Goal: Transaction & Acquisition: Obtain resource

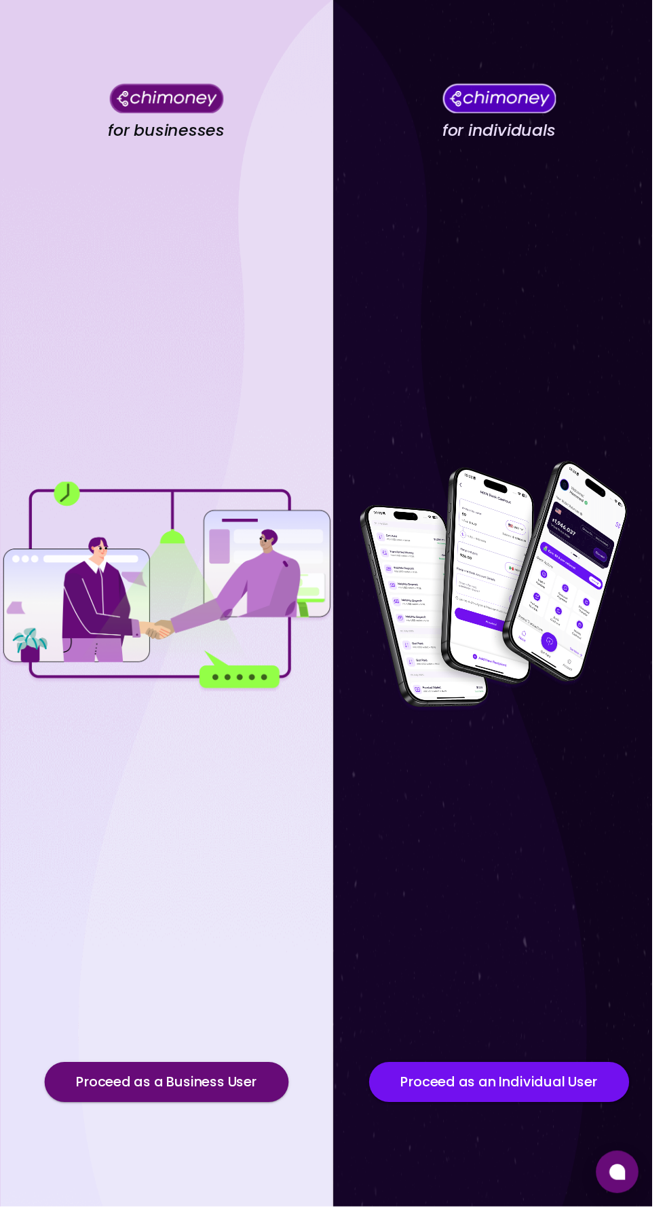
scroll to position [78, 0]
click at [528, 1124] on button "Proceed as an Individual User" at bounding box center [509, 1104] width 265 height 41
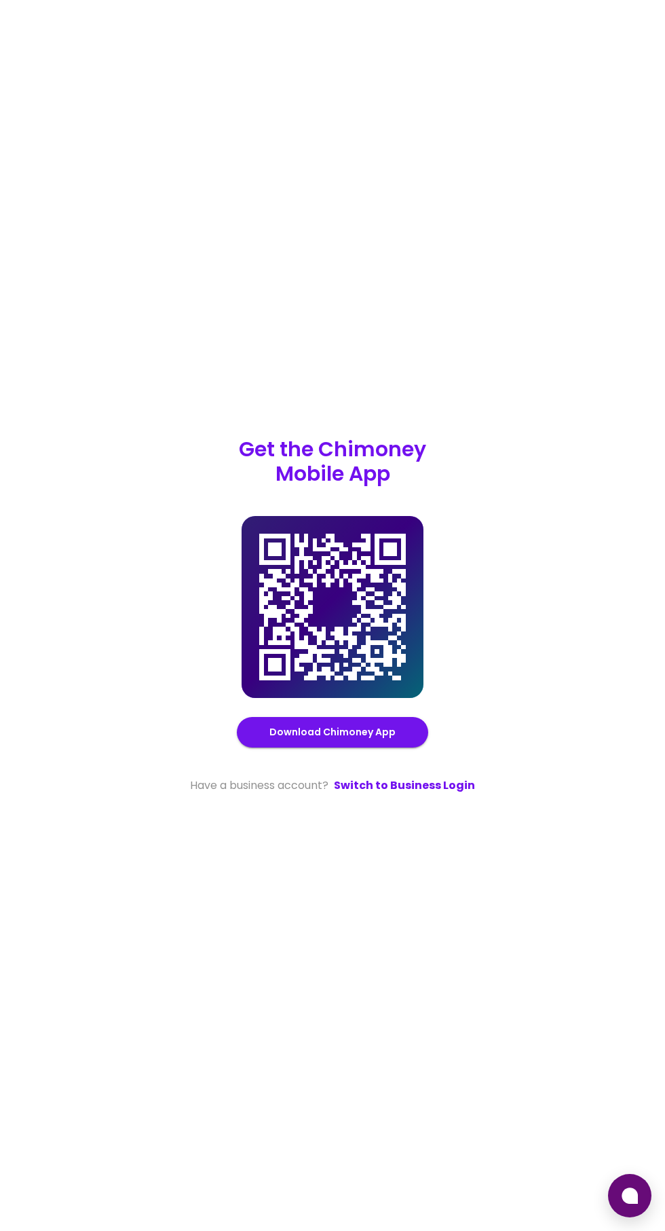
scroll to position [81, 0]
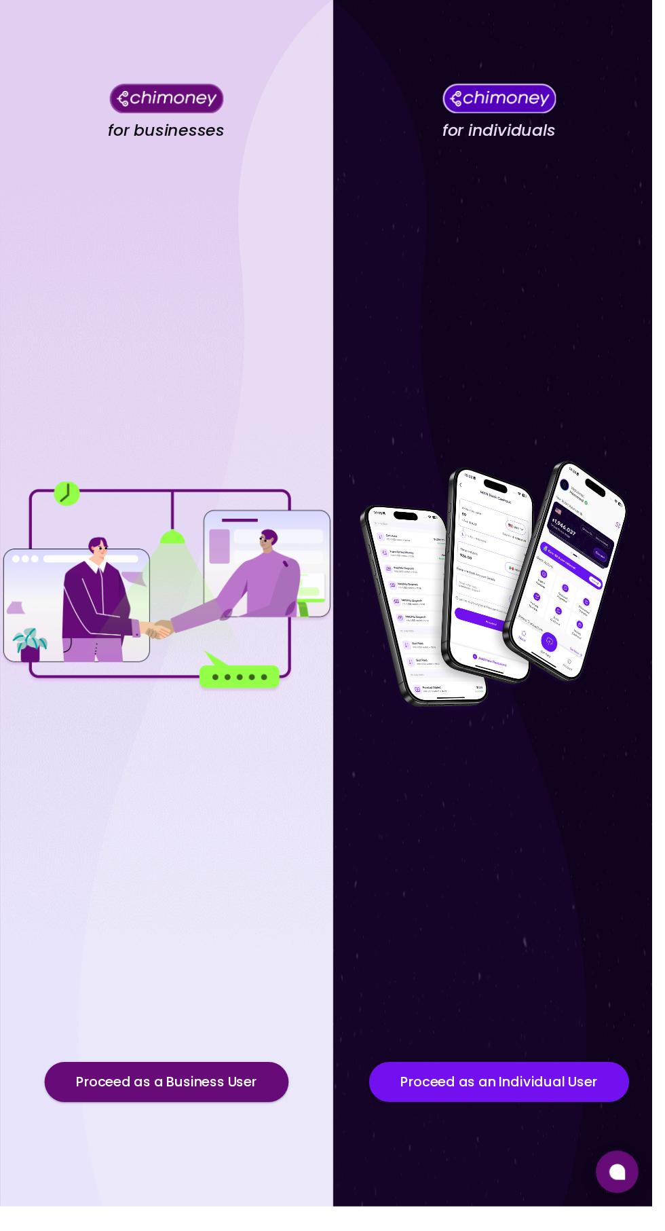
click at [507, 1124] on button "Proceed as an Individual User" at bounding box center [509, 1104] width 265 height 41
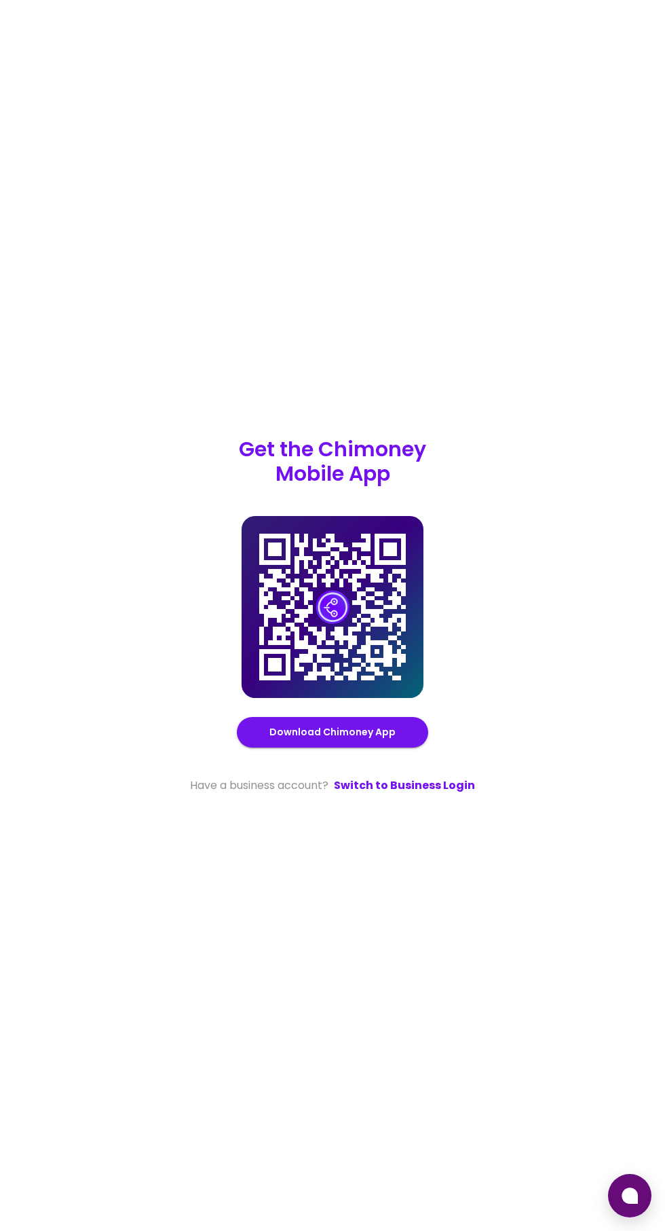
click at [319, 624] on image at bounding box center [333, 607] width 34 height 34
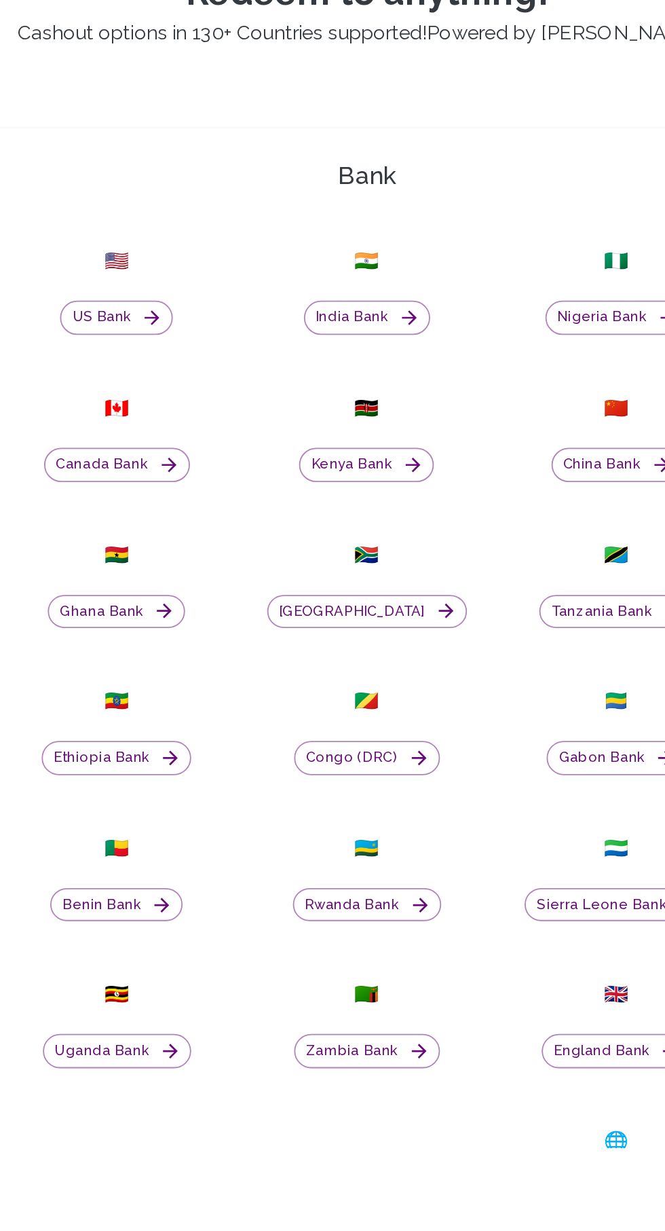
scroll to position [132, 0]
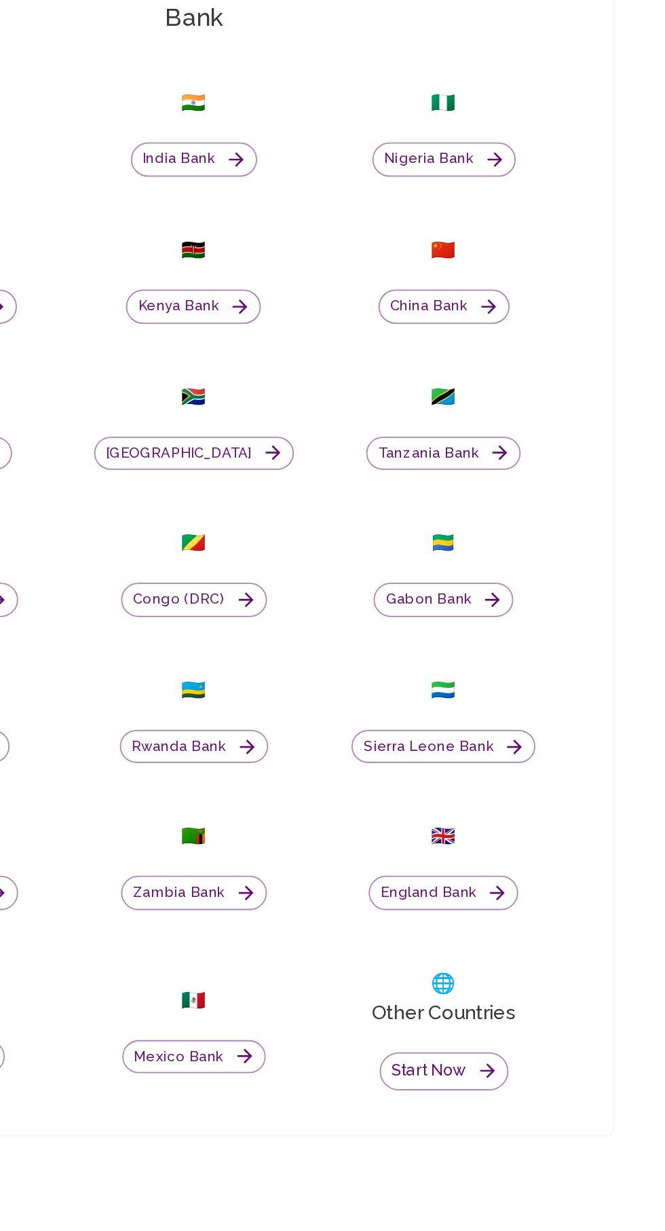
click at [487, 1199] on button "Start now" at bounding box center [471, 1188] width 71 height 21
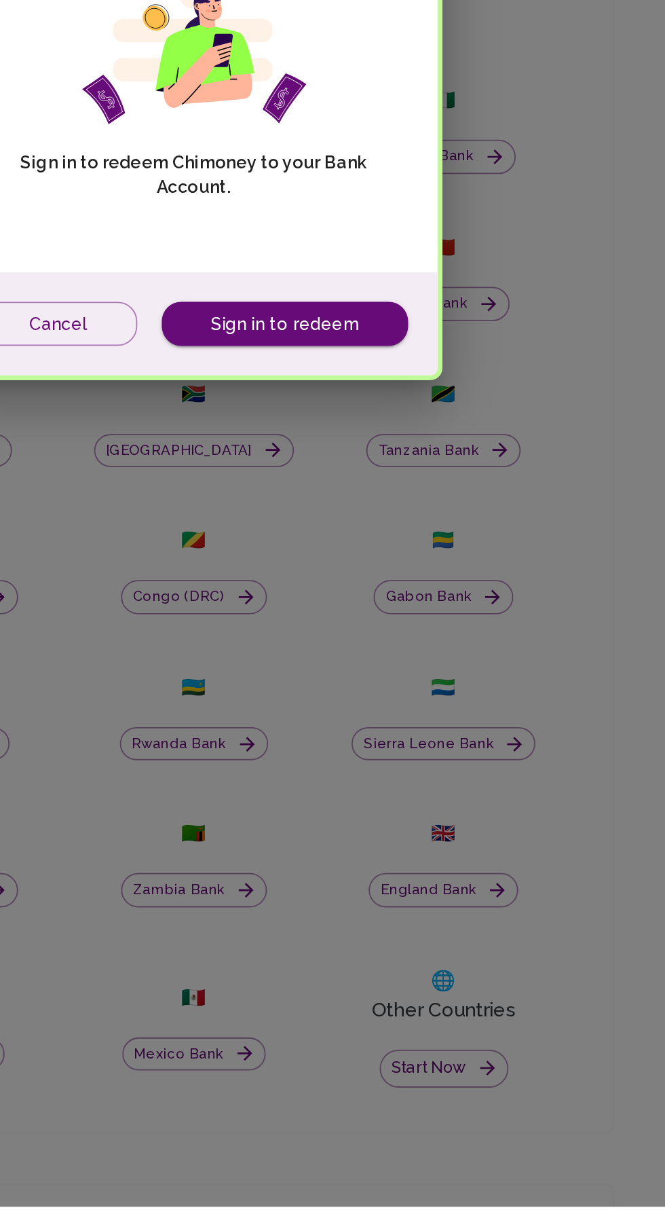
scroll to position [180, 0]
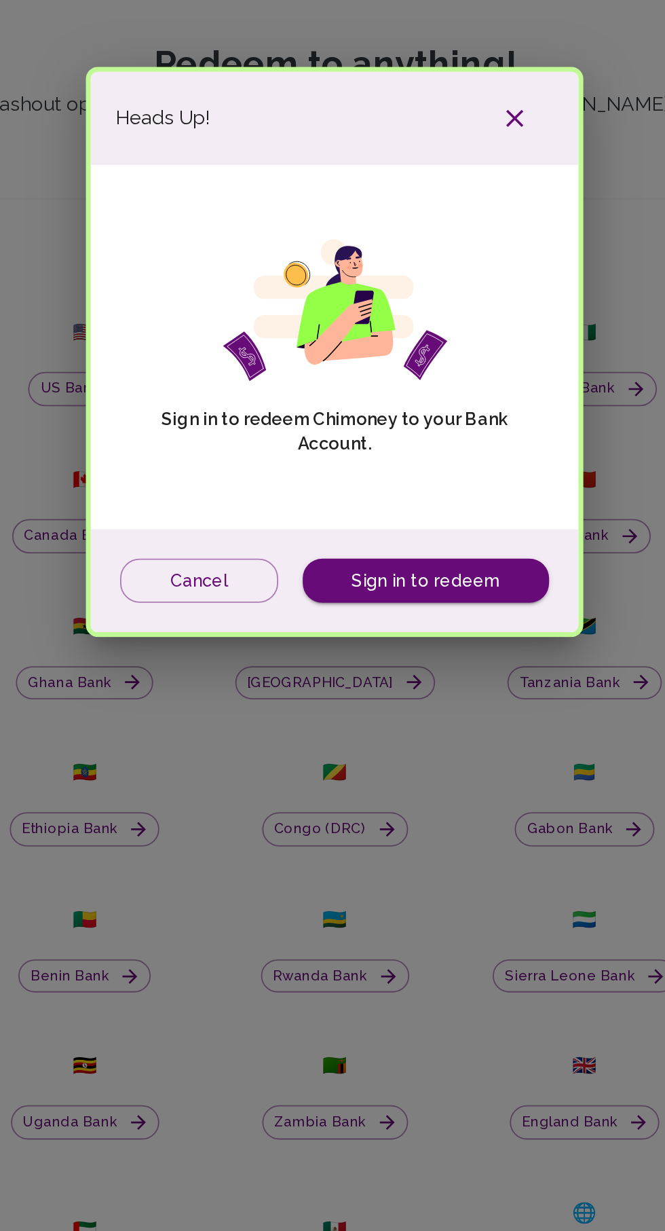
click at [394, 739] on link "Sign in to redeem" at bounding box center [383, 742] width 136 height 25
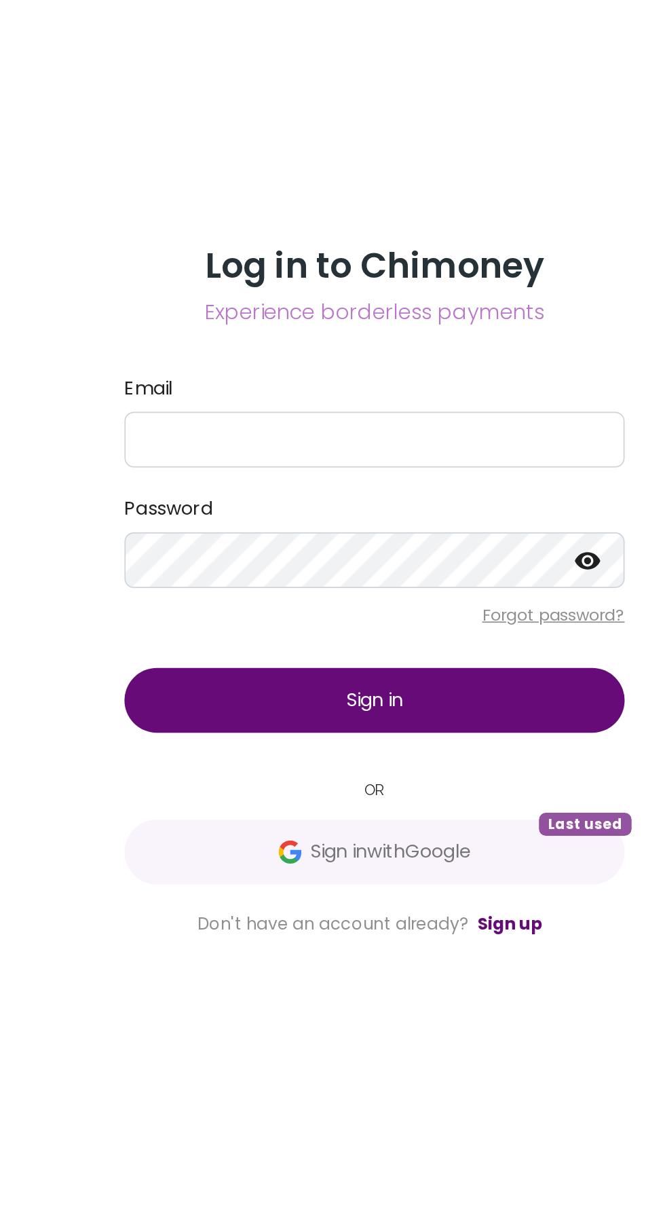
click at [405, 777] on span "Sign in with Google" at bounding box center [332, 768] width 239 height 16
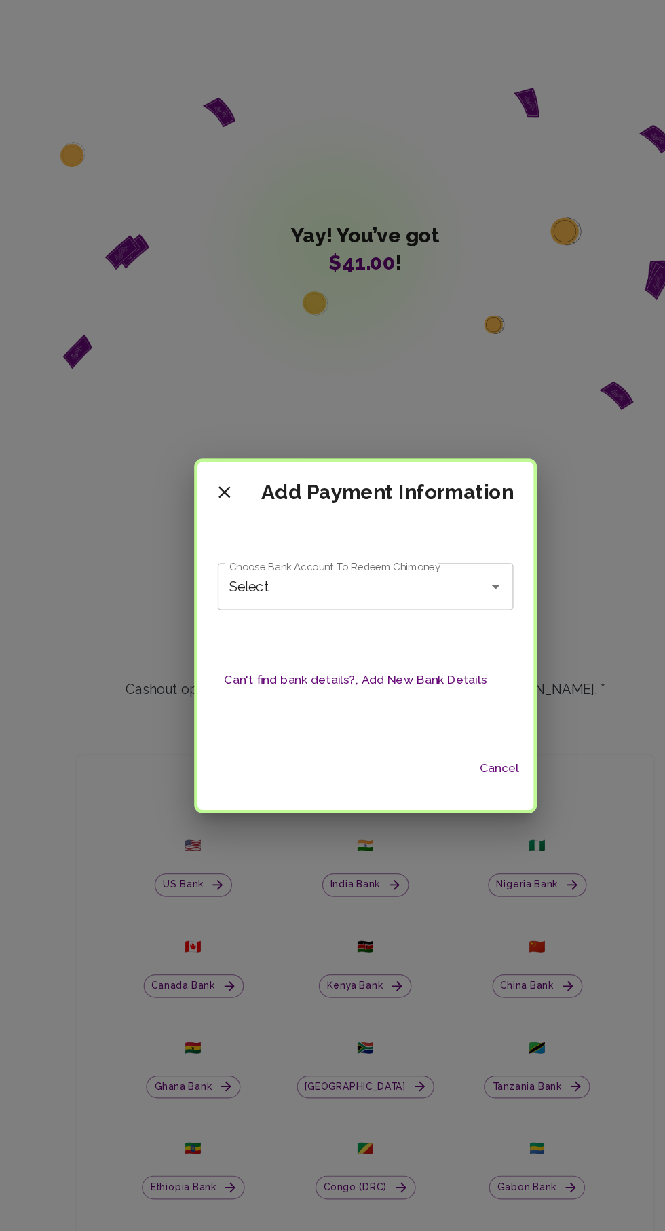
scroll to position [238, 0]
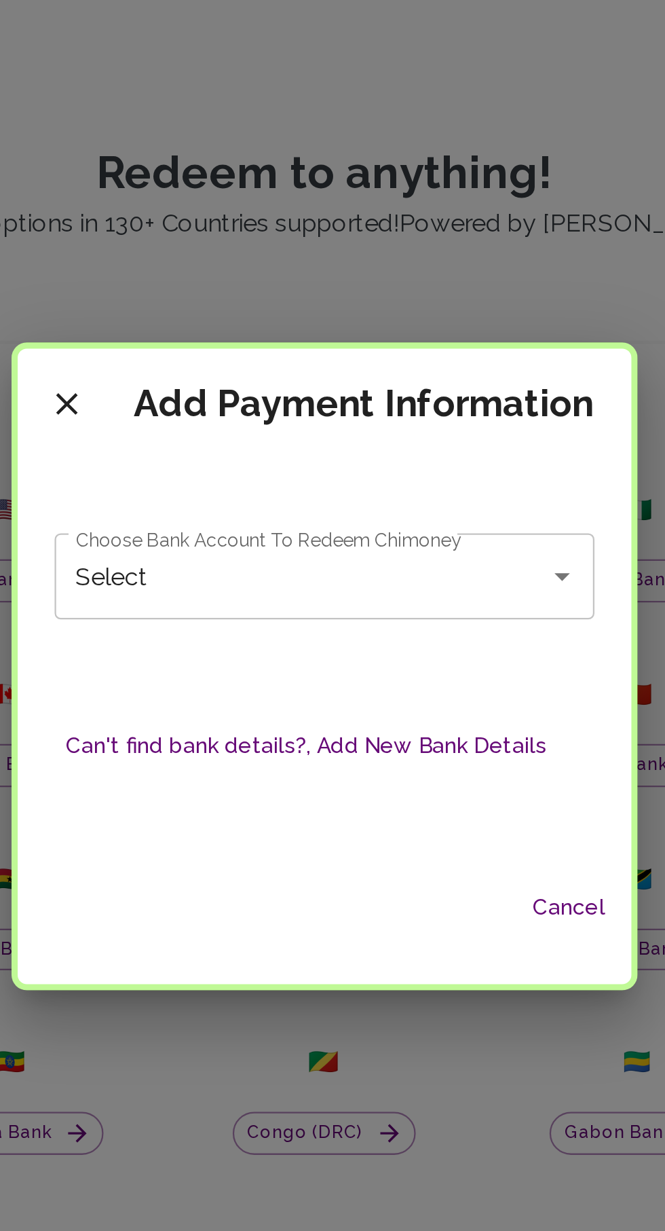
click at [435, 576] on icon "Open" at bounding box center [438, 575] width 7 height 3
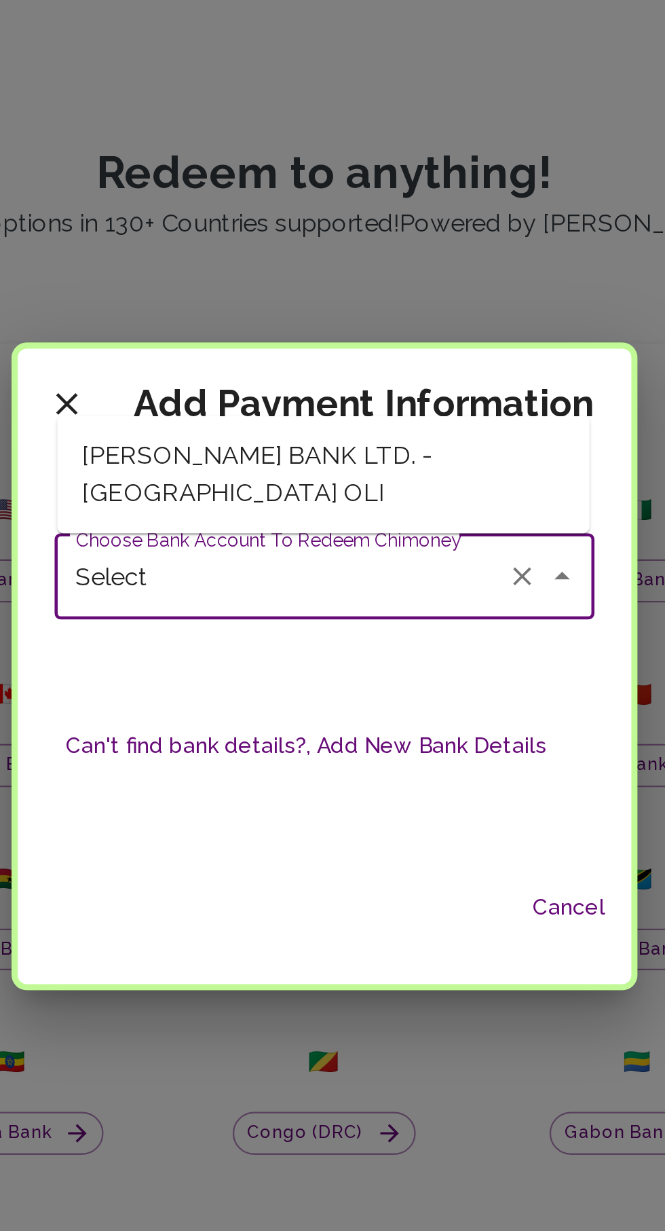
click at [369, 580] on input "Select" at bounding box center [314, 576] width 188 height 26
click at [368, 578] on input "Select" at bounding box center [314, 576] width 188 height 26
click at [437, 575] on icon "Close" at bounding box center [438, 575] width 7 height 3
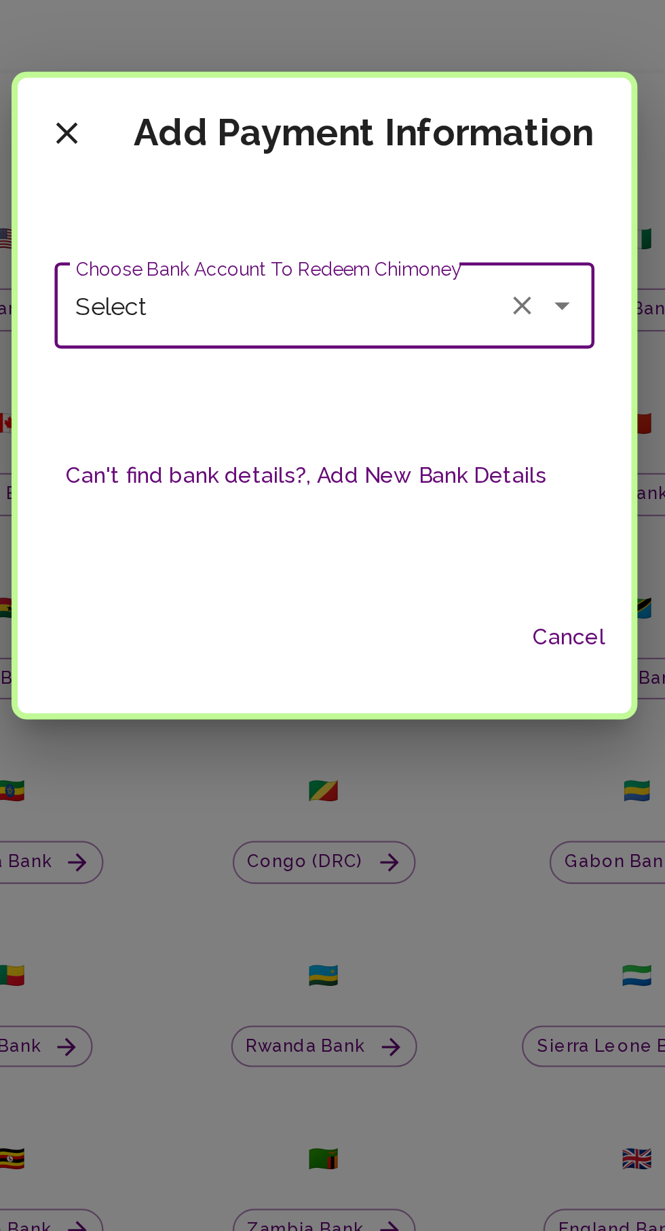
click at [393, 652] on button "Can't find bank details?, Add New Bank Details" at bounding box center [325, 650] width 223 height 25
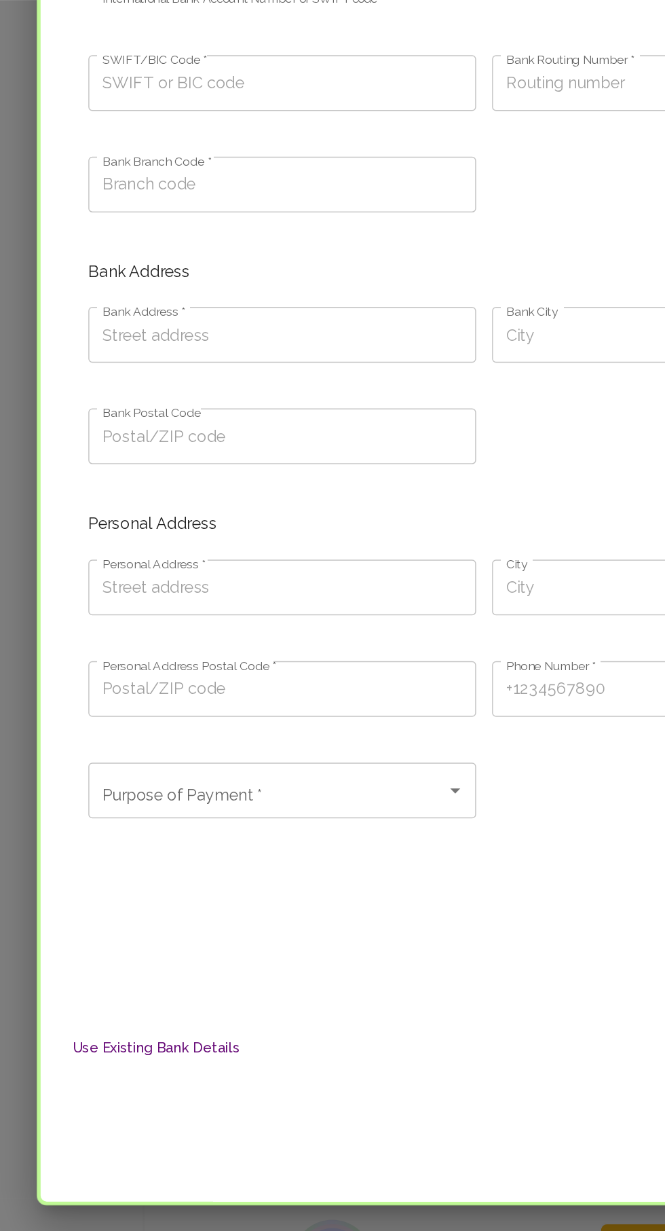
scroll to position [0, 0]
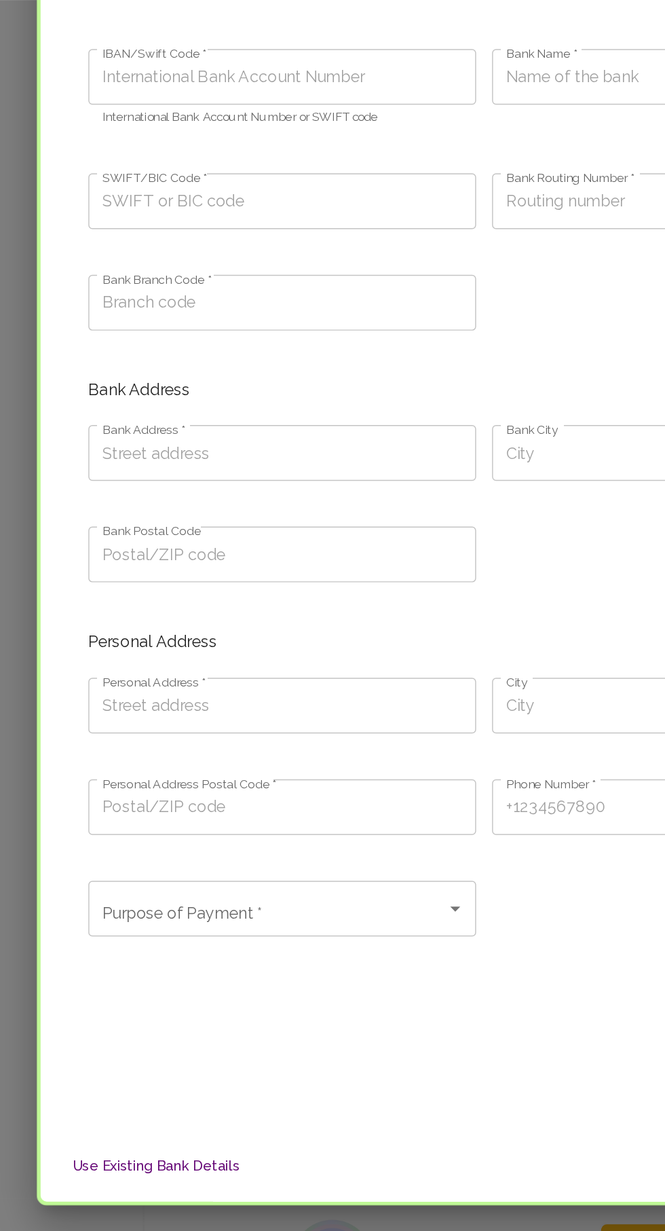
click at [130, 1195] on button "Use Existing Bank Details" at bounding box center [108, 1182] width 125 height 25
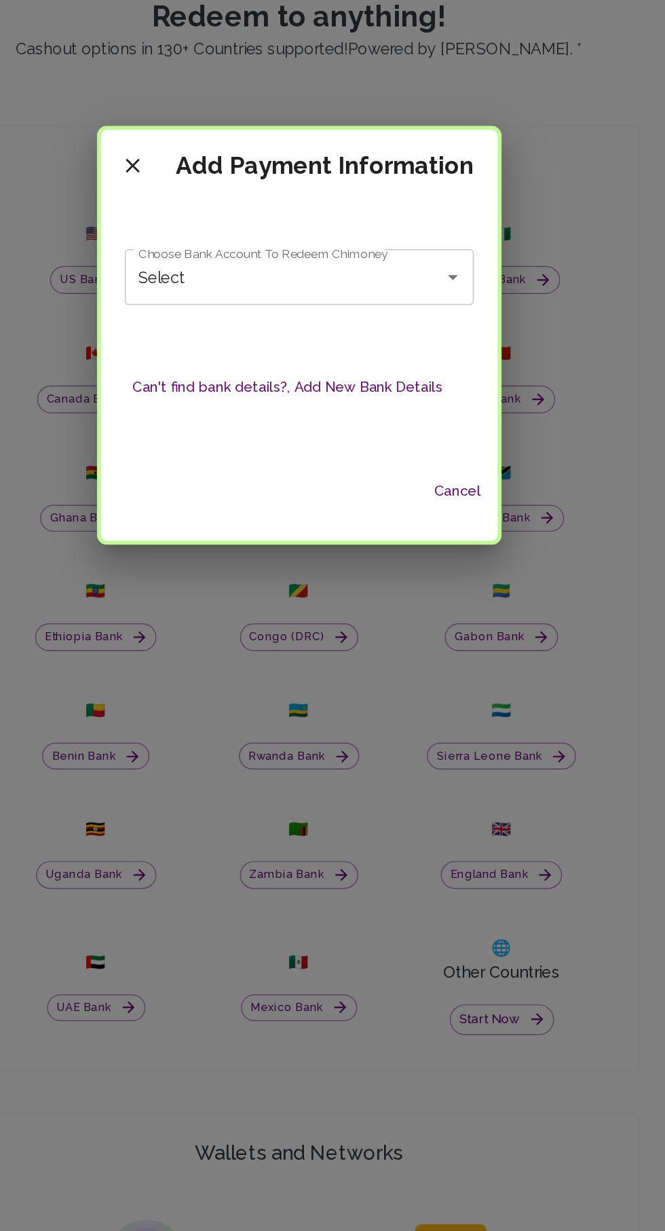
click at [436, 578] on icon "Open" at bounding box center [438, 575] width 7 height 3
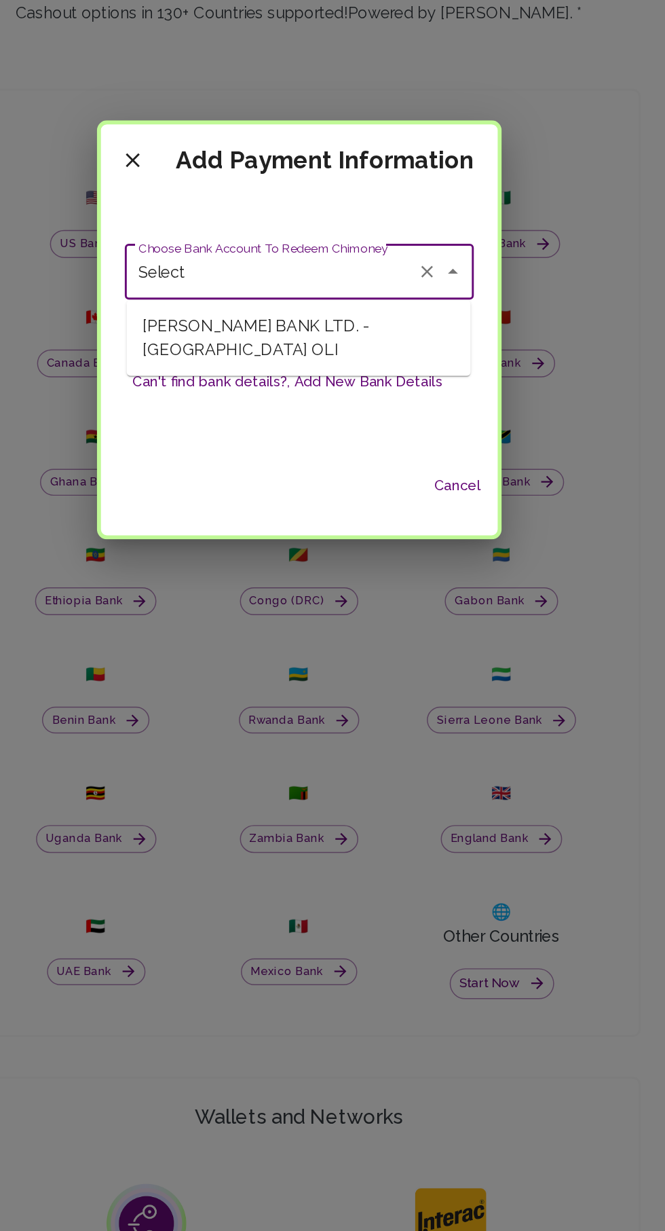
scroll to position [259, 0]
click at [413, 572] on icon "Clear" at bounding box center [420, 576] width 14 height 14
click at [224, 500] on icon "close" at bounding box center [219, 500] width 16 height 16
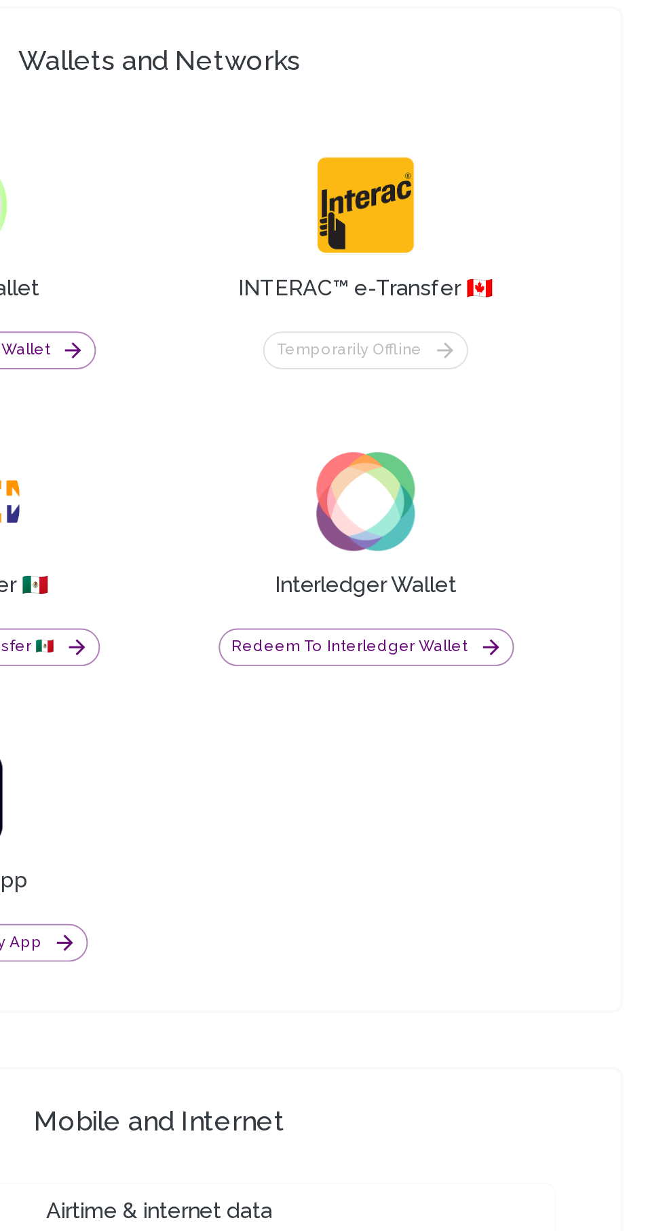
scroll to position [772, 0]
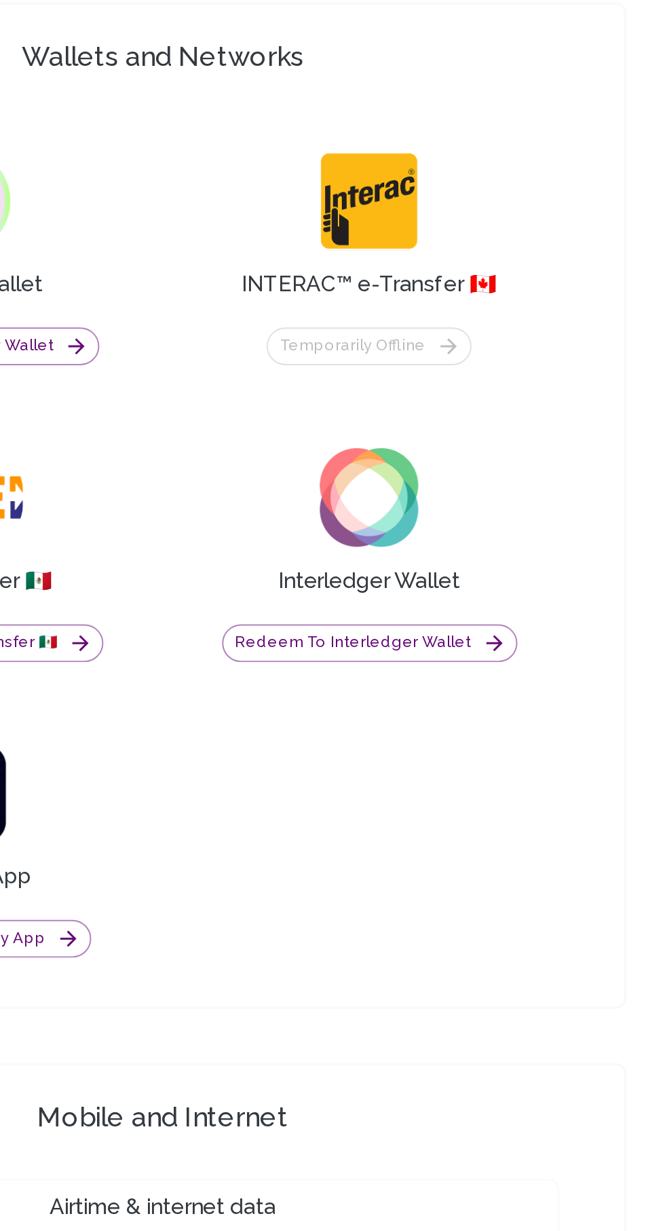
click at [484, 944] on button "Redeem to Interledger Wallet" at bounding box center [437, 934] width 149 height 19
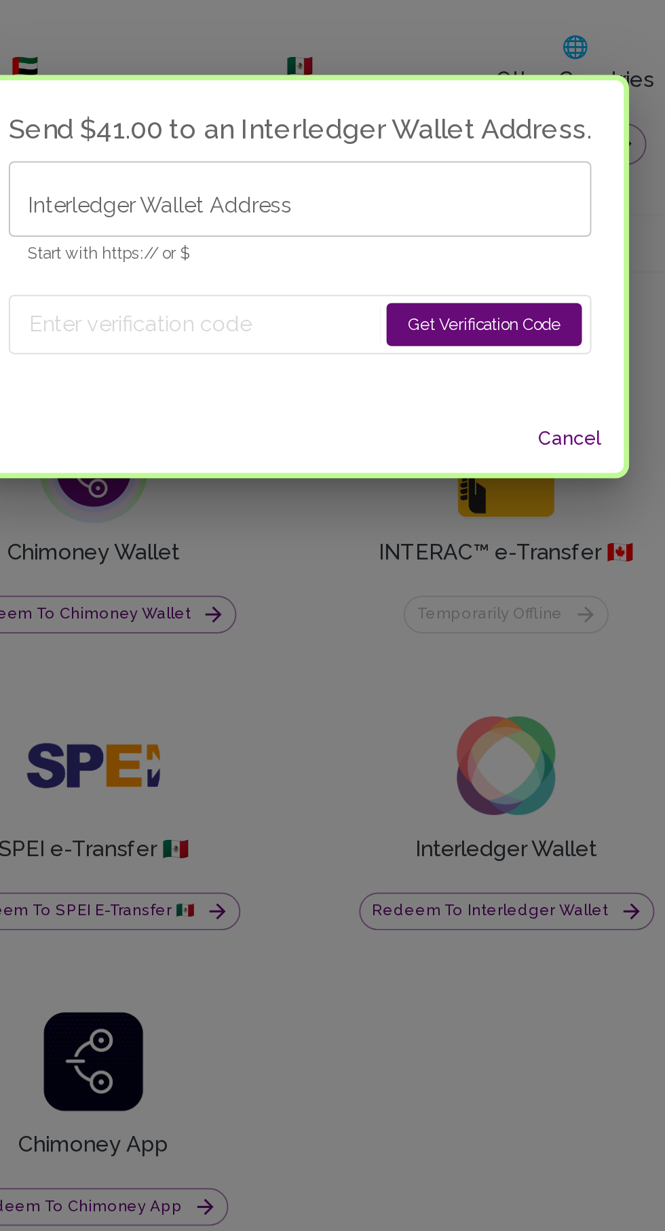
click at [479, 705] on button "Cancel" at bounding box center [468, 696] width 43 height 25
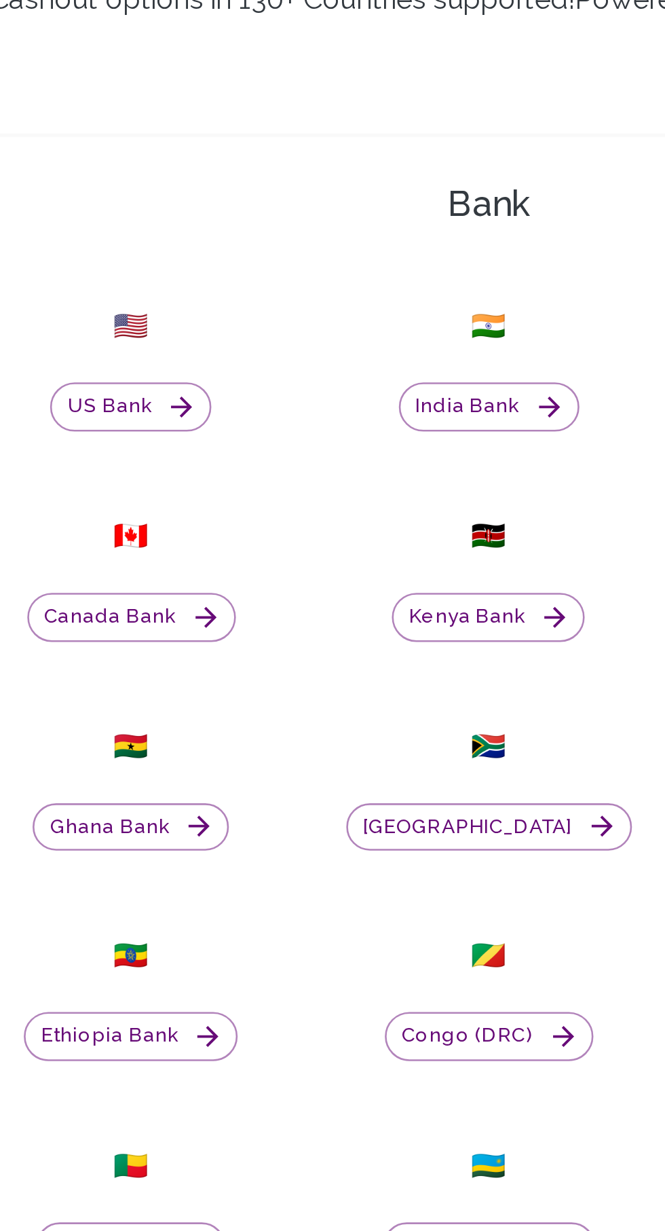
scroll to position [643, 0]
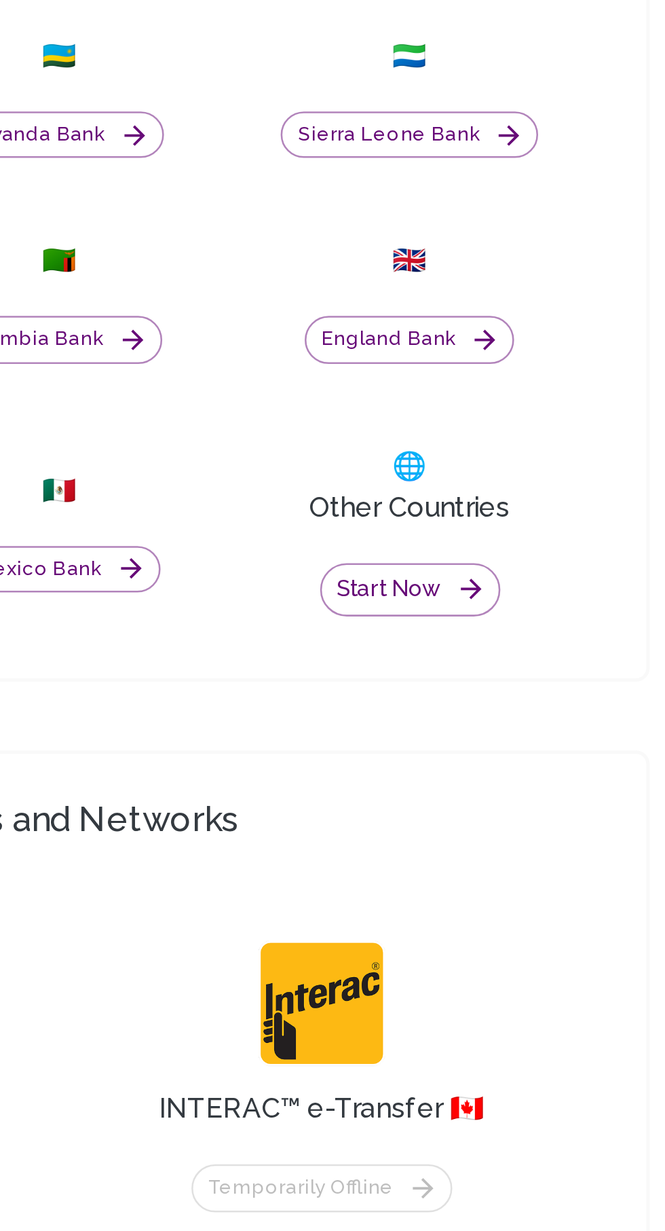
click at [484, 688] on button "Start now" at bounding box center [471, 677] width 71 height 21
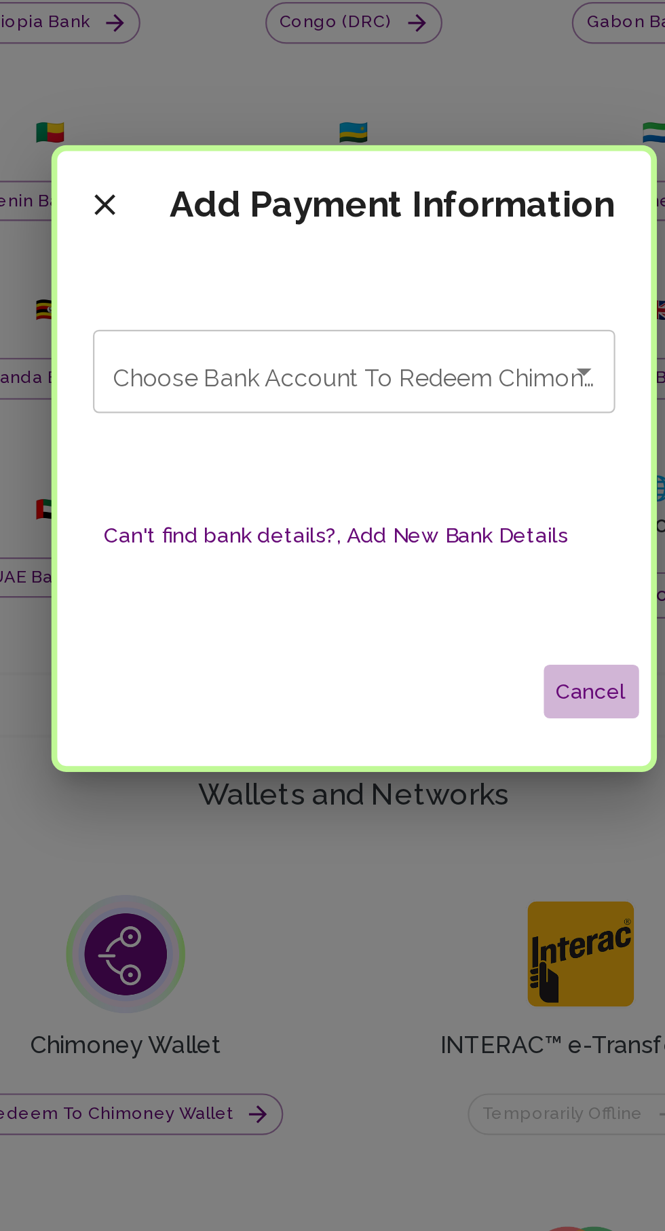
click at [440, 735] on button "Cancel" at bounding box center [441, 722] width 43 height 25
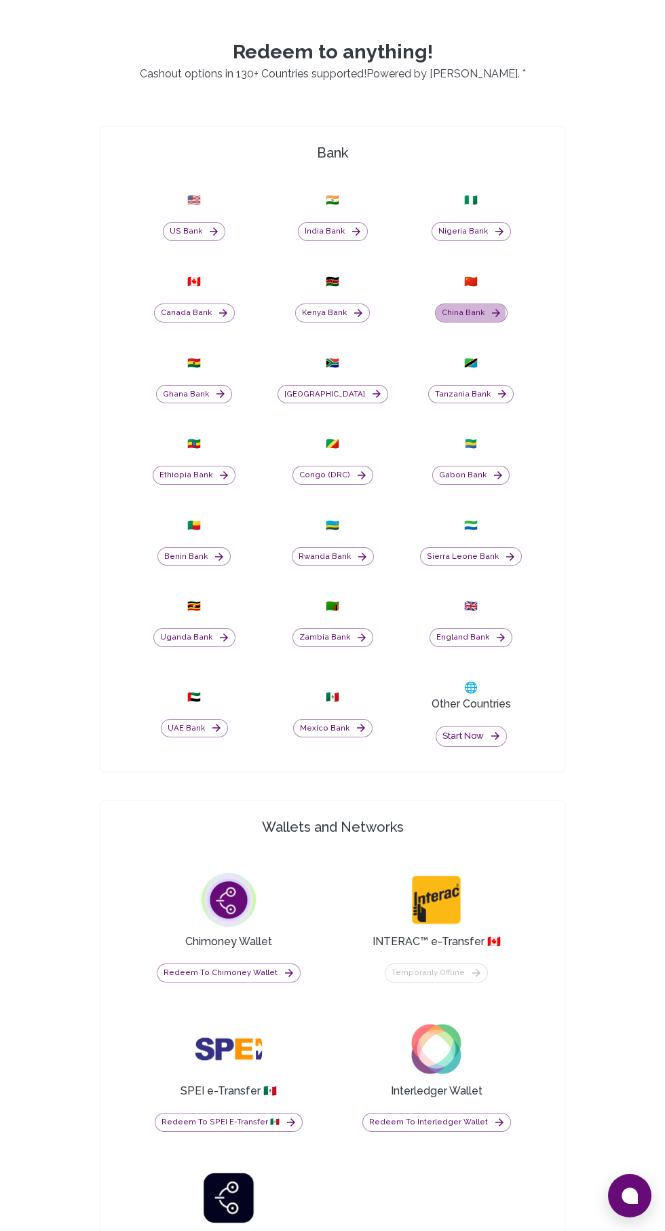
scroll to position [586, 0]
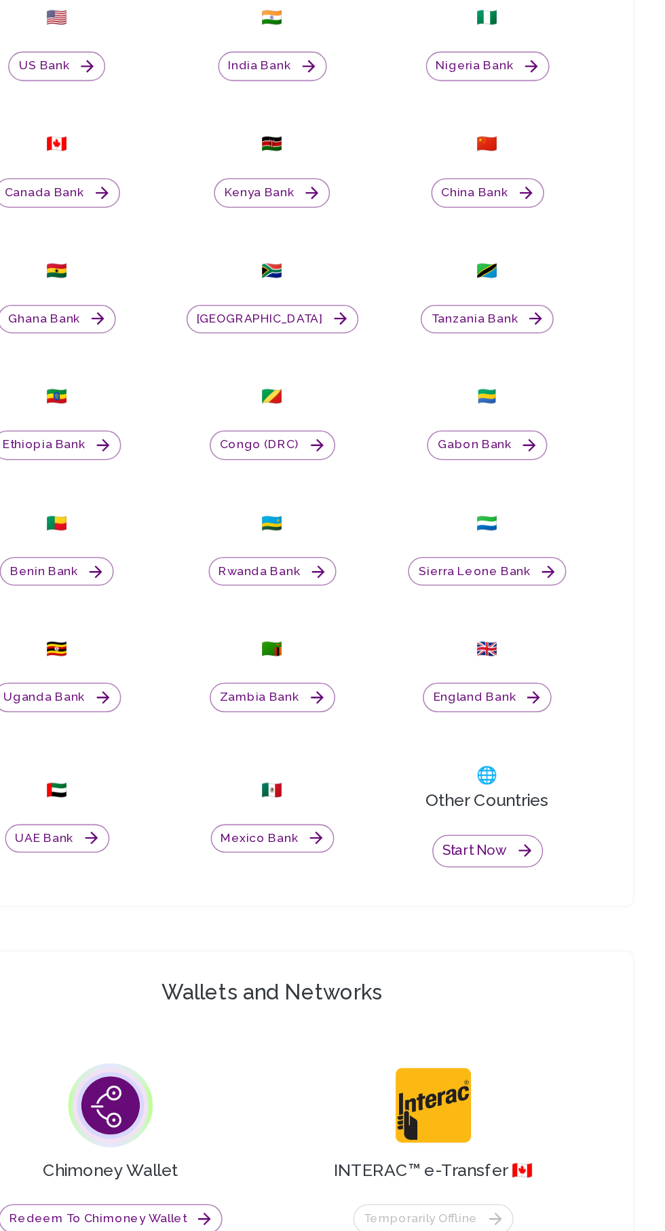
click at [478, 745] on button "Start now" at bounding box center [471, 734] width 71 height 21
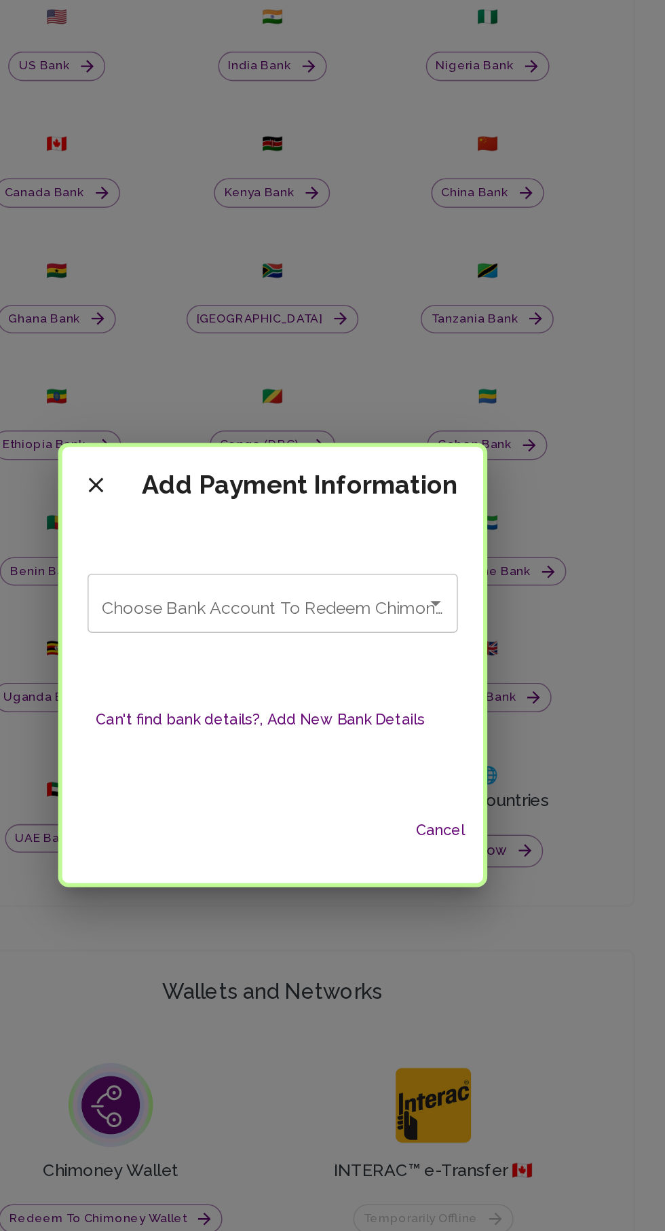
click at [220, 500] on icon "close" at bounding box center [220, 500] width 10 height 10
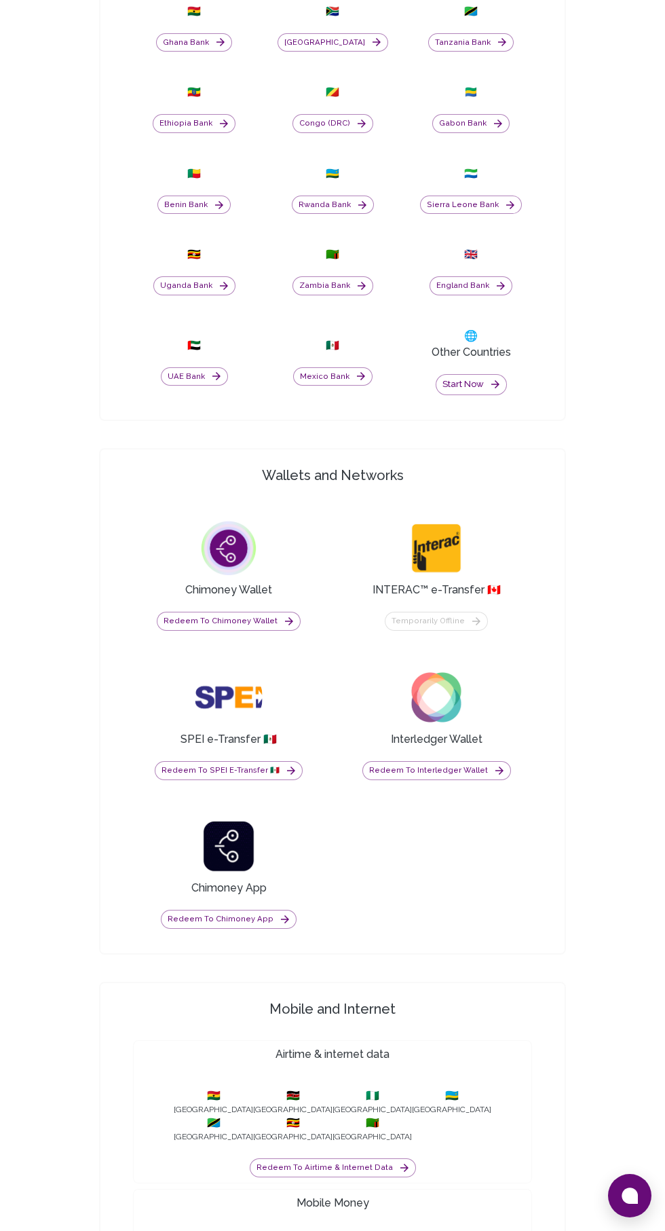
scroll to position [945, 0]
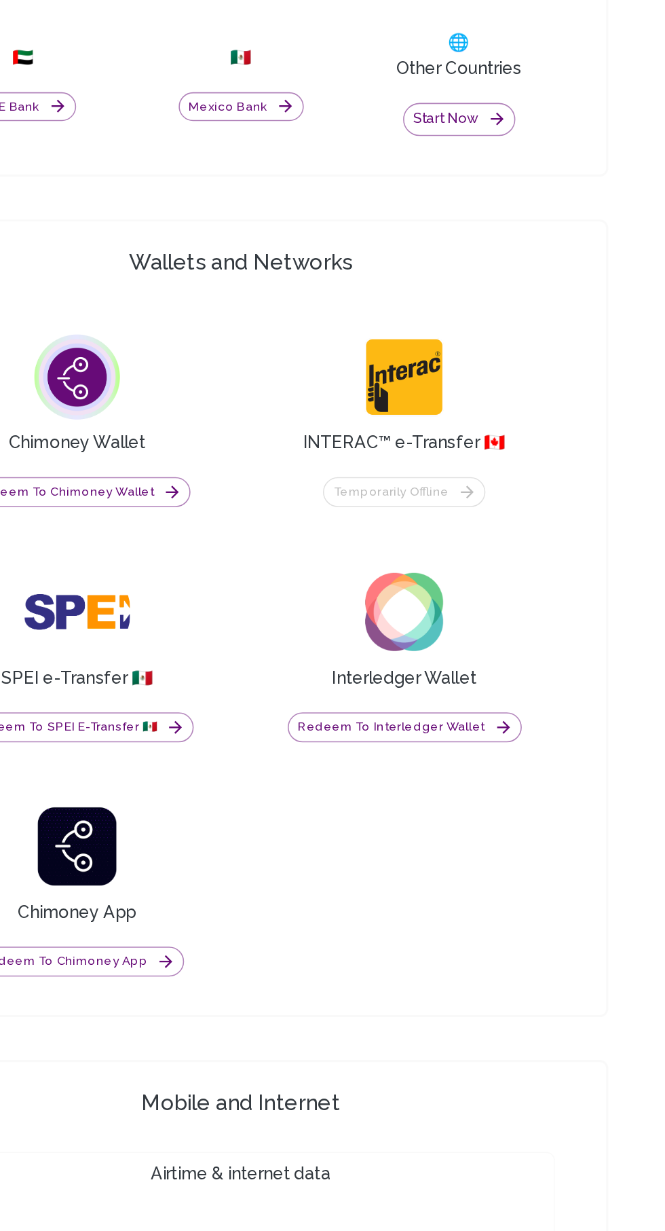
click at [470, 771] on button "Redeem to Interledger Wallet" at bounding box center [437, 761] width 149 height 19
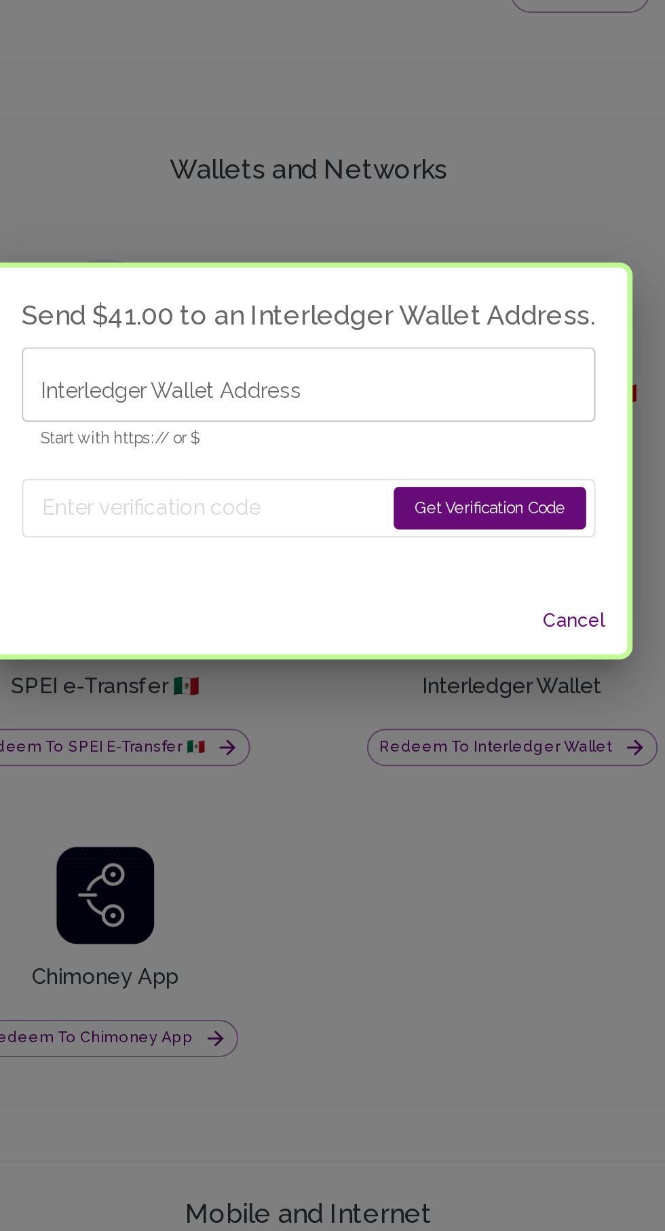
click at [375, 595] on input "Interledger Wallet Address" at bounding box center [332, 576] width 293 height 38
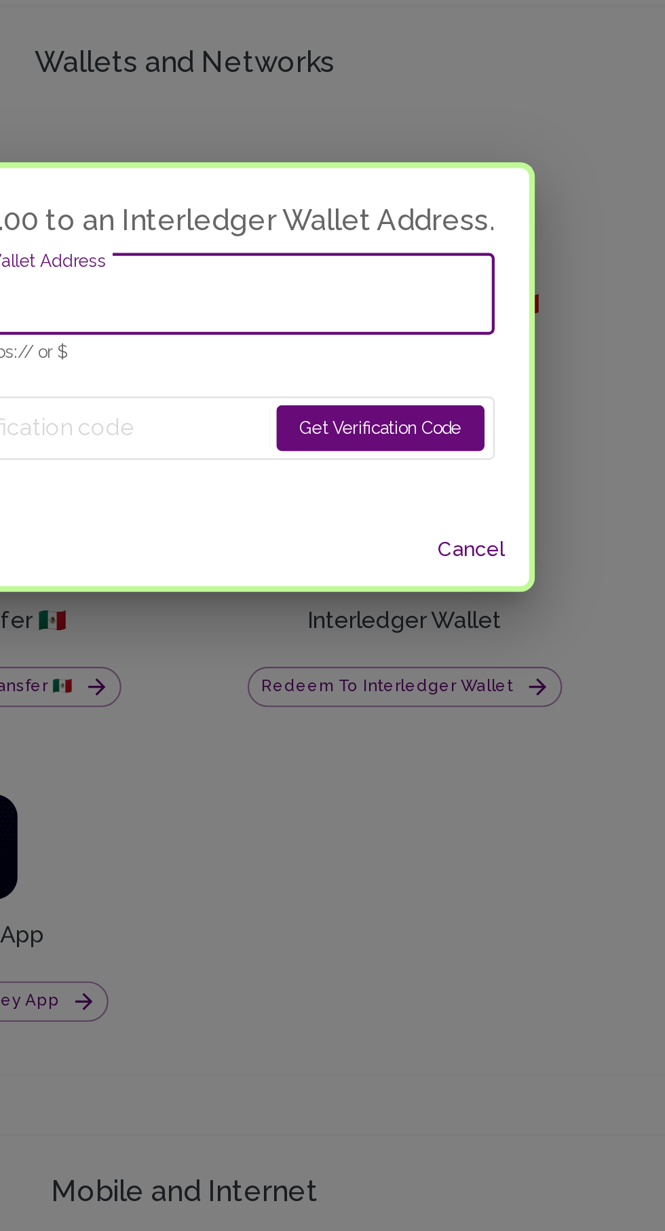
click at [473, 694] on button "Cancel" at bounding box center [468, 696] width 43 height 25
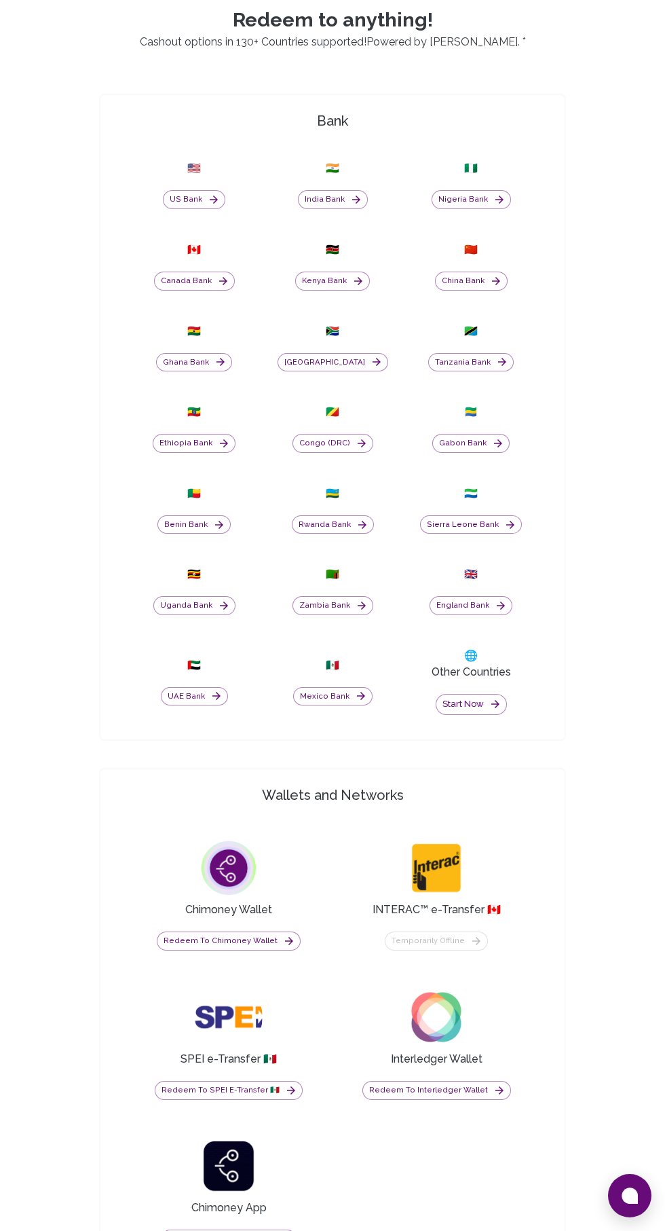
scroll to position [633, 0]
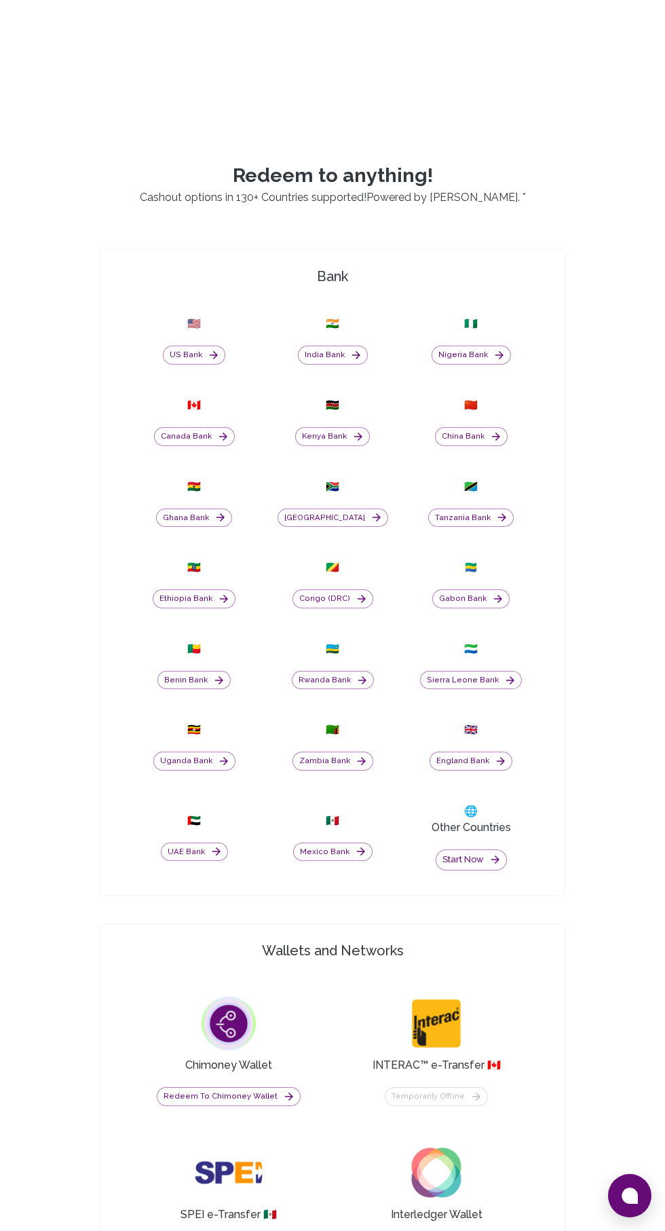
scroll to position [464, 0]
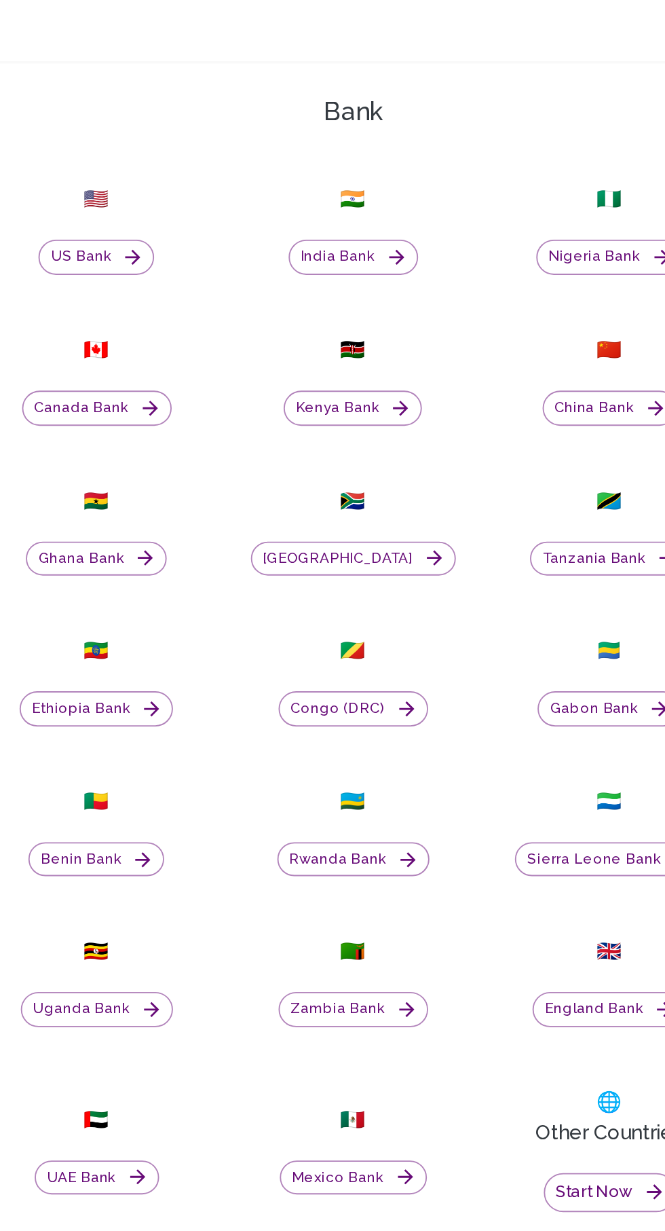
click at [321, 362] on button "India Bank" at bounding box center [333, 352] width 70 height 19
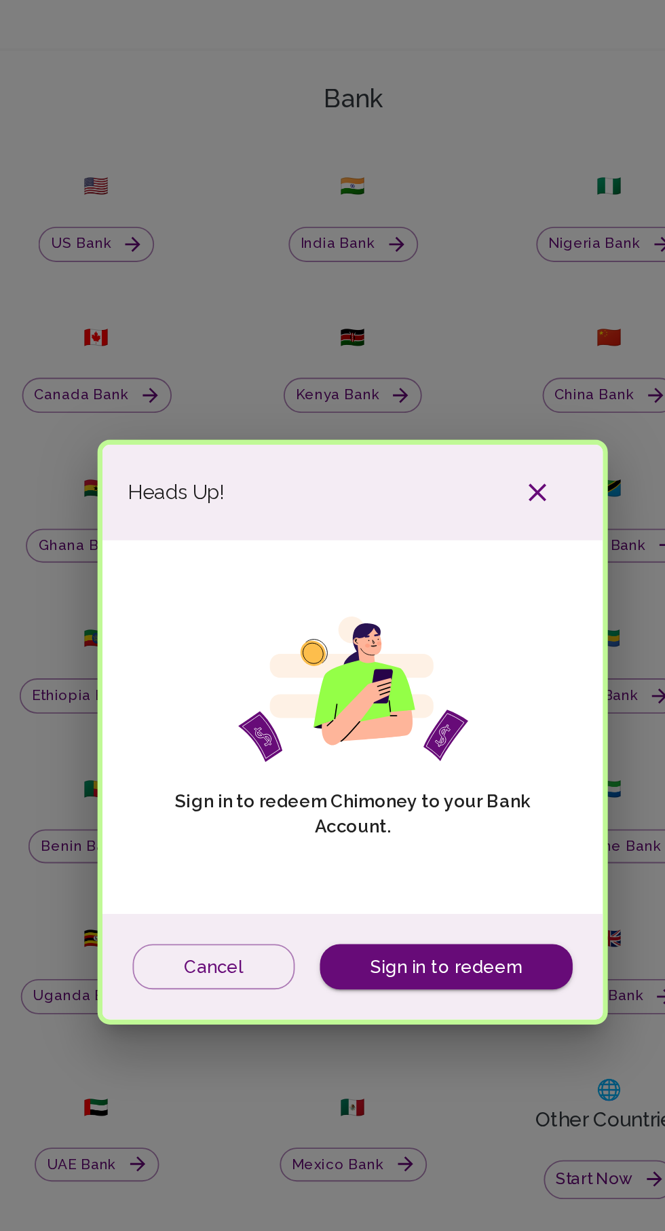
click at [430, 486] on icon "button" at bounding box center [433, 486] width 10 height 10
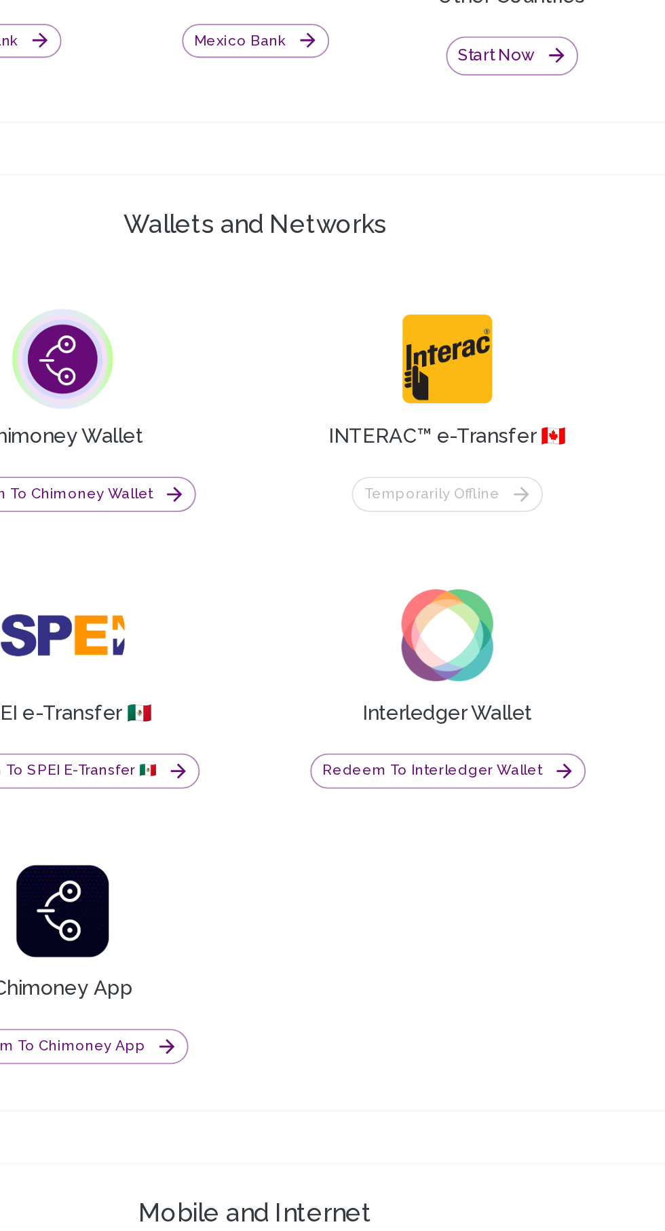
scroll to position [730, 0]
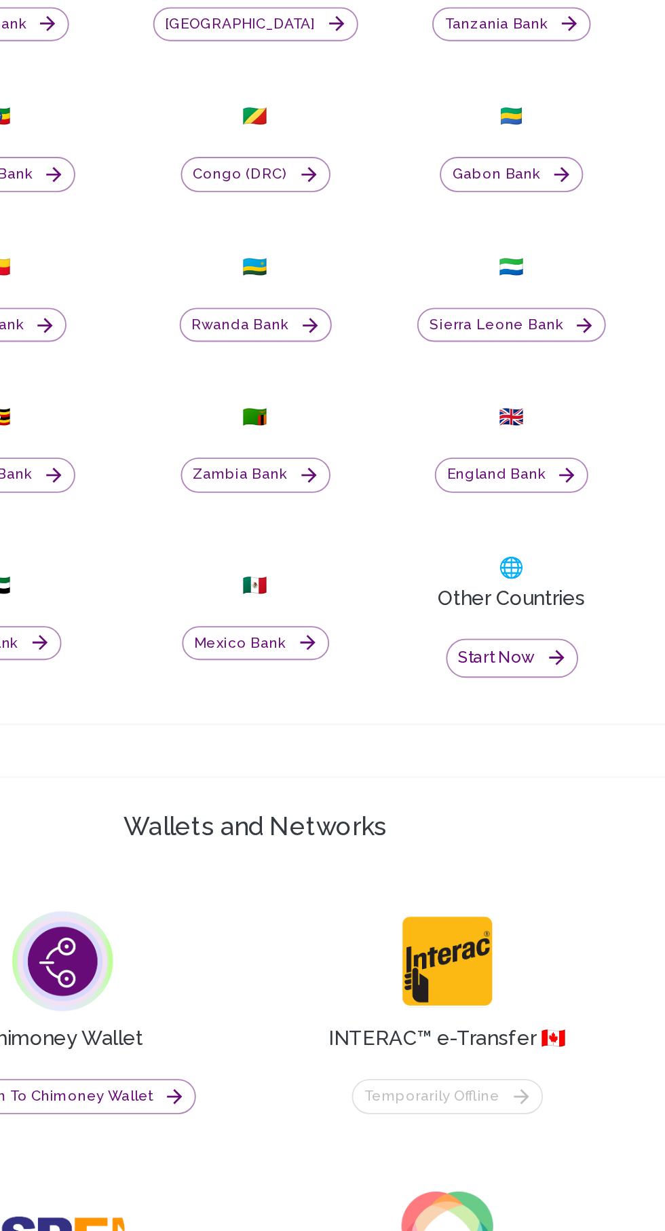
click at [485, 602] on button "Start now" at bounding box center [471, 591] width 71 height 21
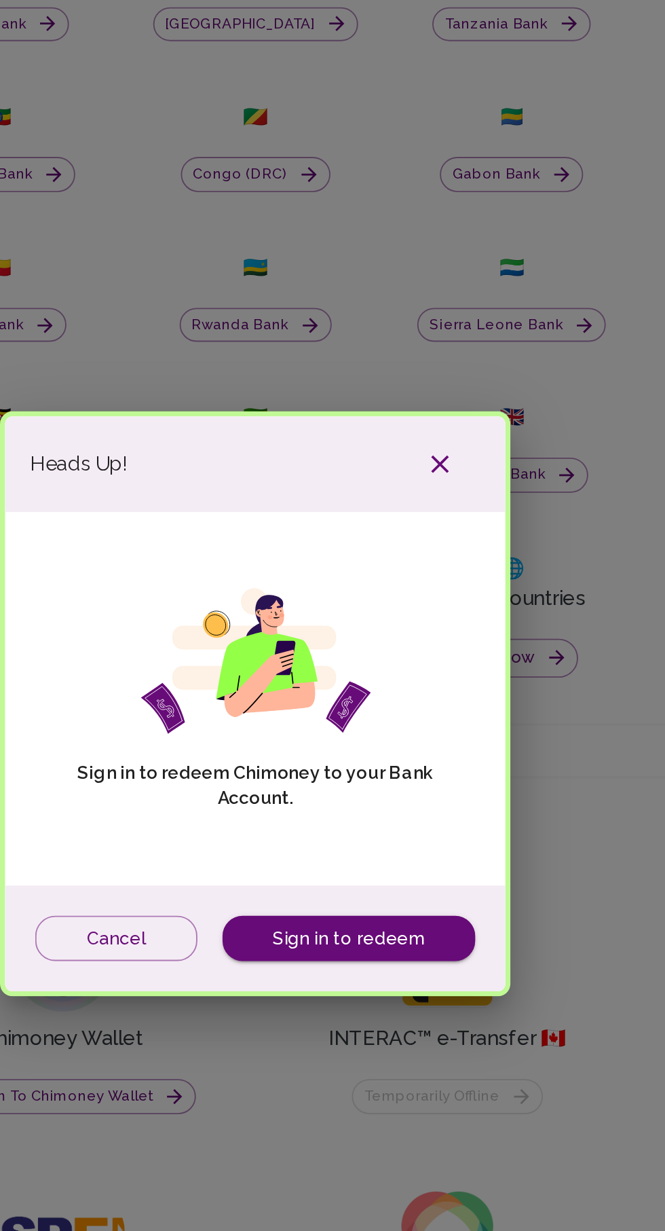
click at [433, 487] on icon "button" at bounding box center [432, 486] width 16 height 16
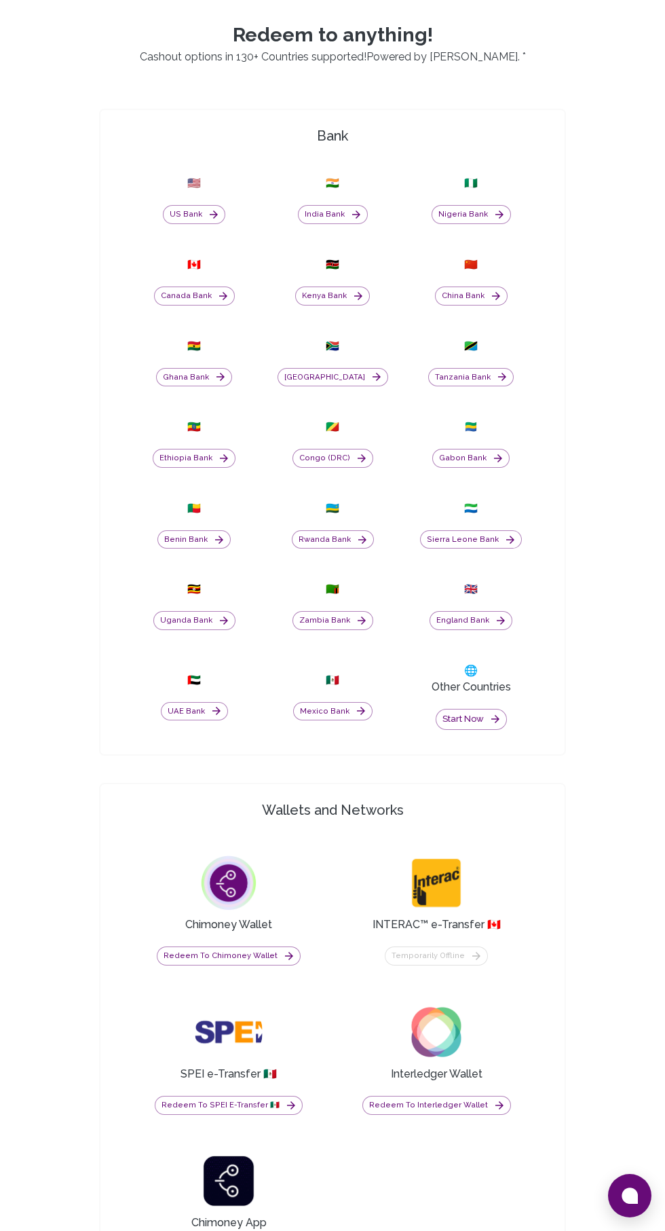
scroll to position [661, 0]
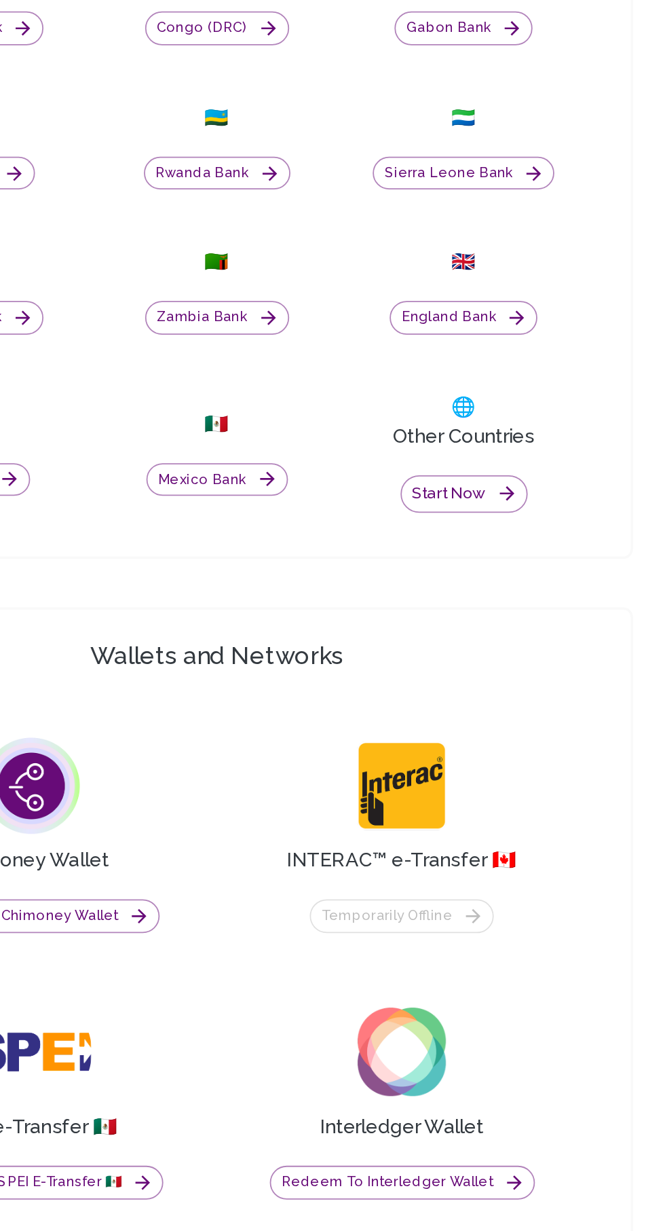
click at [483, 670] on button "Start now" at bounding box center [471, 659] width 71 height 21
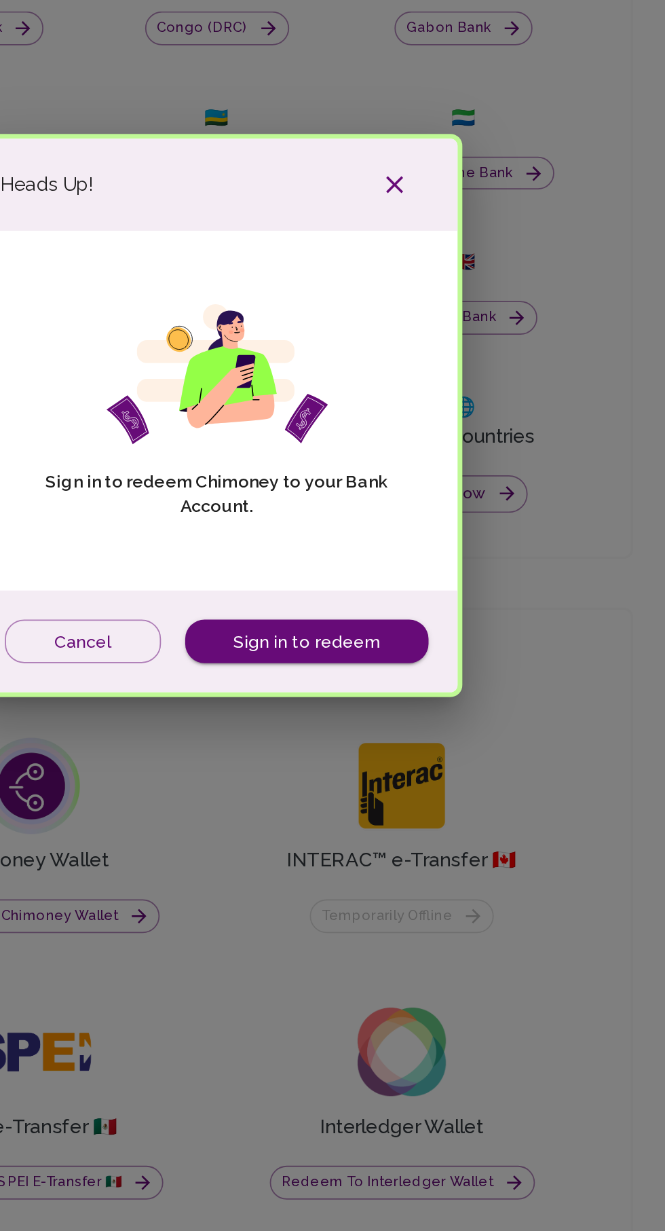
click at [483, 707] on div "Heads Up! Sign in to redeem Chimoney to your Bank Account. Cancel Sign in to re…" at bounding box center [332, 615] width 665 height 1231
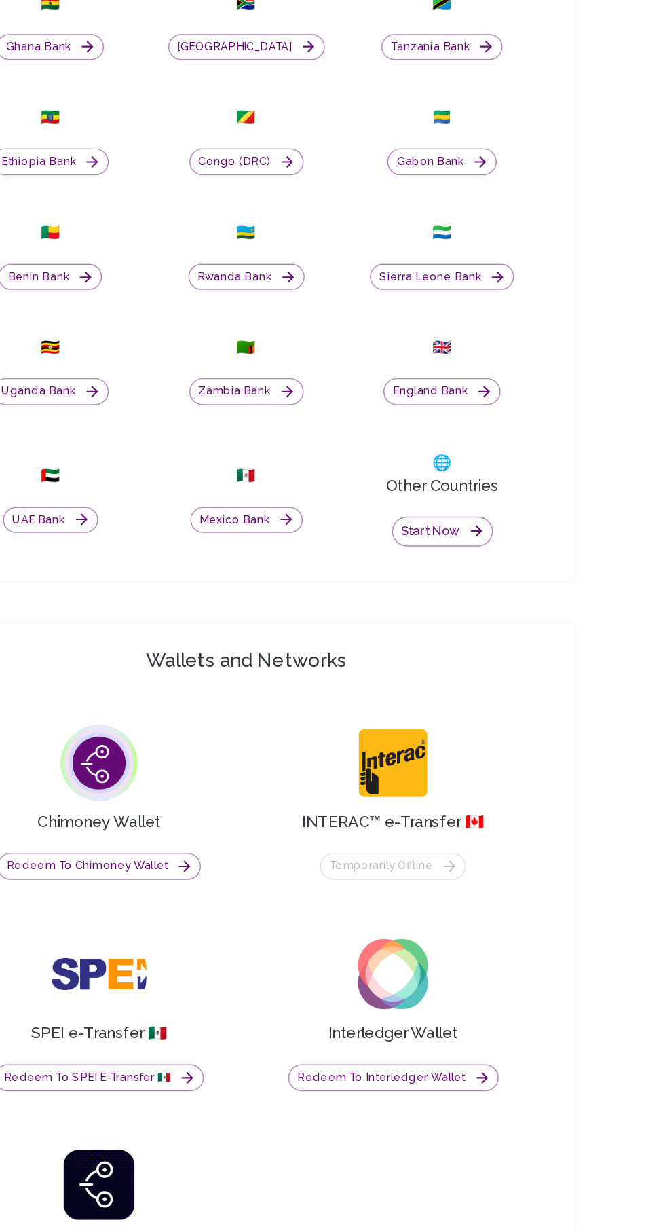
click at [475, 670] on button "Start now" at bounding box center [471, 659] width 71 height 21
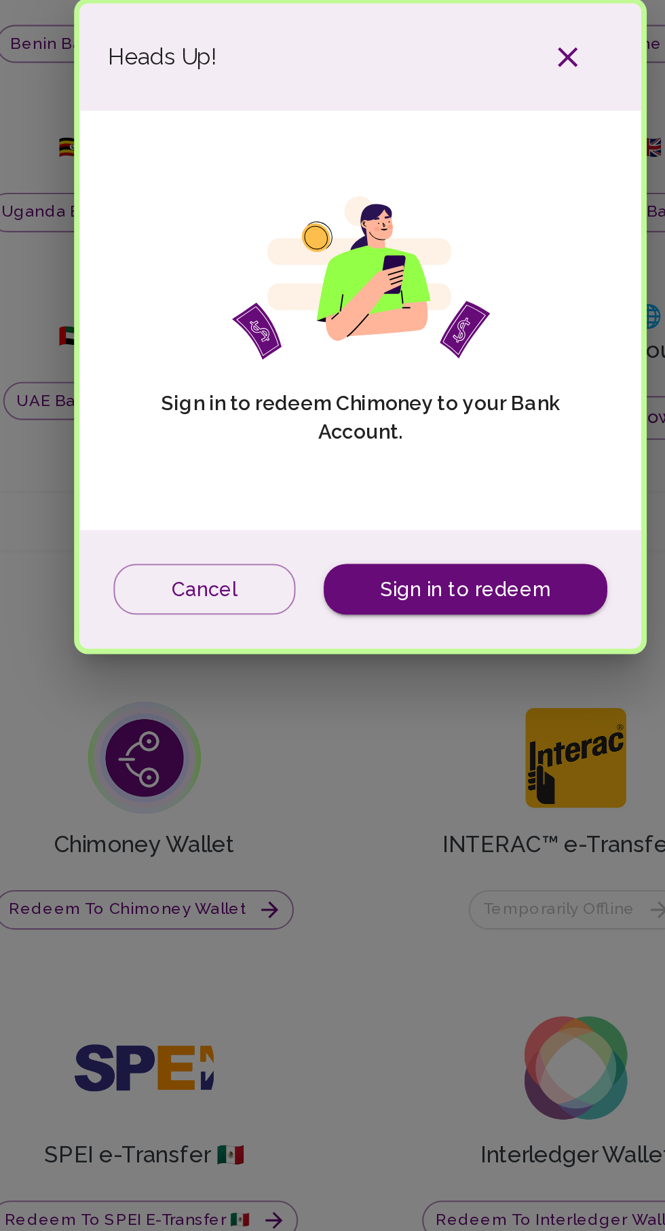
click at [386, 755] on link "Sign in to redeem" at bounding box center [383, 742] width 136 height 25
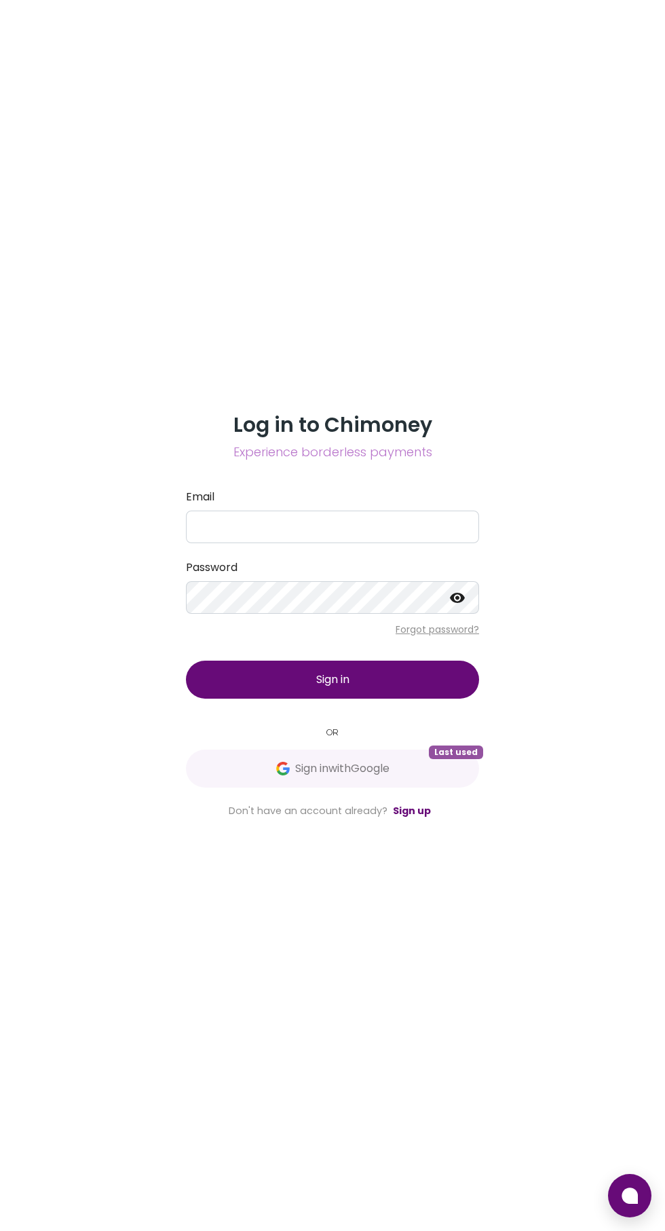
scroll to position [8, 0]
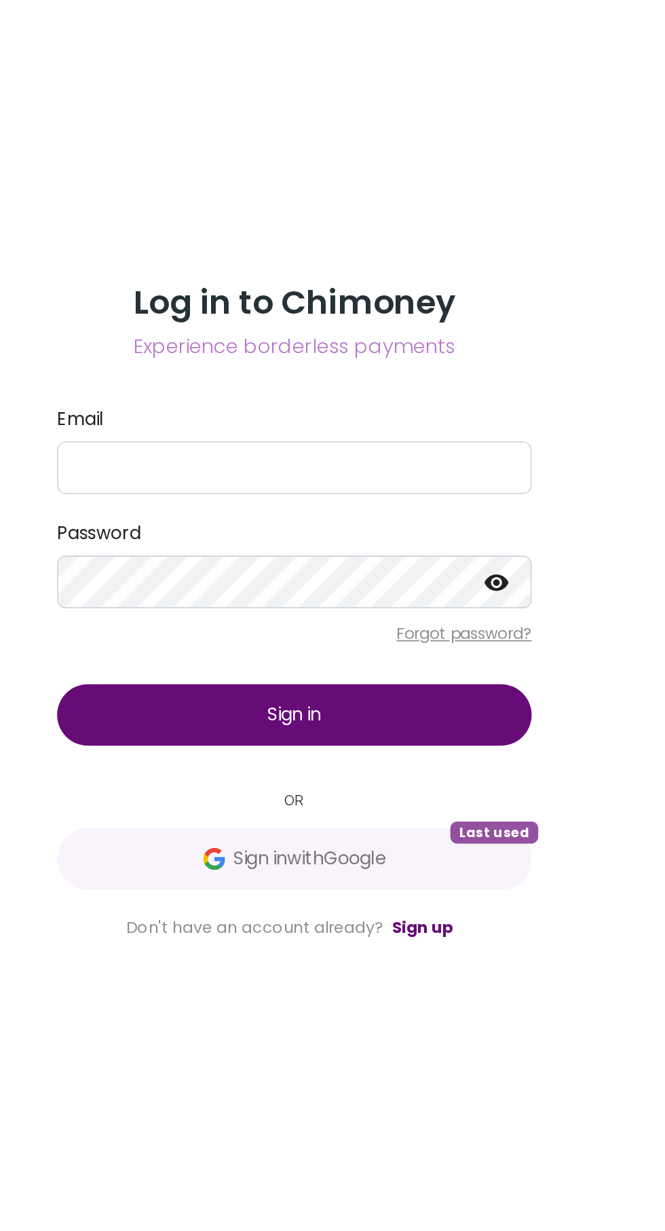
click at [298, 777] on span "Sign in with Google" at bounding box center [342, 768] width 94 height 16
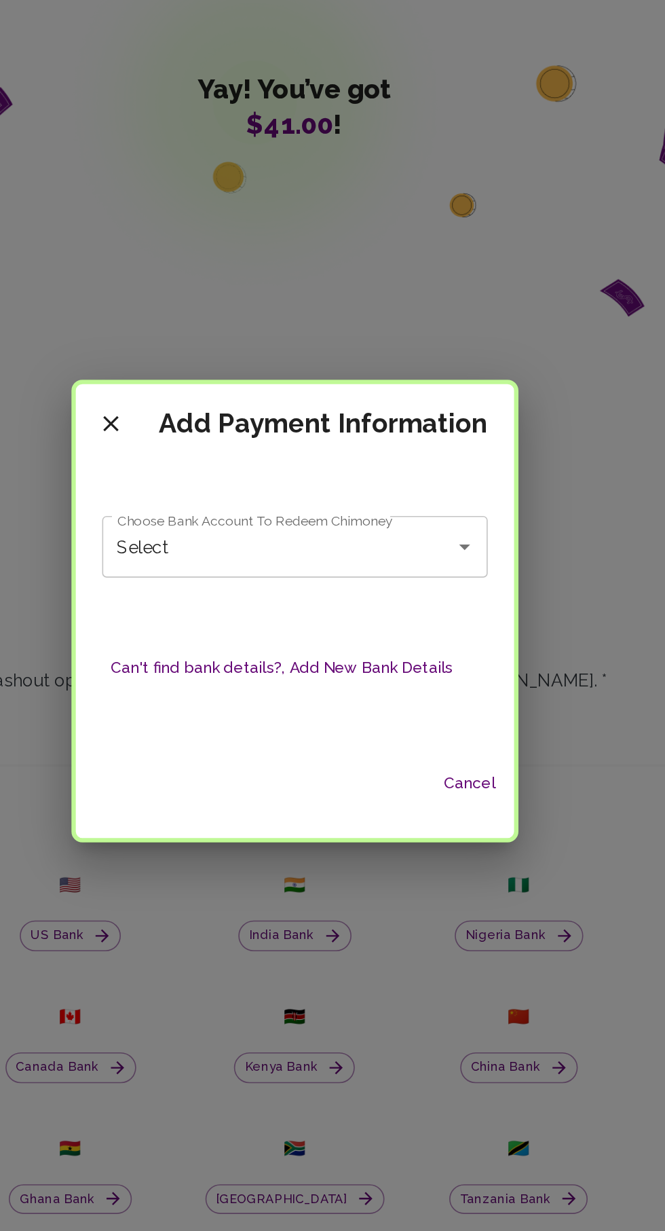
click at [370, 647] on button "Can't find bank details?, Add New Bank Details" at bounding box center [325, 650] width 223 height 25
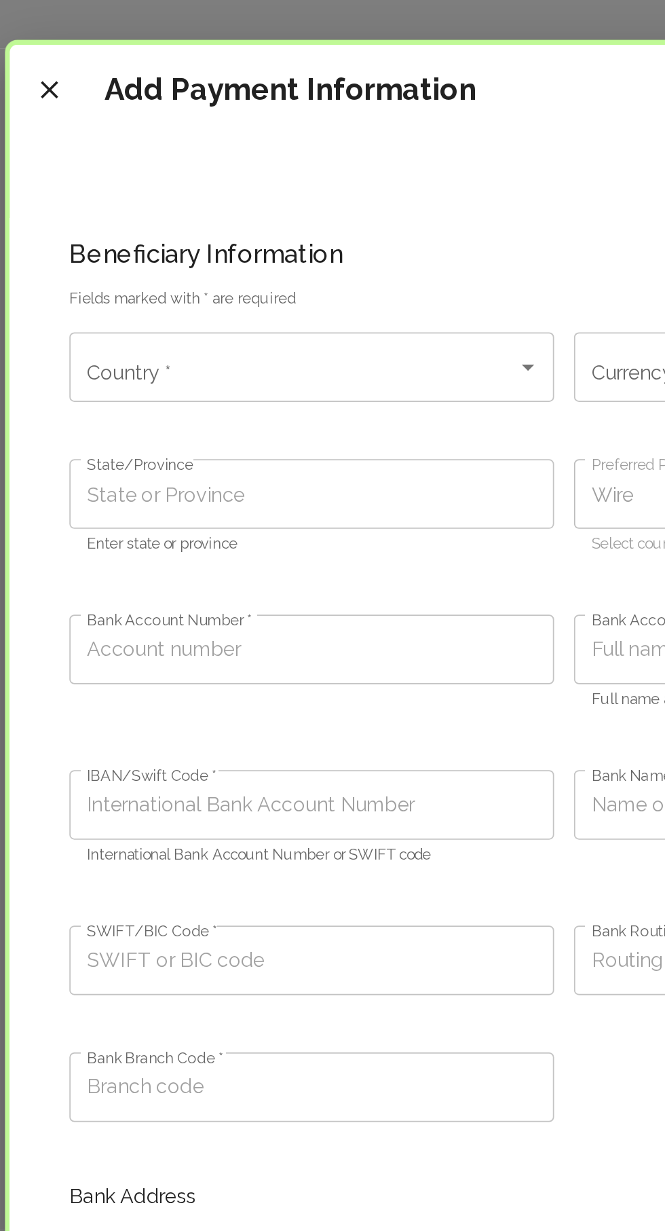
click at [308, 198] on icon "Open" at bounding box center [313, 200] width 16 height 16
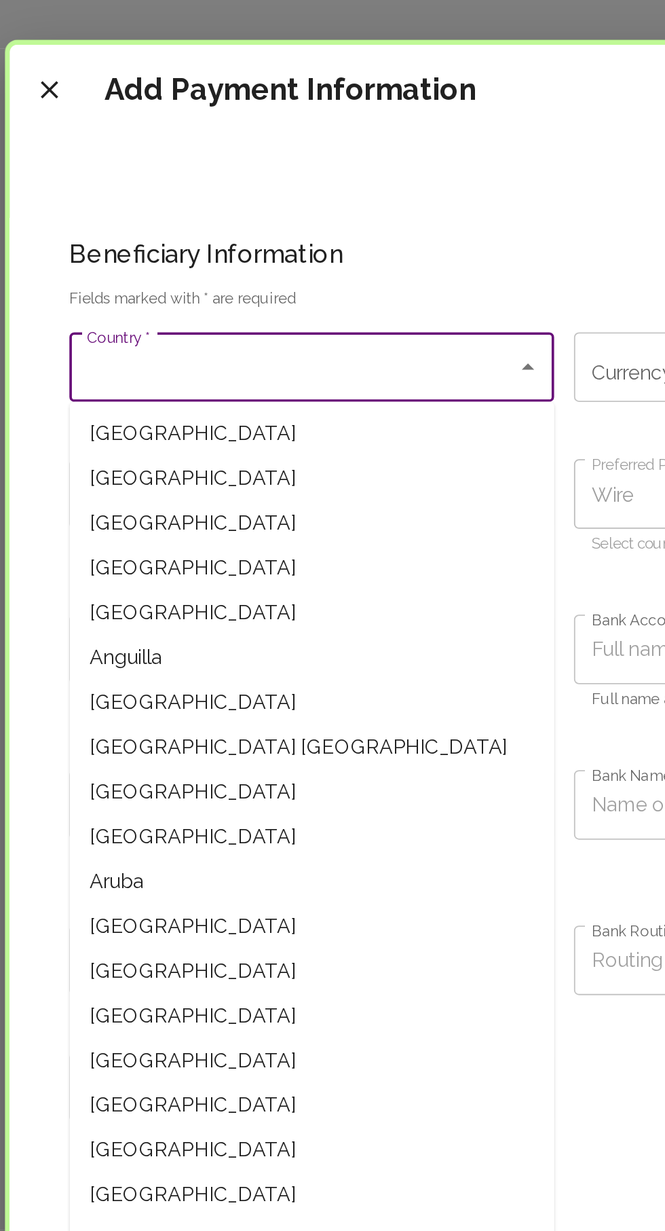
click at [309, 202] on icon "Close" at bounding box center [313, 200] width 16 height 16
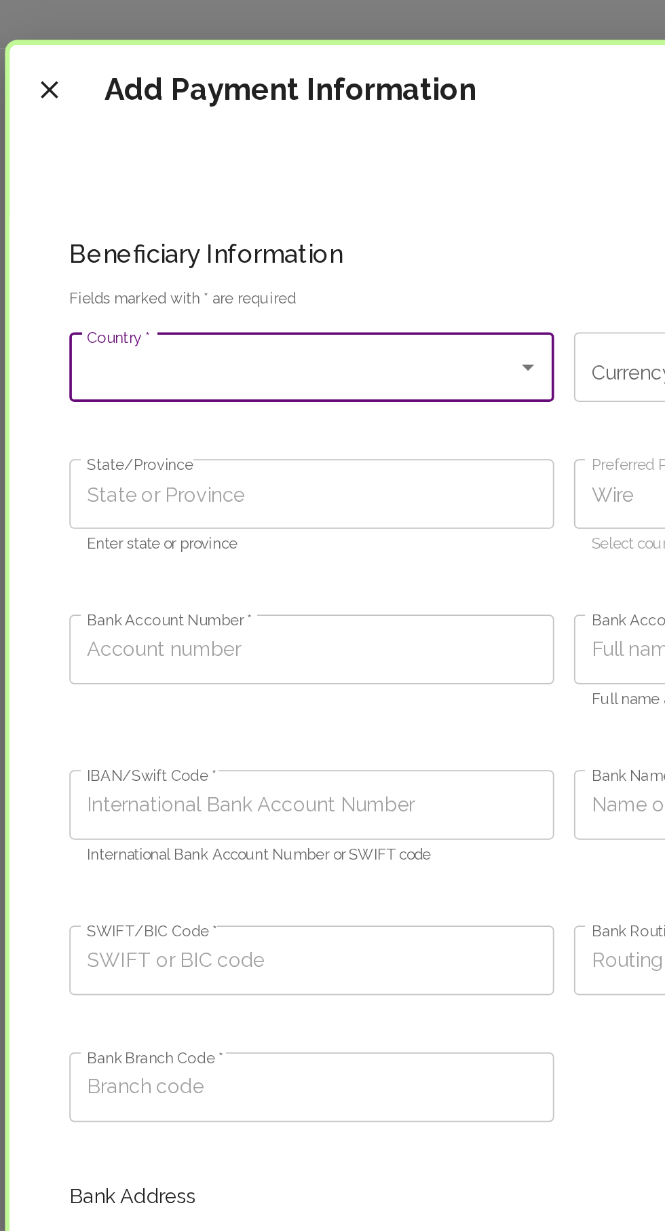
click at [269, 203] on input "Country *" at bounding box center [185, 200] width 232 height 26
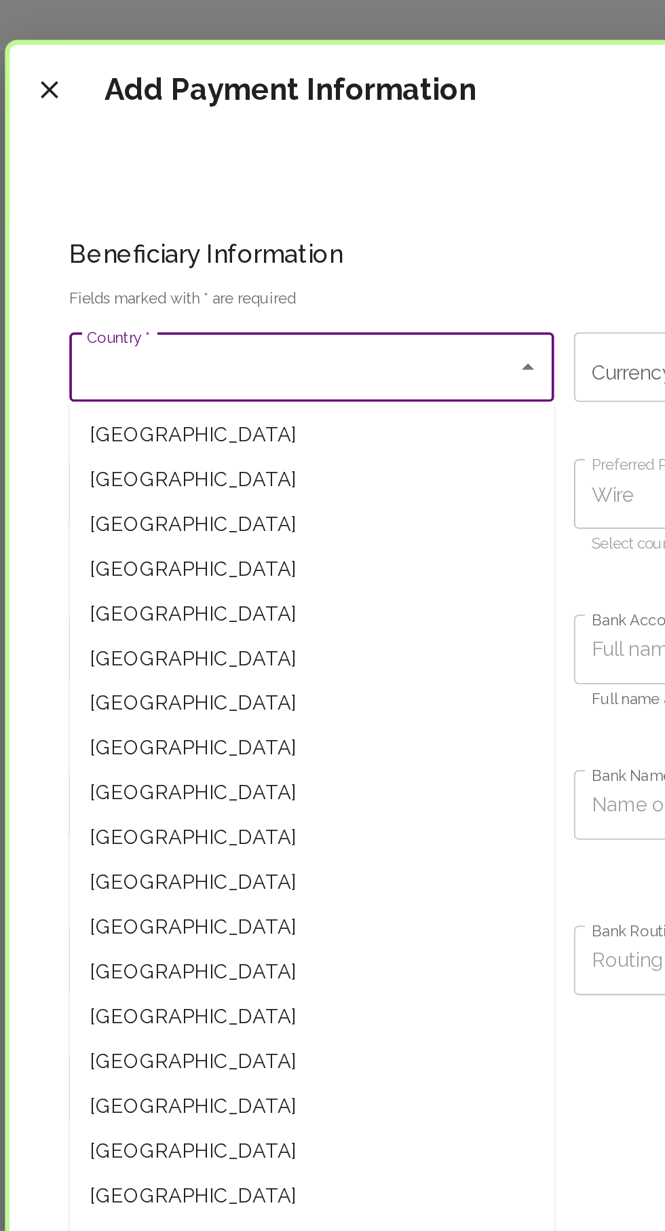
scroll to position [2790, 0]
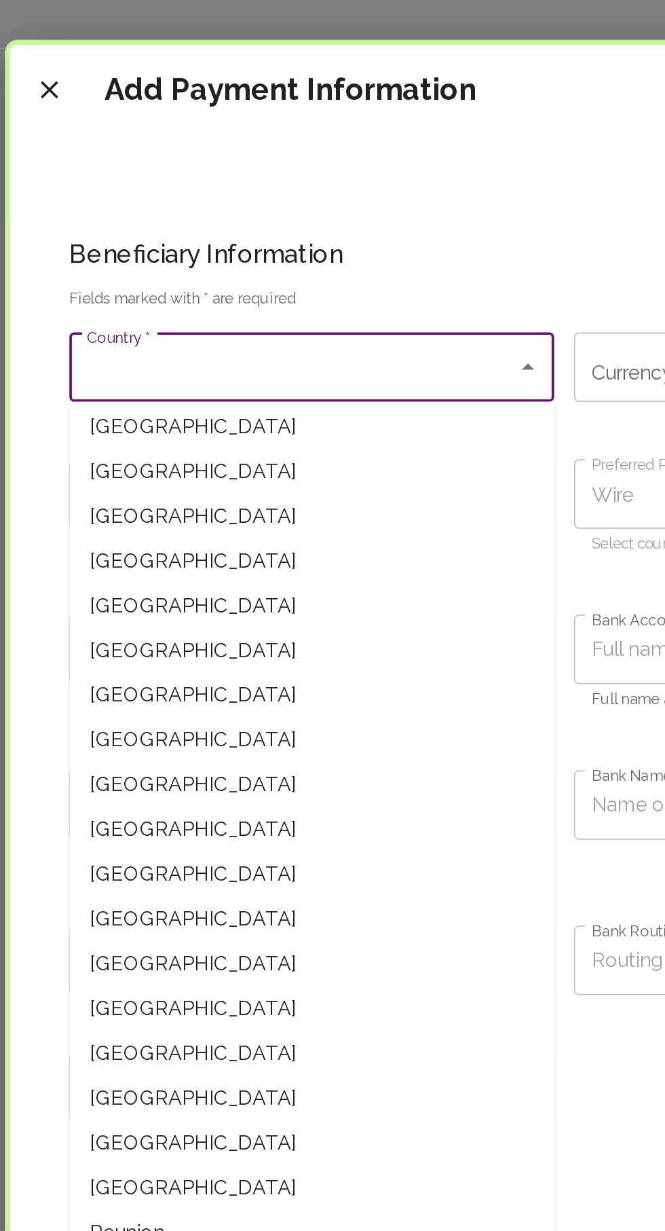
click at [153, 253] on span "[GEOGRAPHIC_DATA]" at bounding box center [194, 257] width 265 height 24
type input "[GEOGRAPHIC_DATA]"
type input "NPR (Nepalese rupee)"
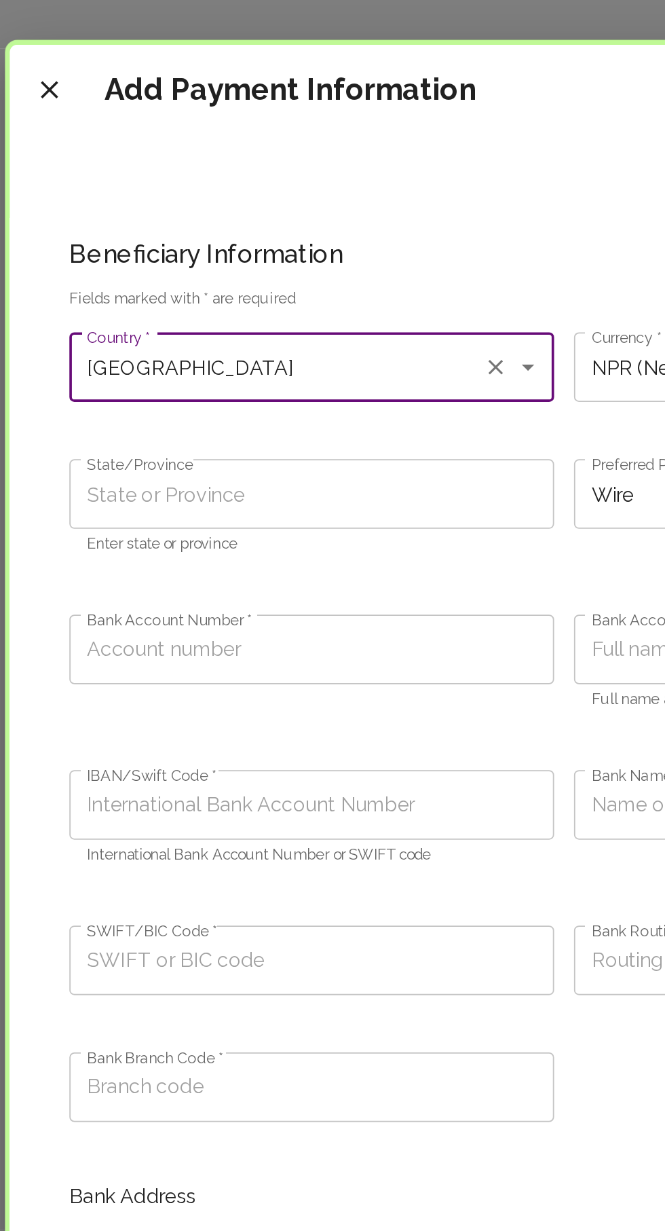
click at [106, 253] on label "State/Province" at bounding box center [101, 254] width 58 height 12
click at [106, 253] on input "State/Province" at bounding box center [194, 270] width 265 height 38
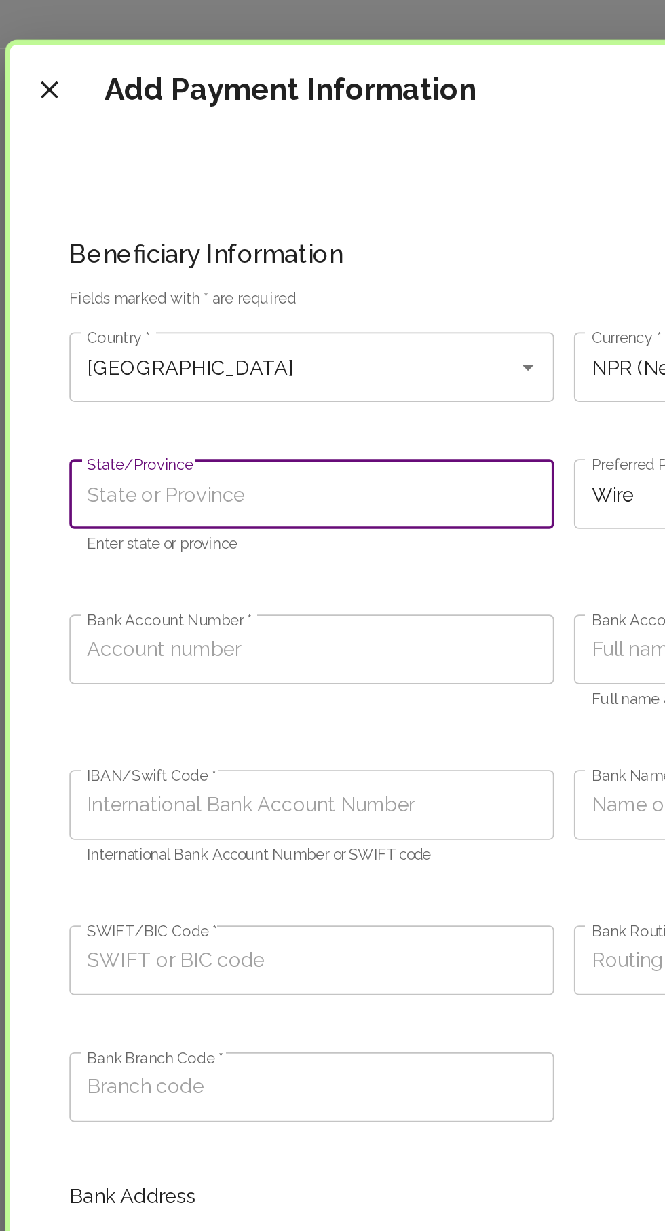
scroll to position [81, 0]
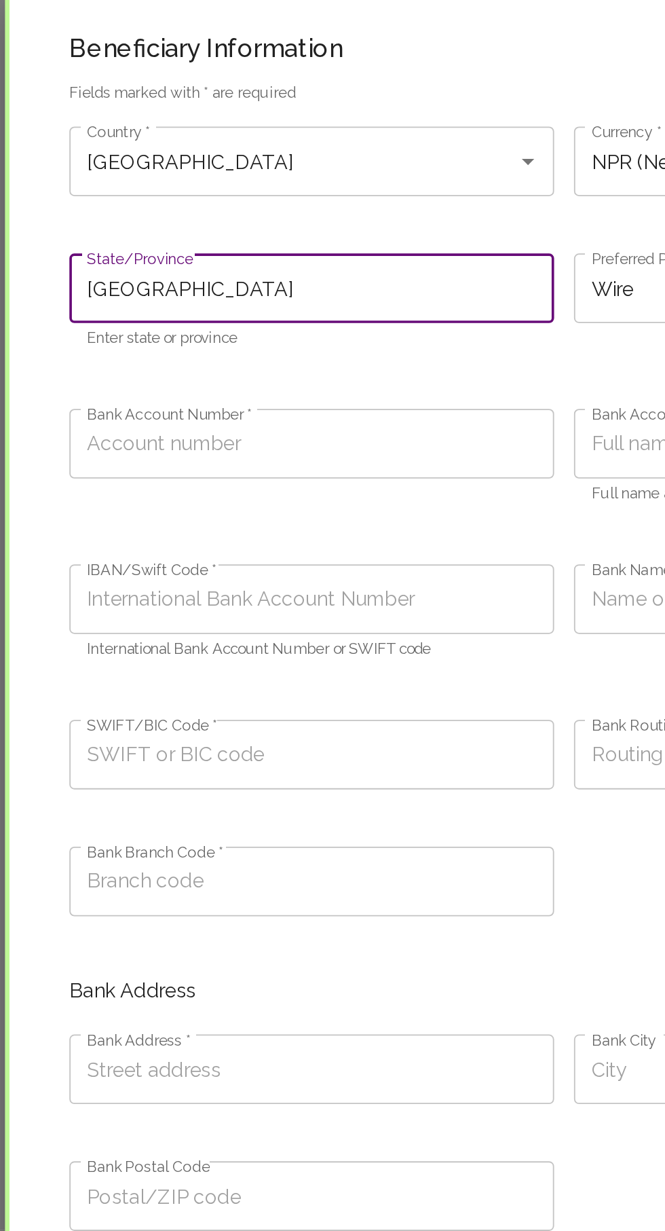
type input "[GEOGRAPHIC_DATA]"
click at [97, 252] on label "Bank Account Number *" at bounding box center [117, 258] width 90 height 12
click at [97, 255] on input "Bank Account Number *" at bounding box center [194, 274] width 265 height 38
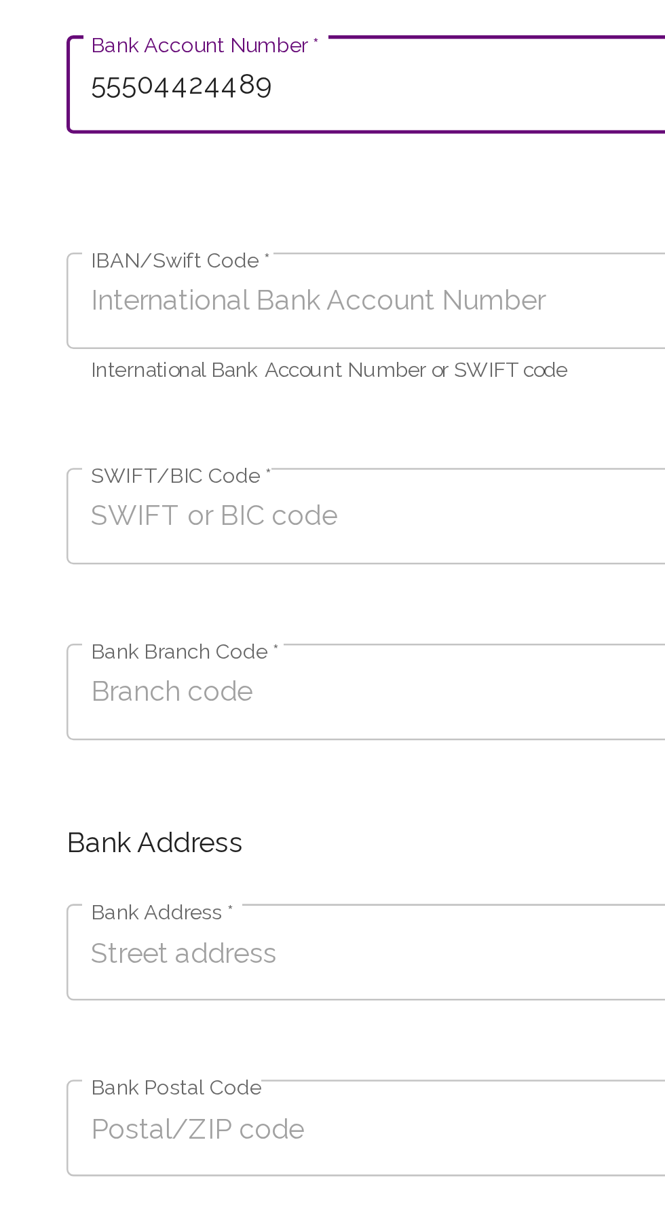
type input "55504424489"
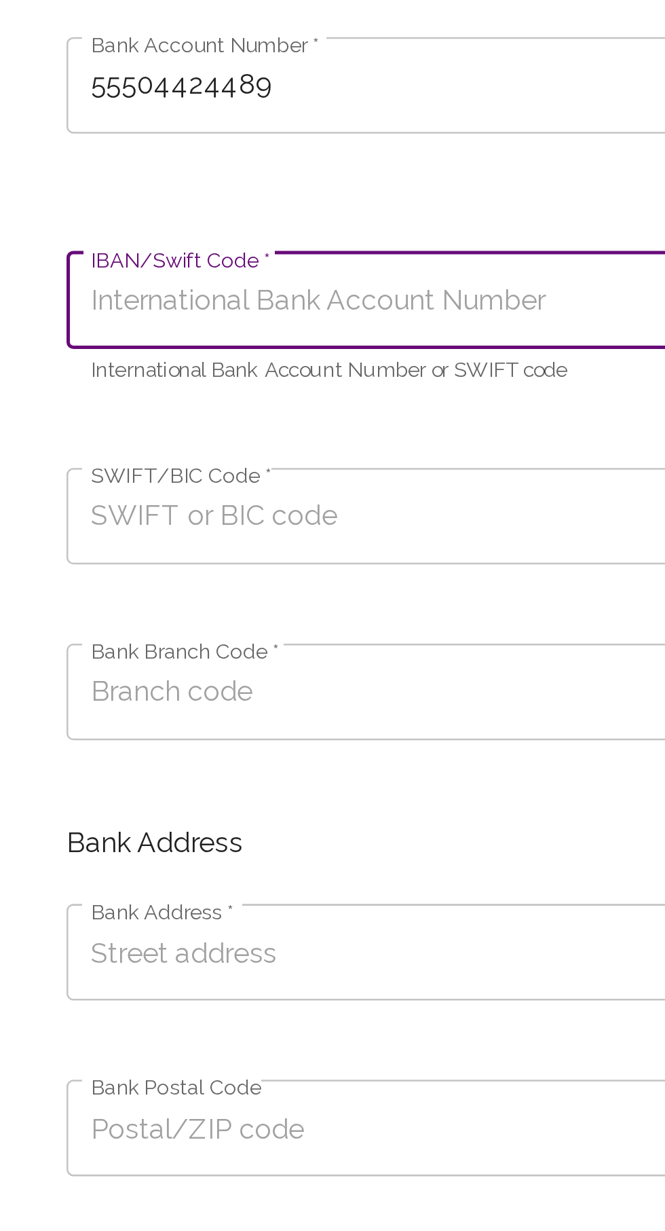
paste input "SIBLNPKA"
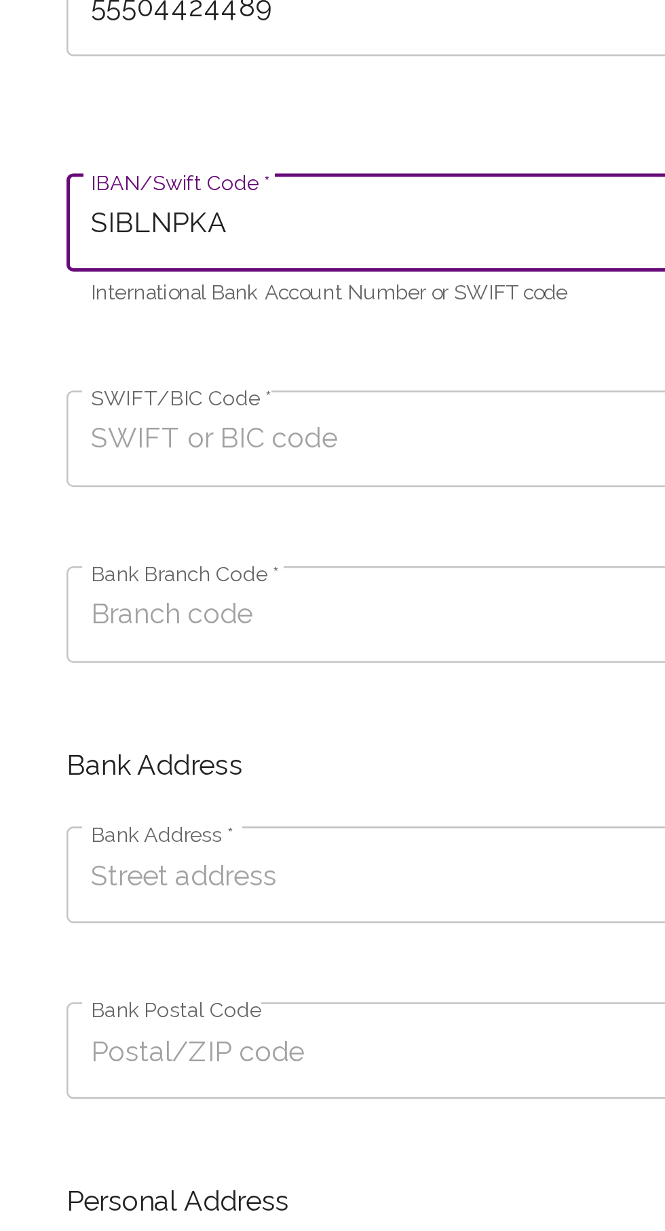
type input "SIBLNPKA"
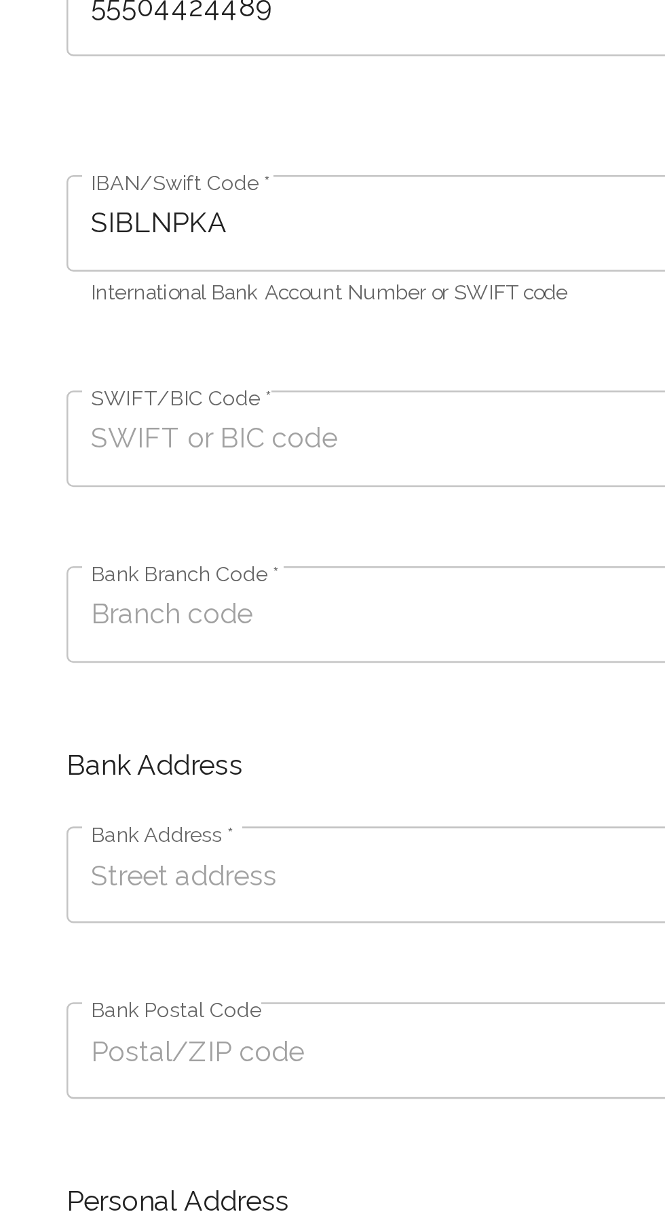
click at [192, 448] on input "SWIFT/BIC Code *" at bounding box center [194, 443] width 265 height 38
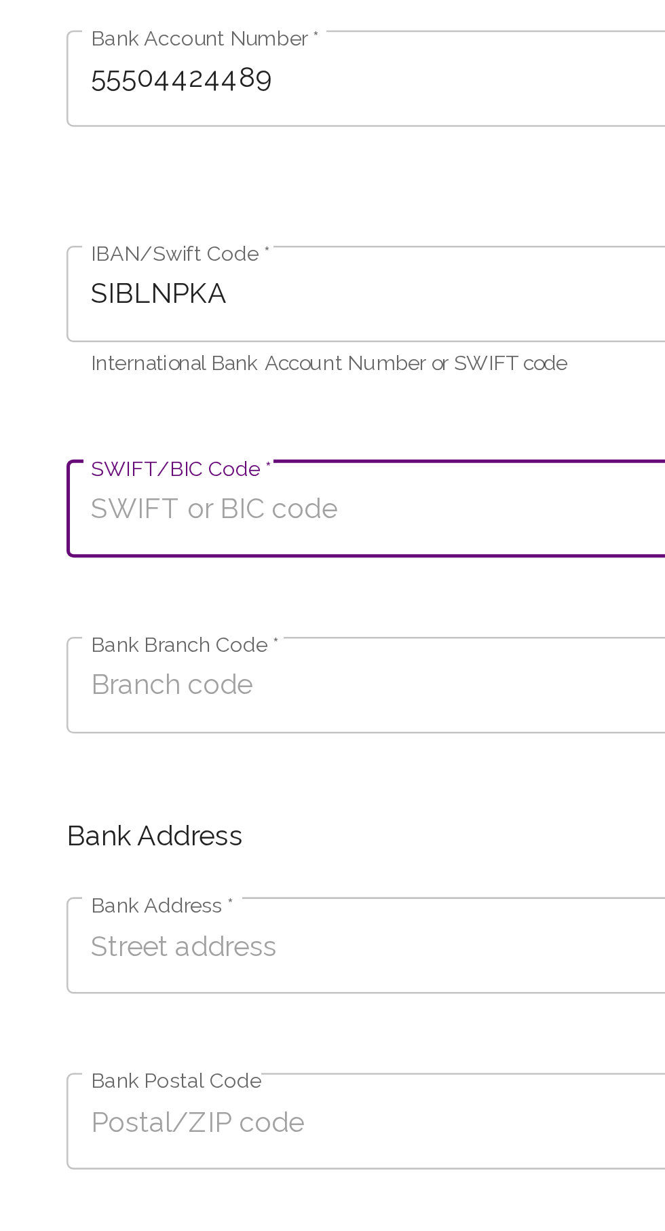
scroll to position [54, 0]
click at [94, 477] on input "SWIFT/BIC Code *" at bounding box center [194, 471] width 265 height 38
click at [90, 475] on input "SWIFT/BIC Code *" at bounding box center [194, 471] width 265 height 38
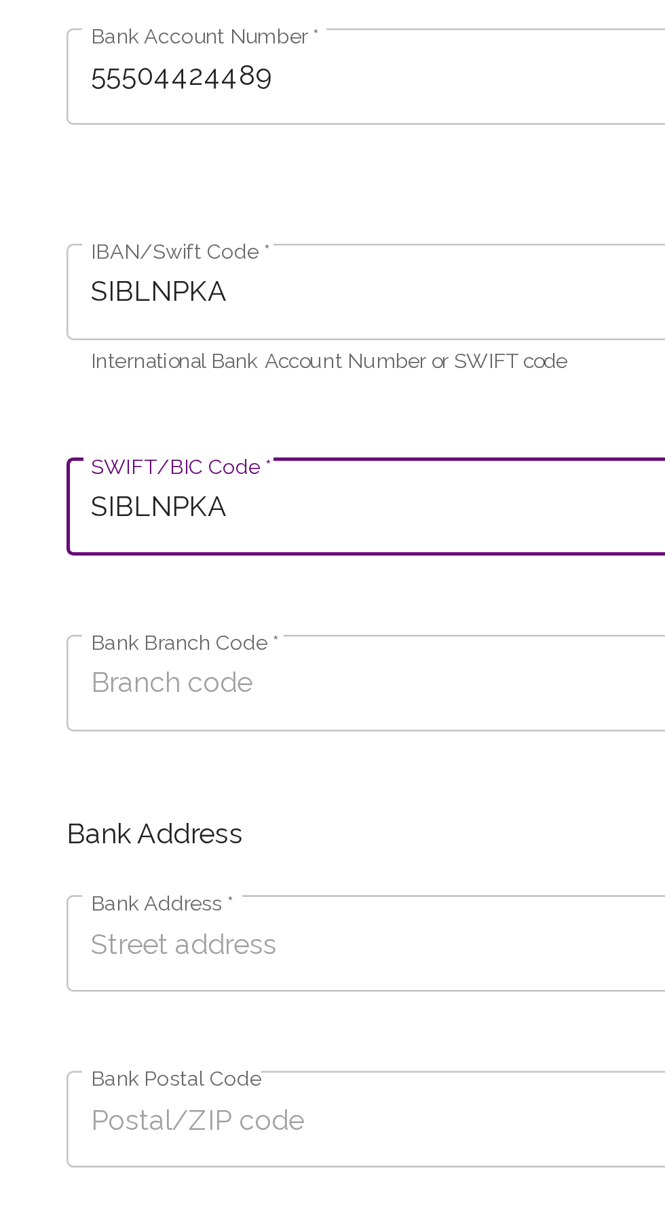
scroll to position [81, 0]
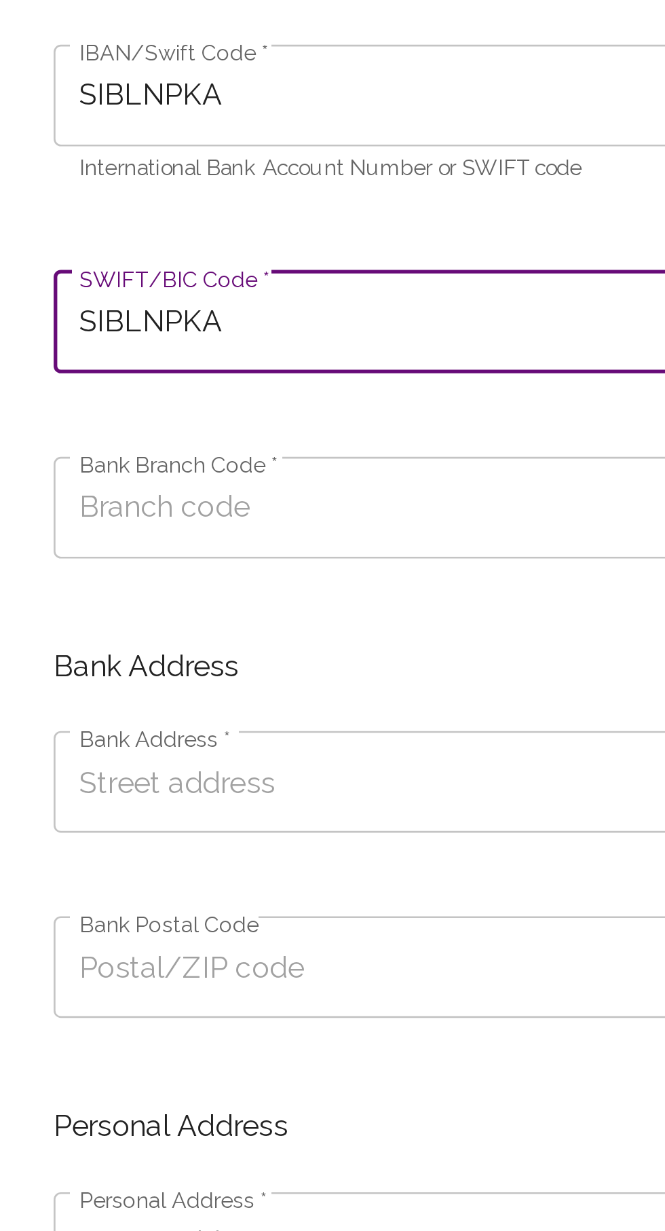
type input "SIBLNPKA"
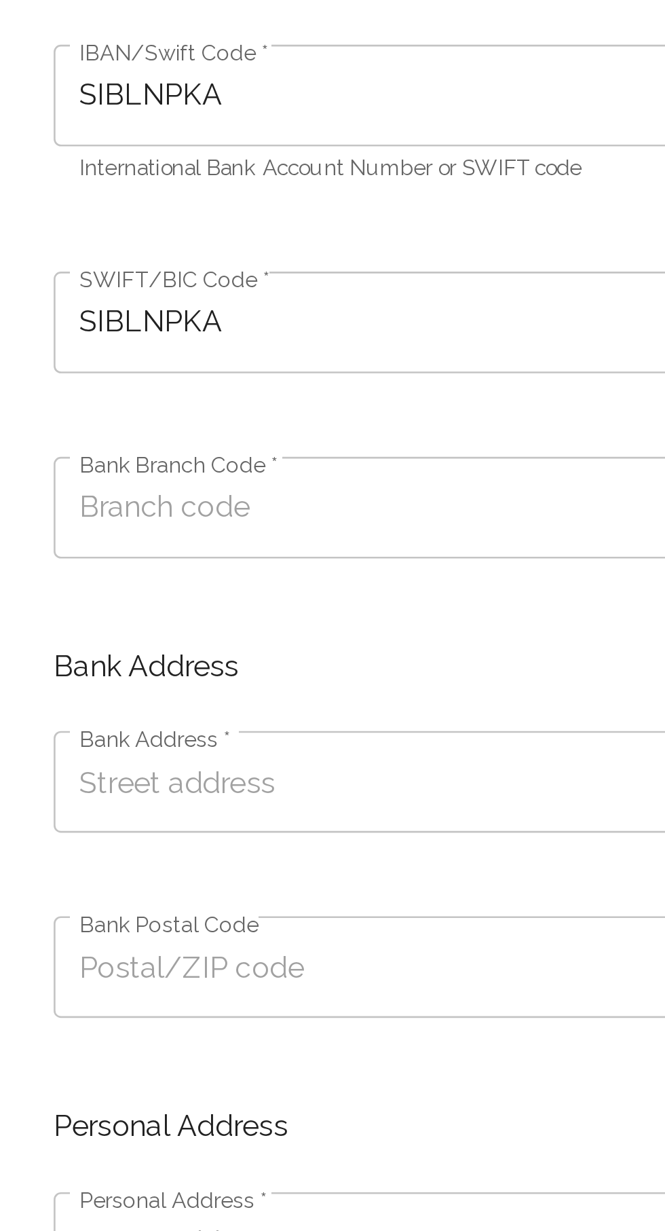
click at [89, 513] on input "Bank Branch Code *" at bounding box center [194, 513] width 265 height 38
click at [160, 519] on input "Bank Branch Code *" at bounding box center [194, 513] width 265 height 38
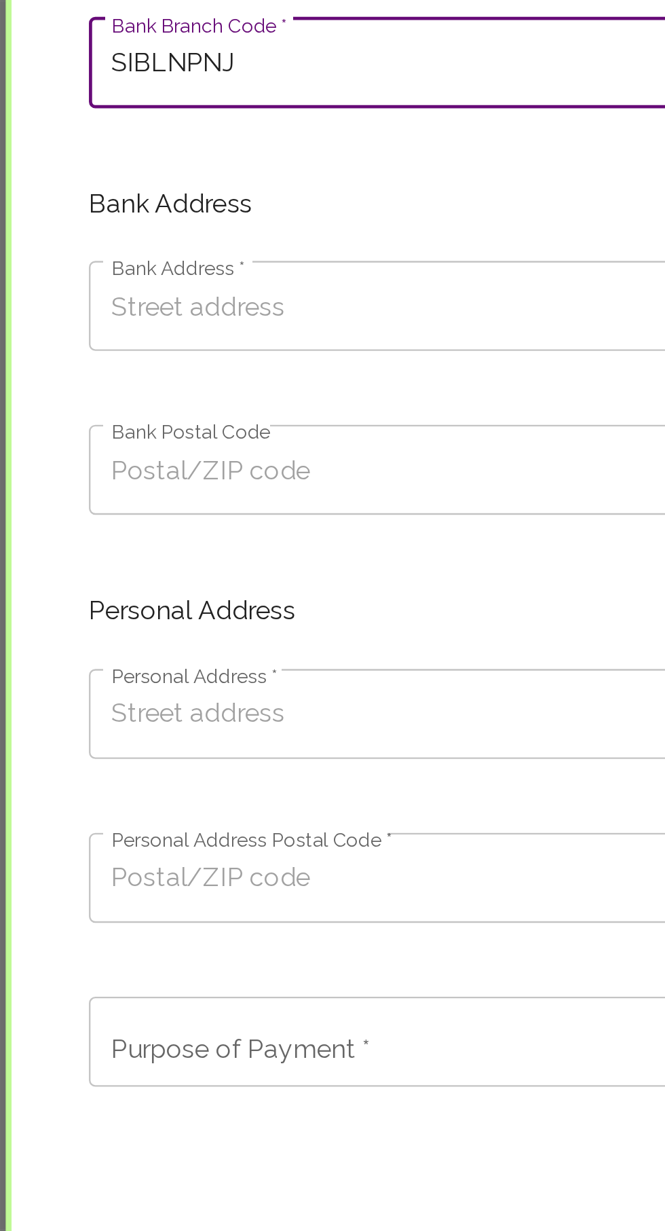
type input "SIBLNPNJ"
click at [165, 619] on input "Bank Address *" at bounding box center [194, 615] width 265 height 38
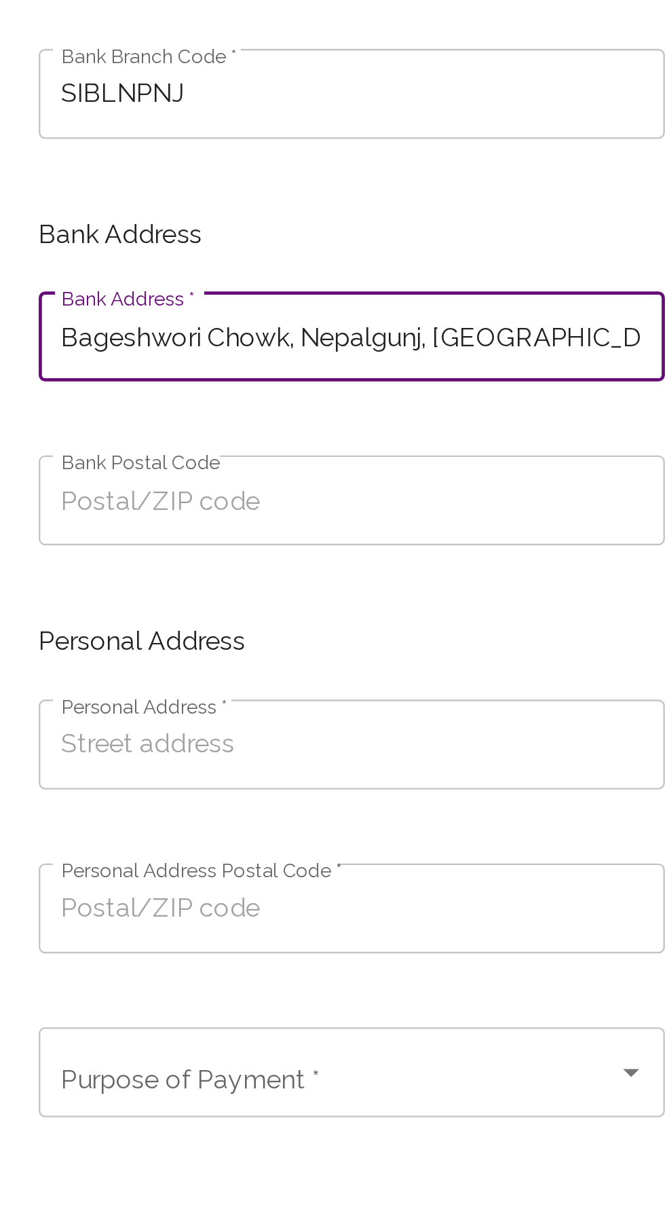
scroll to position [0, 72]
type input "Bageshwori Chowk, Nepalgunj, [GEOGRAPHIC_DATA], [GEOGRAPHIC_DATA], [GEOGRAPHIC_…"
click at [185, 686] on input "Bank Postal Code" at bounding box center [194, 684] width 265 height 38
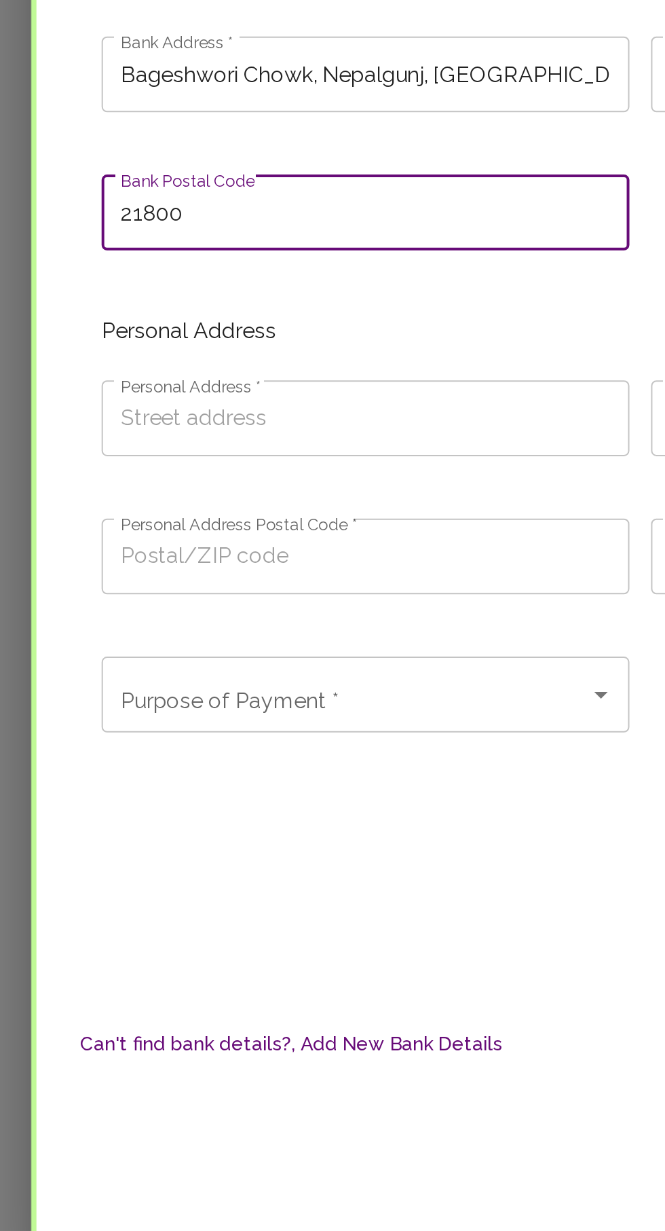
type input "21800"
click at [190, 788] on input "Personal Address *" at bounding box center [194, 788] width 265 height 38
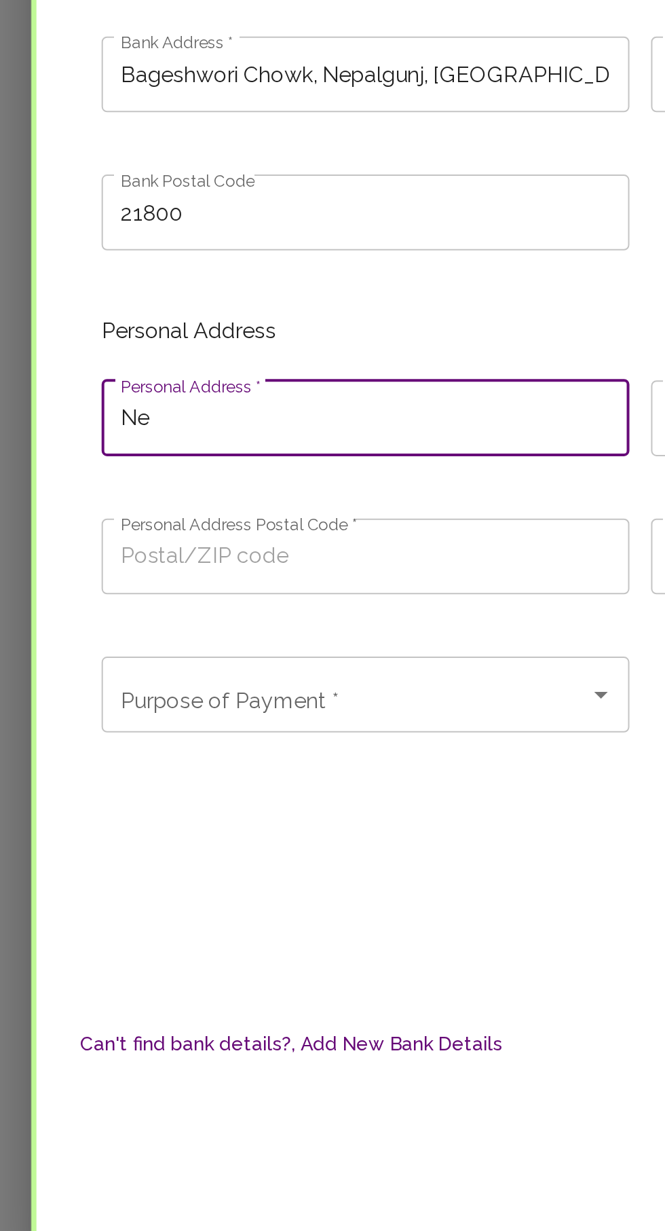
type input "N"
paste input "Buspark, [GEOGRAPHIC_DATA]"
type input "Buspark, [GEOGRAPHIC_DATA]"
click at [179, 860] on input "Personal Address Postal Code *" at bounding box center [194, 857] width 265 height 38
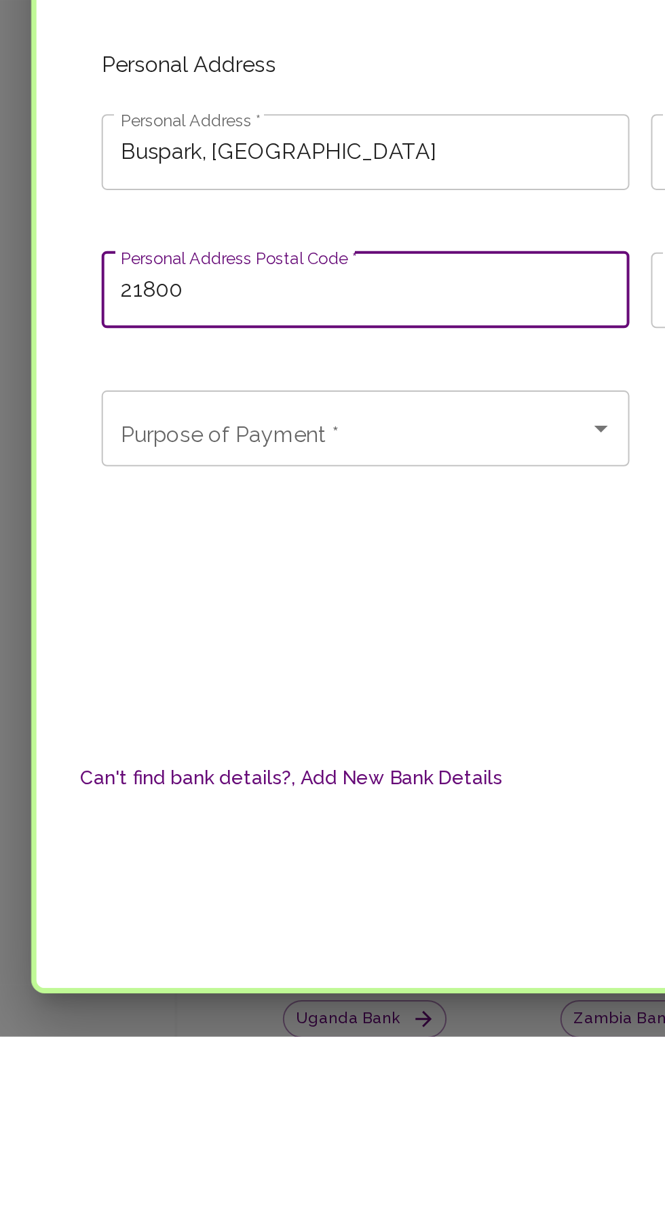
type input "21800"
click at [273, 931] on input "Purpose of Payment *" at bounding box center [185, 926] width 232 height 26
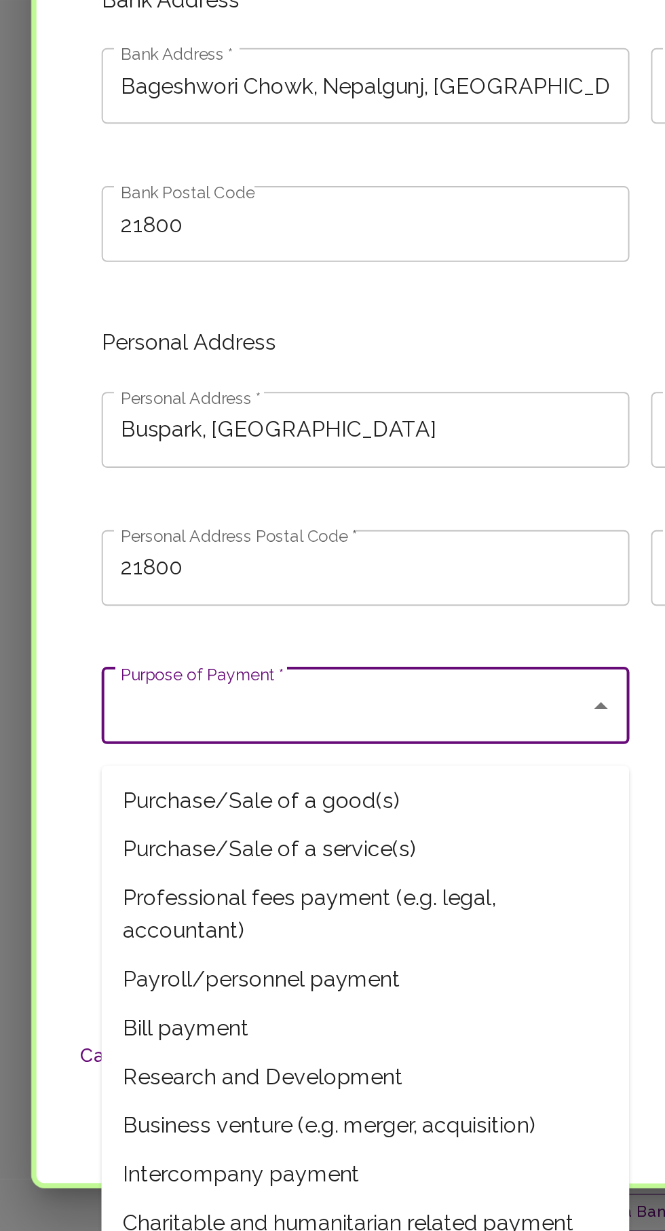
scroll to position [26, 0]
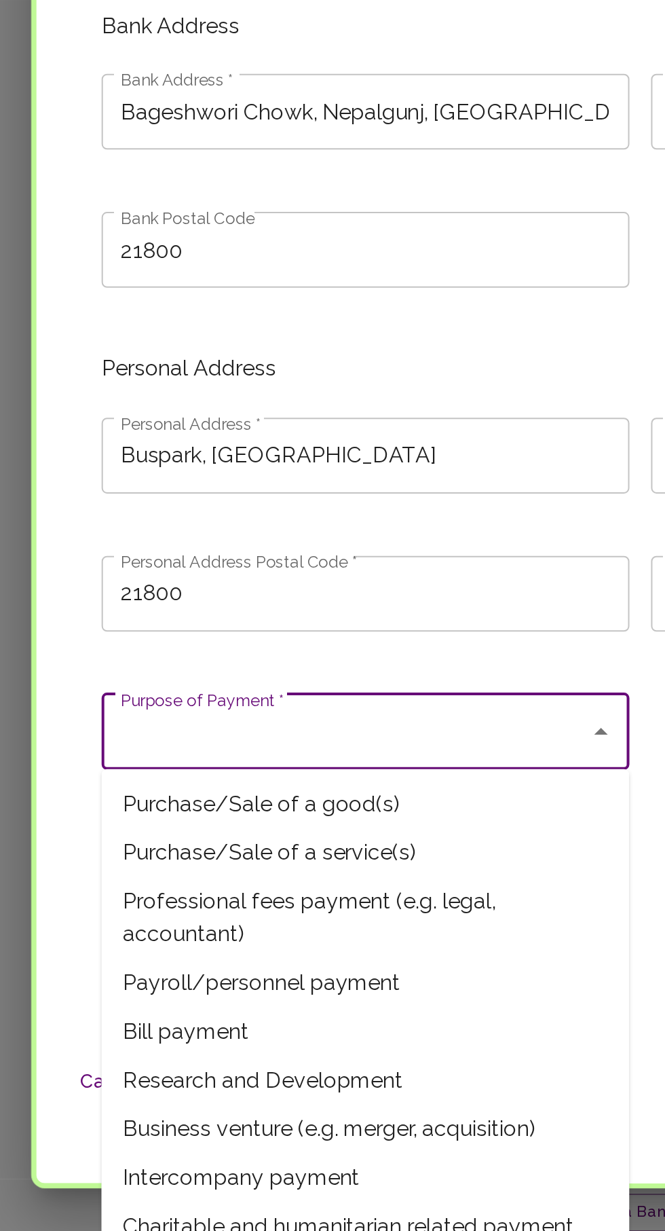
click at [189, 1107] on span "Payroll/personnel payment" at bounding box center [194, 1106] width 265 height 24
type input "Payroll/personnel payment"
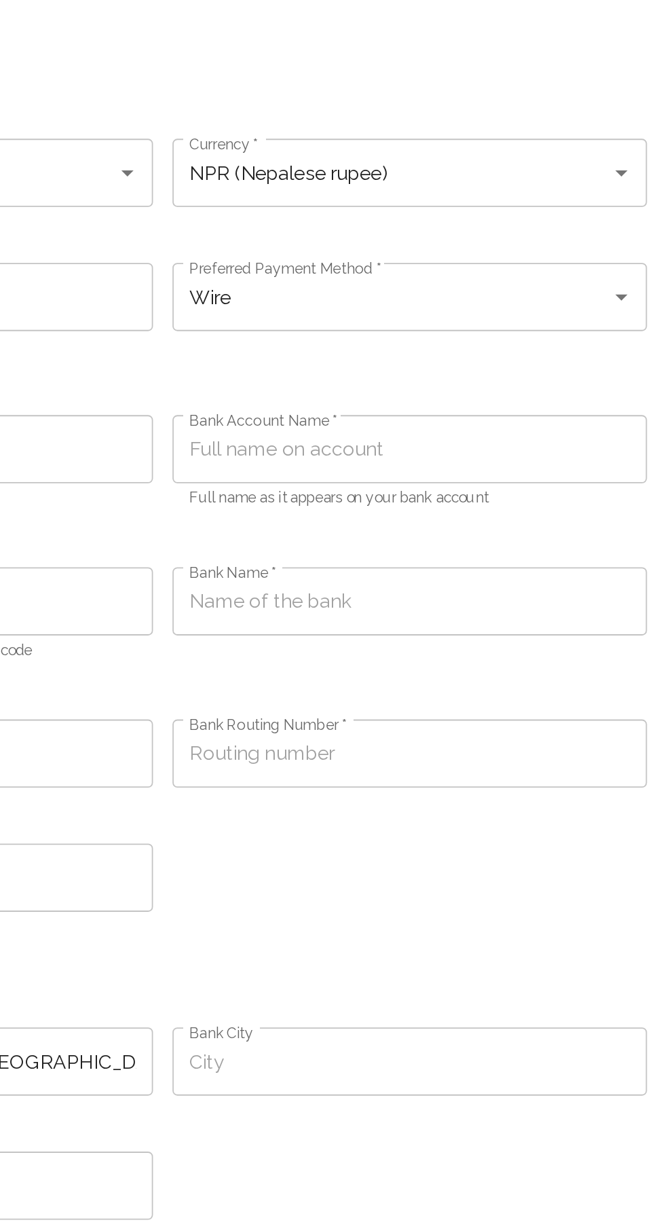
scroll to position [0, 0]
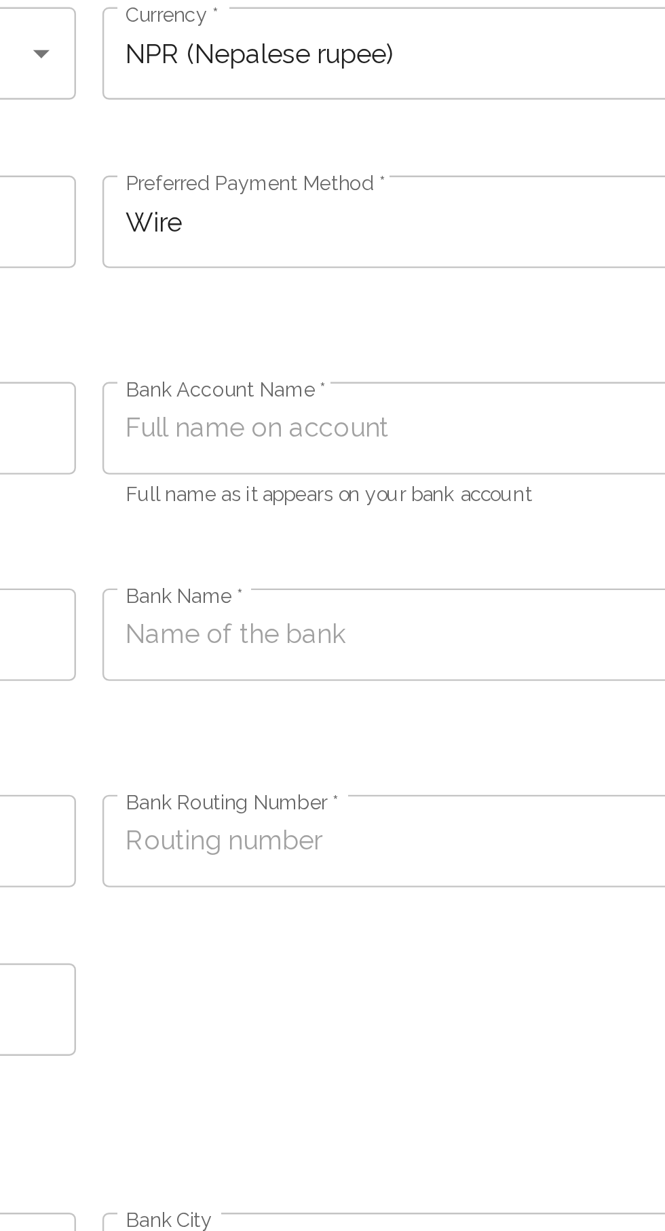
click at [468, 358] on input "Bank Account Name *" at bounding box center [470, 354] width 265 height 38
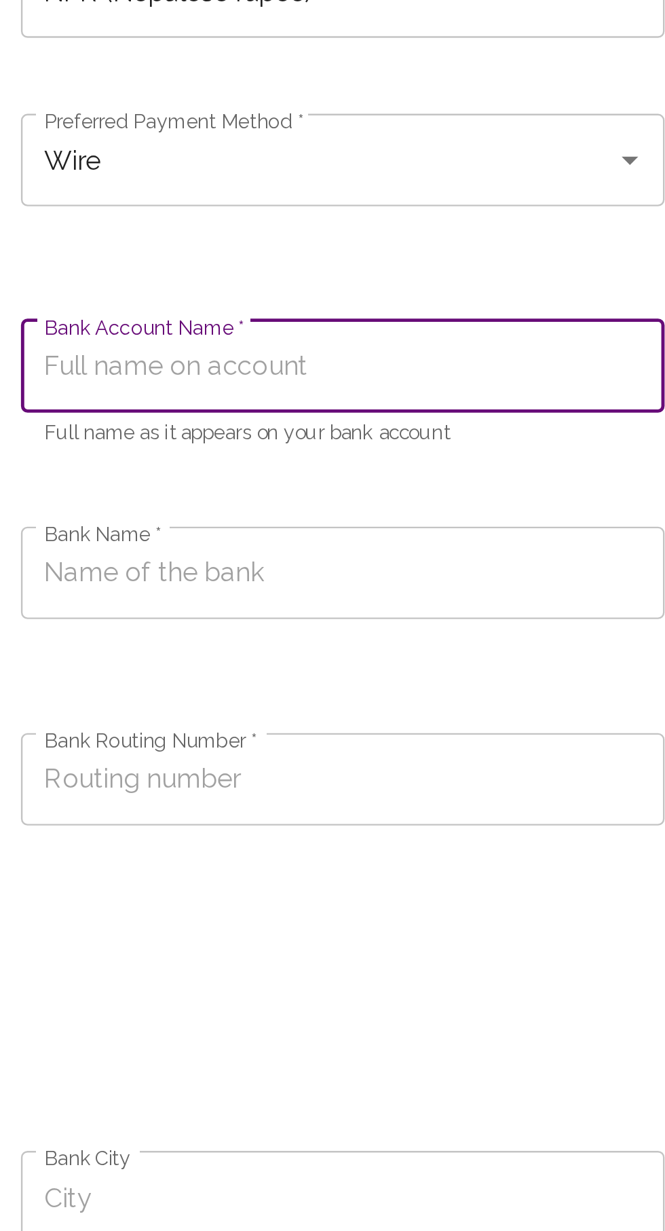
scroll to position [7, 0]
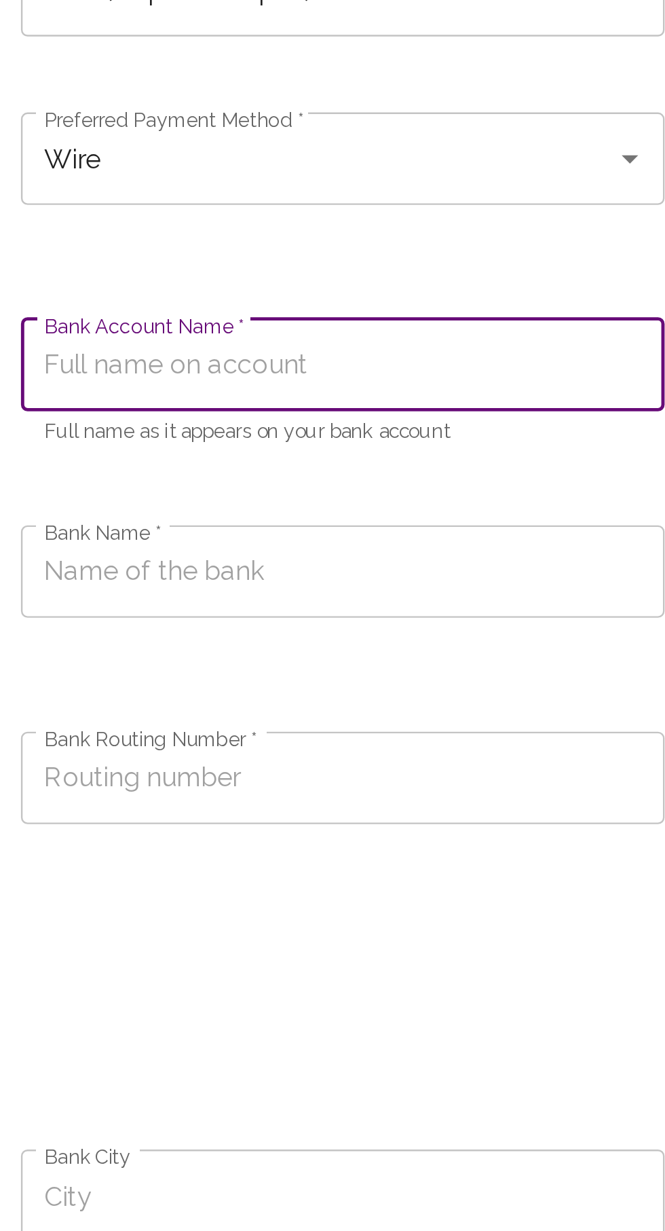
click at [502, 348] on input "Bank Account Name *" at bounding box center [470, 348] width 265 height 38
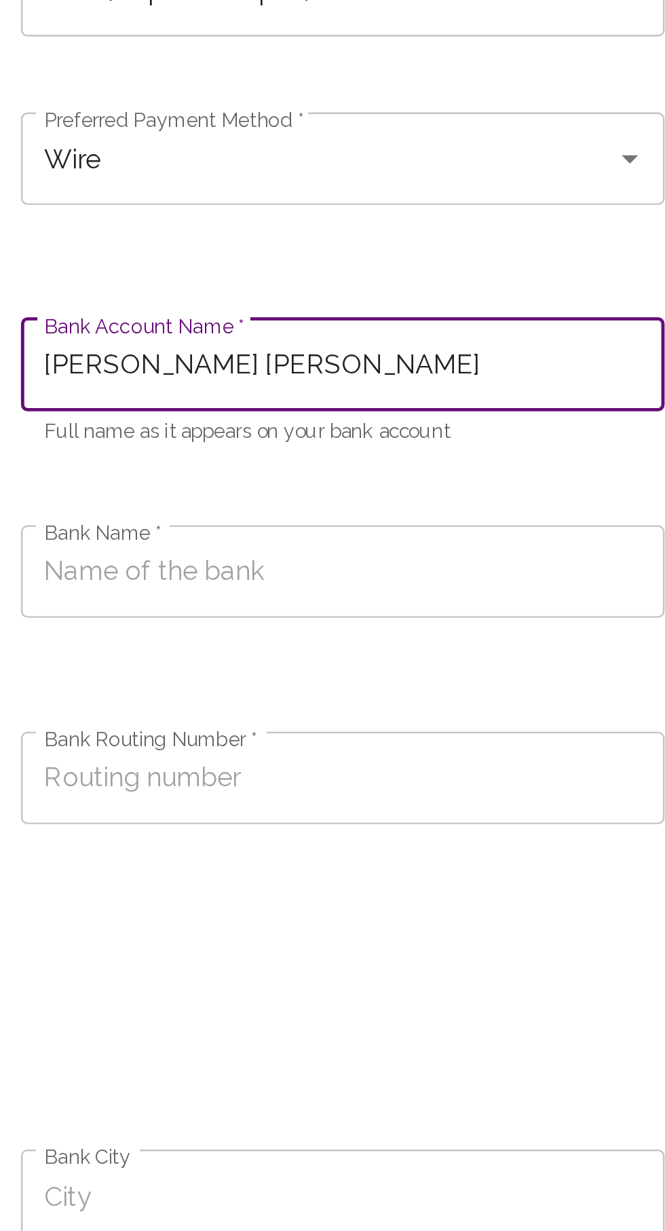
scroll to position [81, 0]
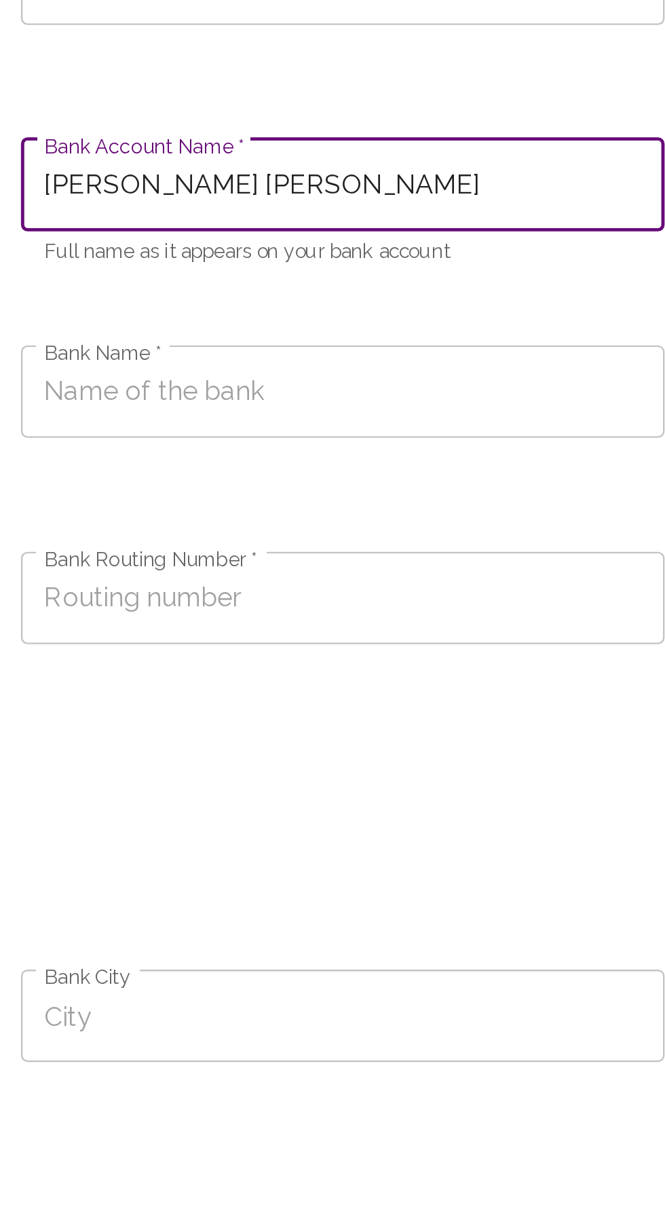
type input "[PERSON_NAME] [PERSON_NAME]"
click at [377, 360] on input "Bank Name *" at bounding box center [470, 358] width 265 height 38
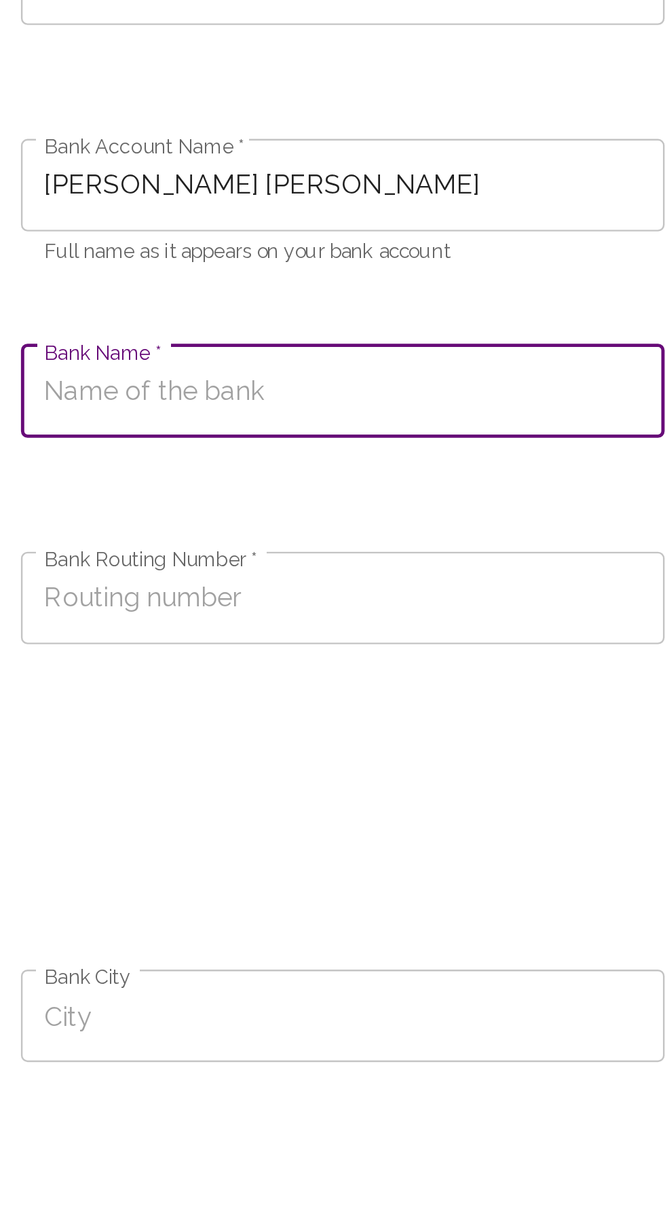
paste input "[PERSON_NAME] Bank Limited"
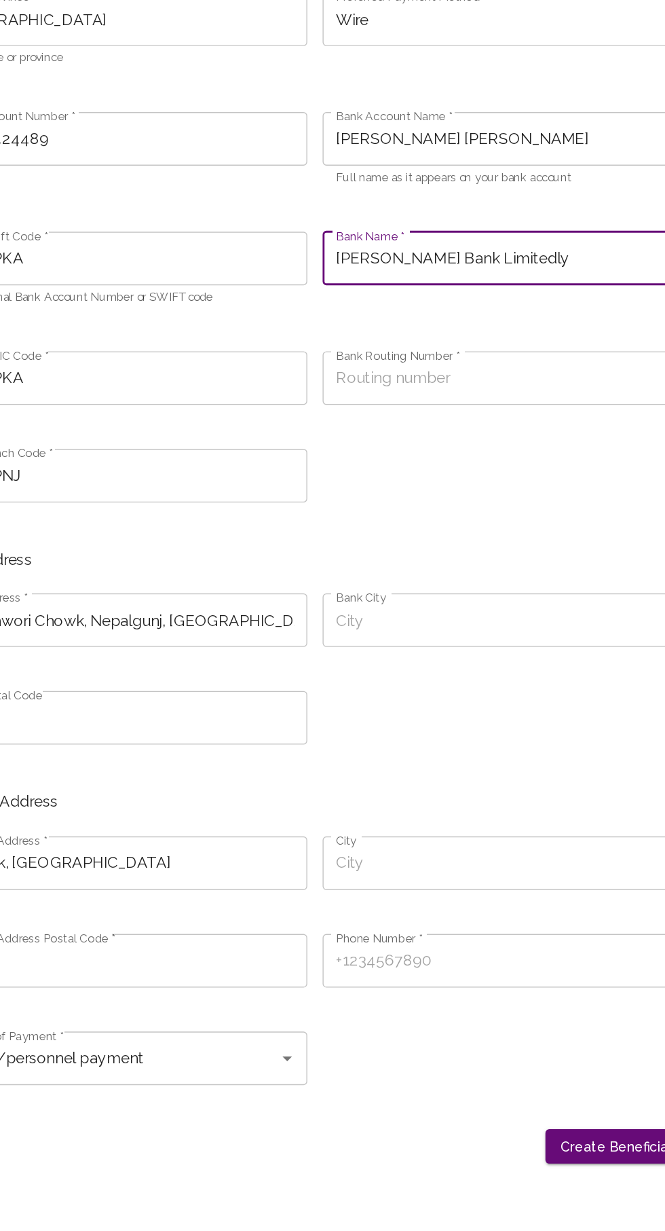
scroll to position [41, 0]
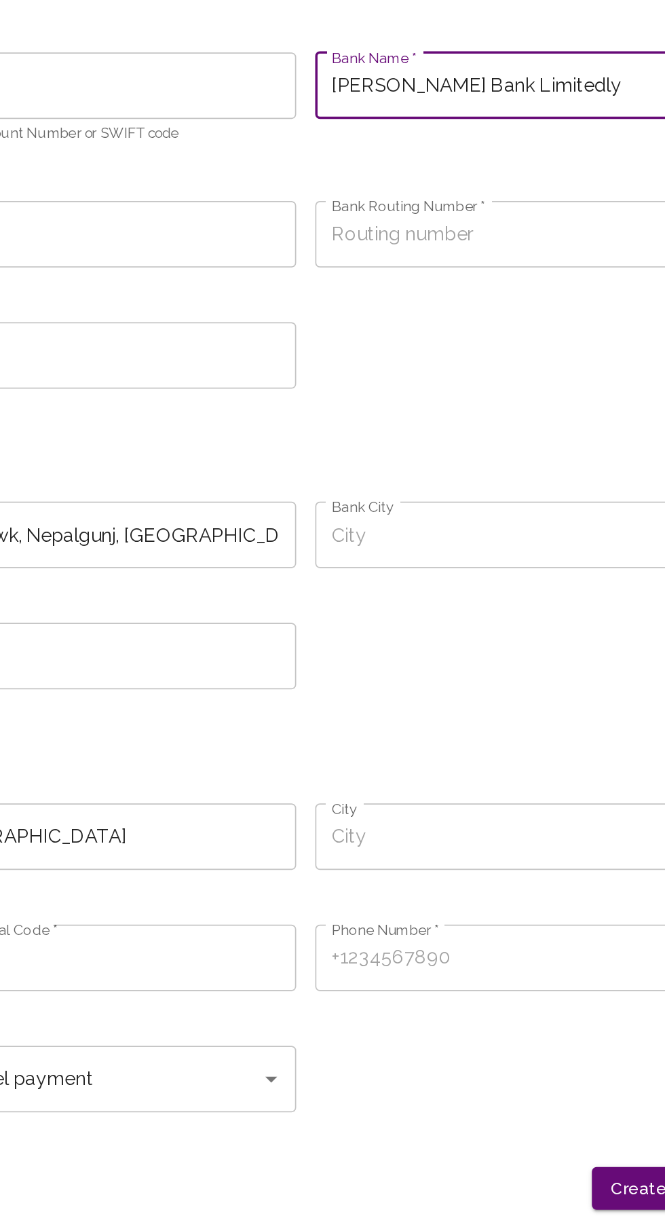
type input "[PERSON_NAME] Bank Limitedly"
click at [452, 660] on input "Bank City" at bounding box center [470, 654] width 265 height 38
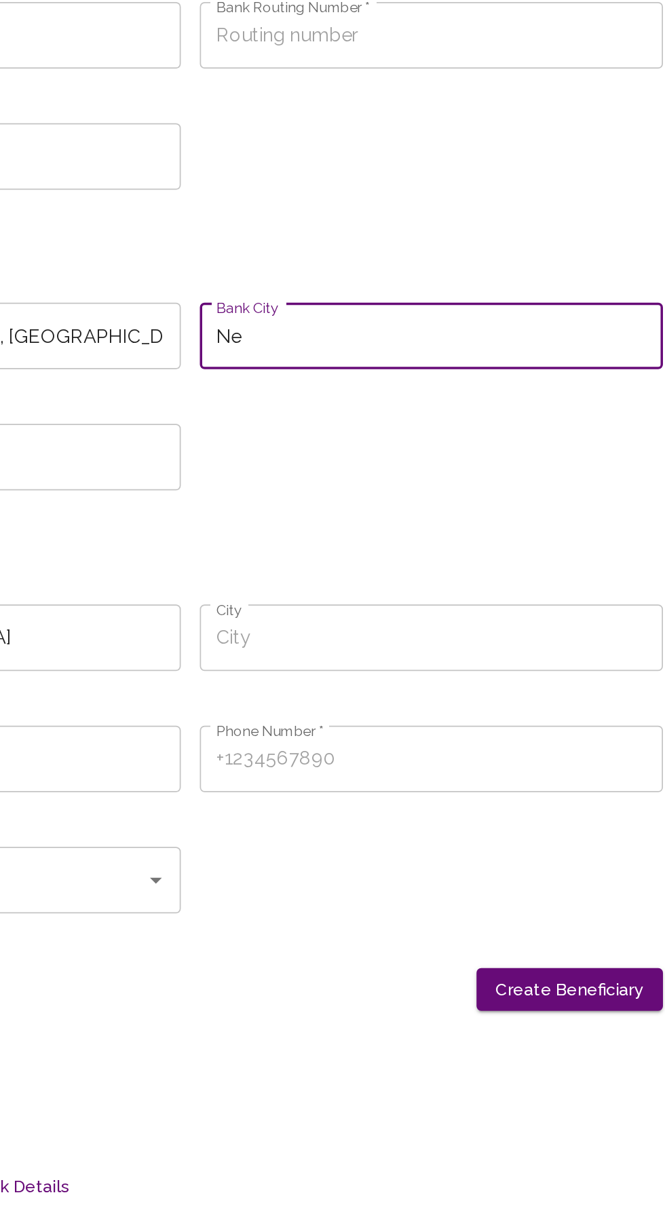
type input "N"
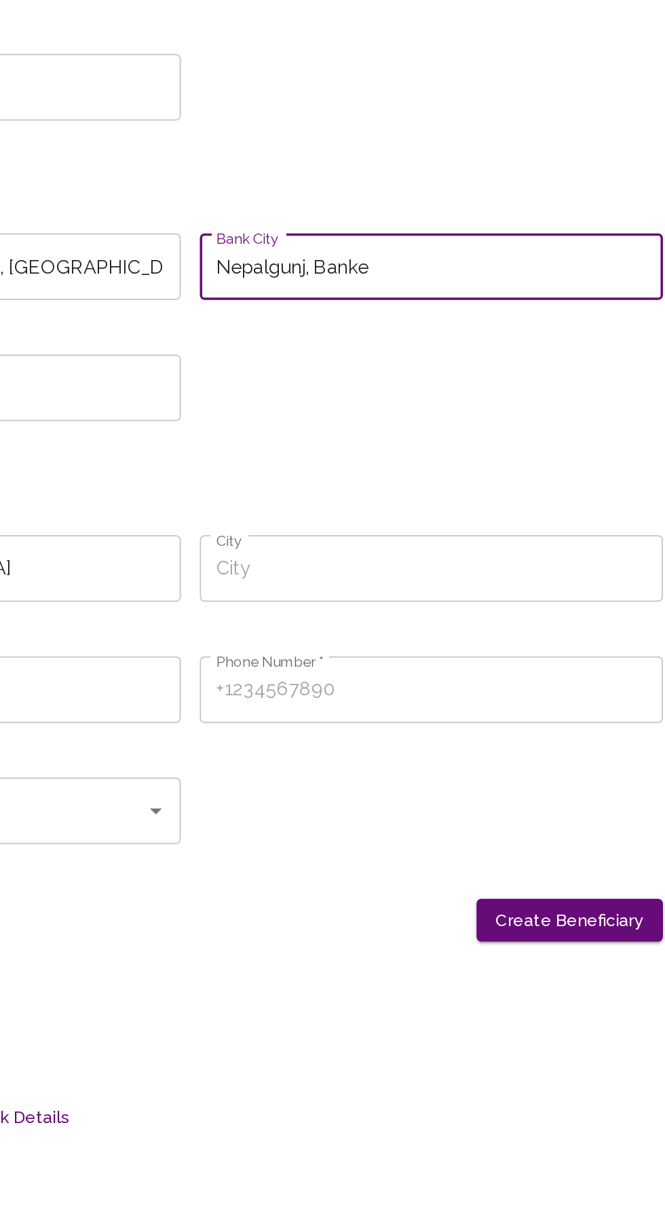
type input "Nepalgunj, Banke"
click at [372, 781] on input "City" at bounding box center [470, 788] width 265 height 38
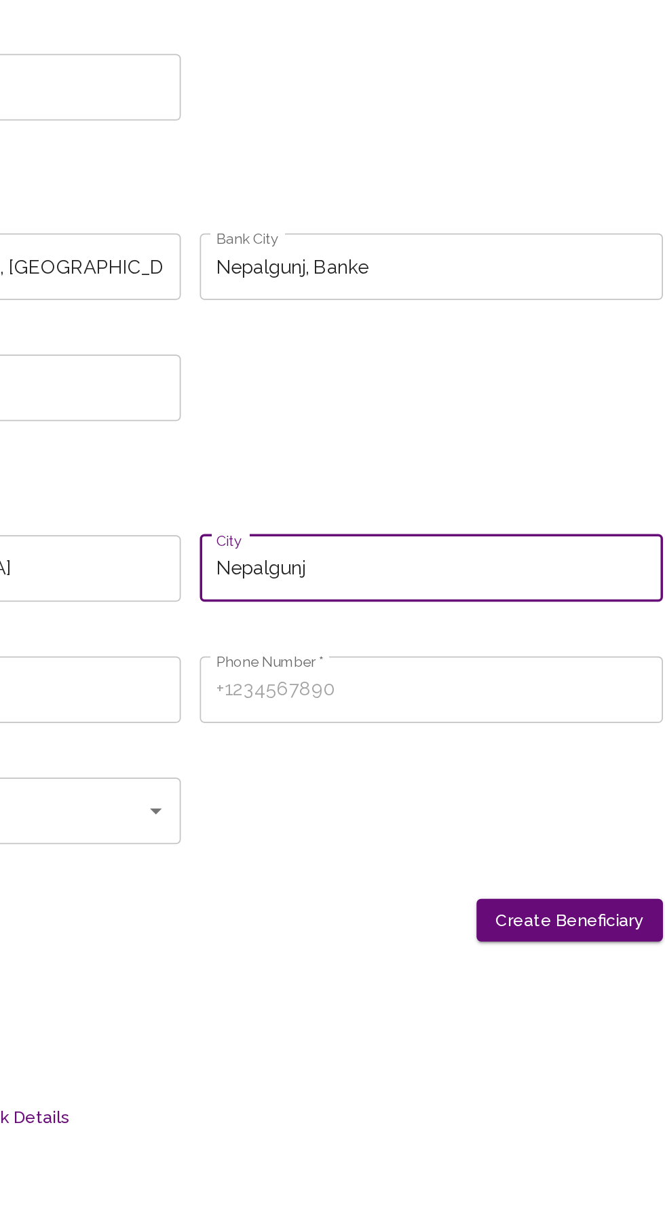
type input "Nepalgunj"
click at [515, 850] on input "Phone Number *" at bounding box center [470, 857] width 265 height 38
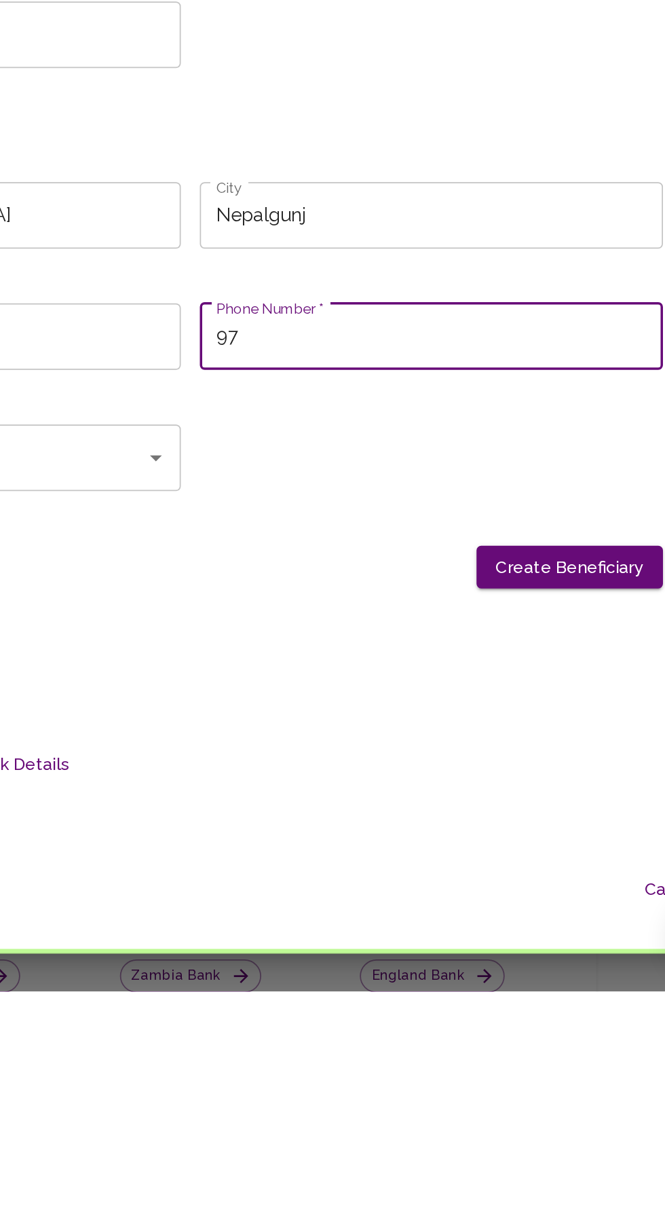
type input "9"
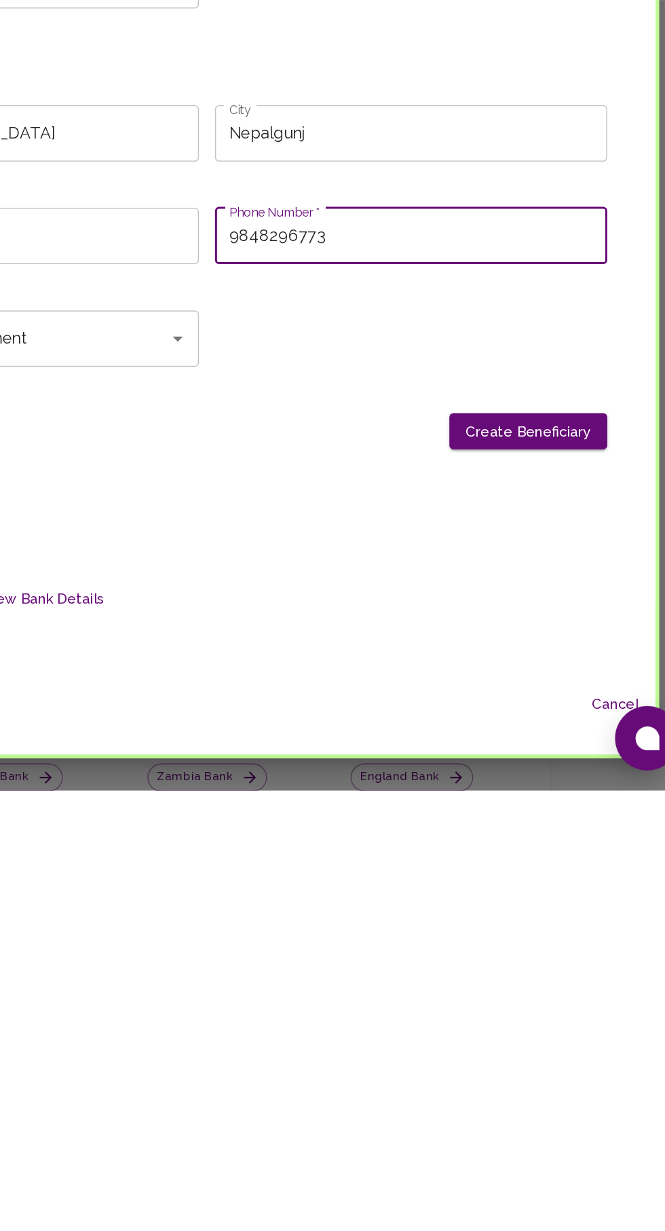
type input "9848296773"
click at [556, 986] on button "Create Beneficiary" at bounding box center [549, 988] width 107 height 25
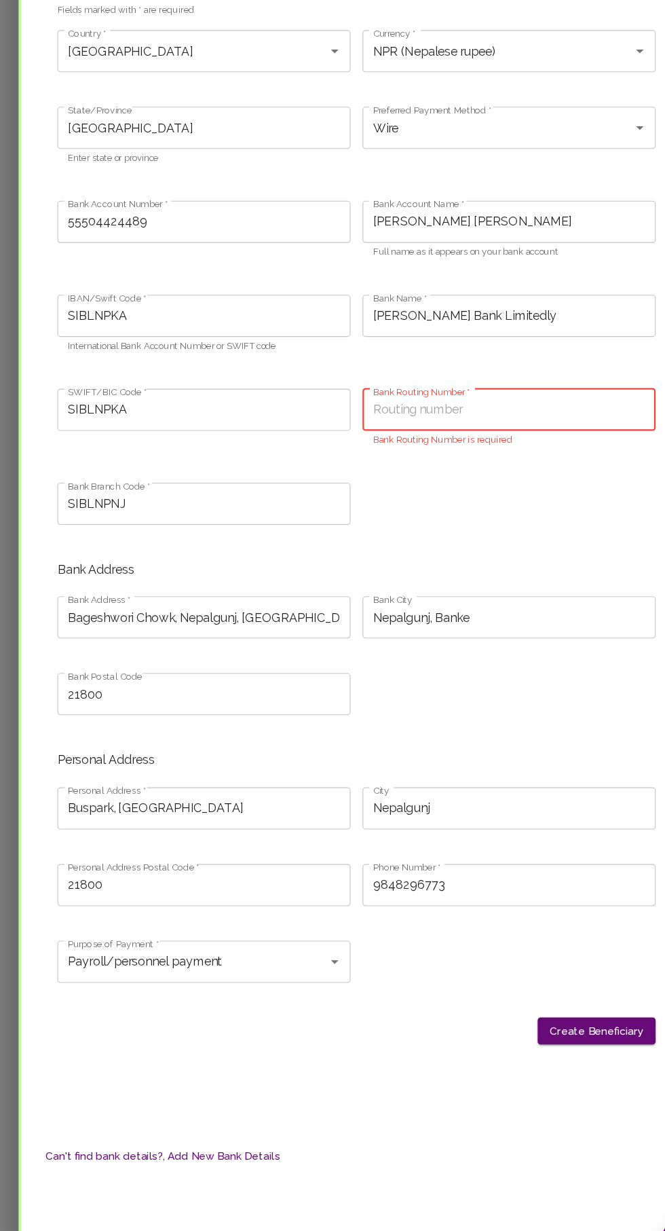
scroll to position [73, 0]
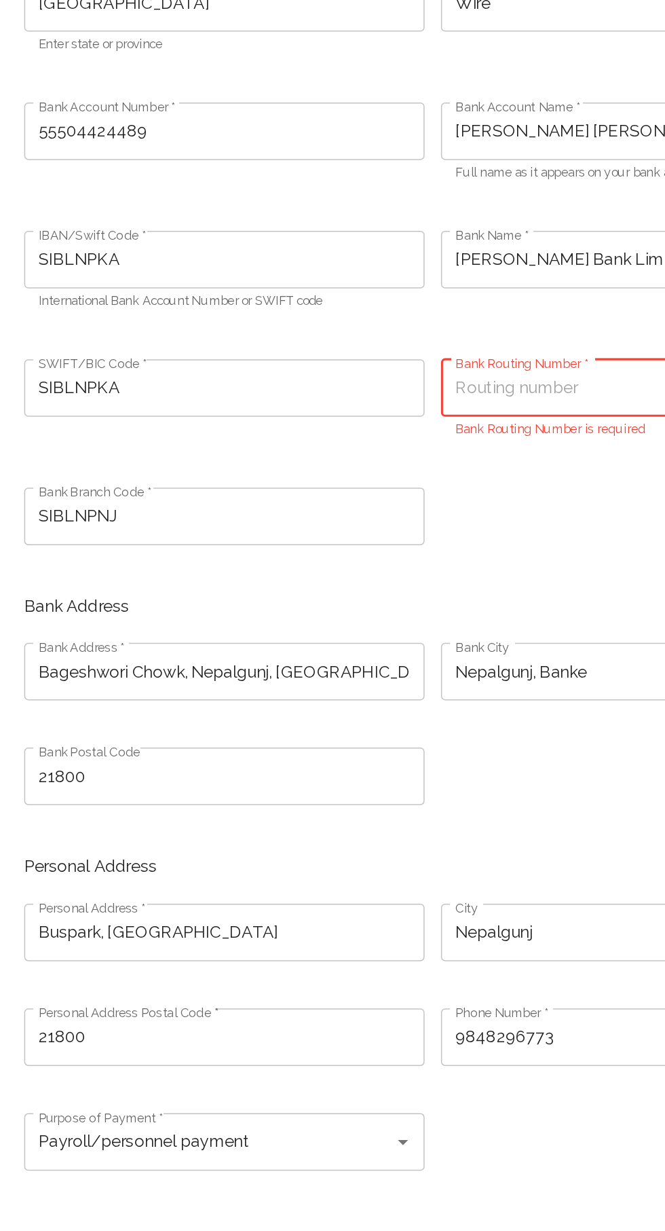
click at [414, 458] on input "Bank Routing Number *" at bounding box center [470, 451] width 265 height 38
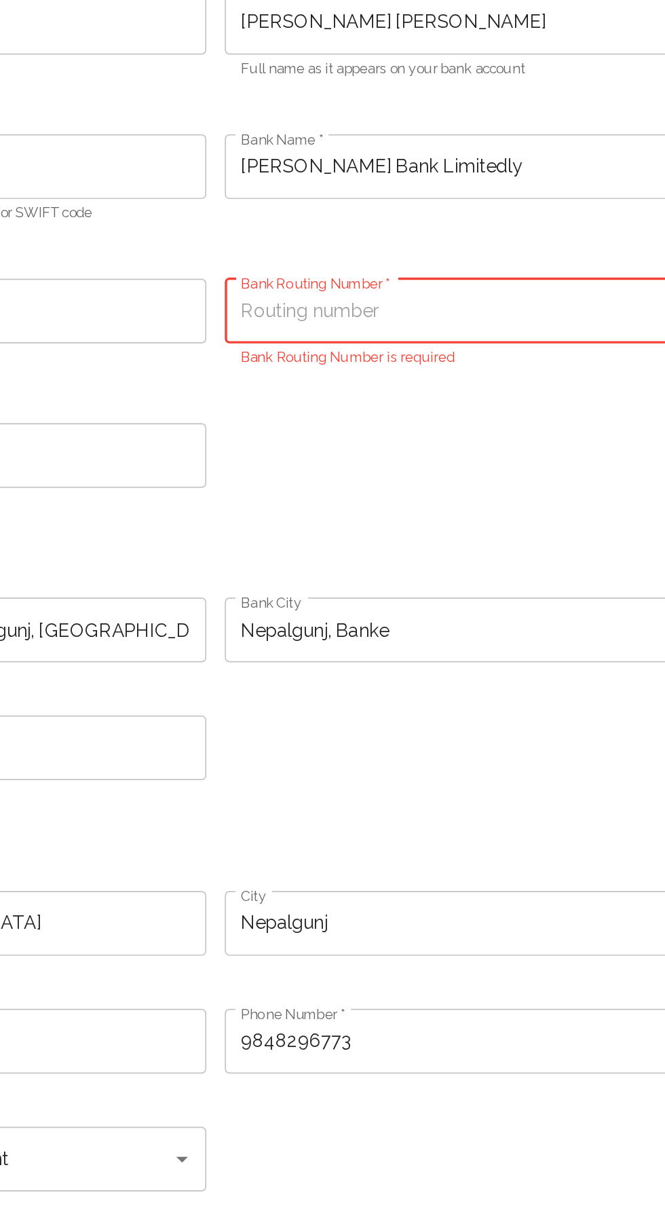
scroll to position [71, 0]
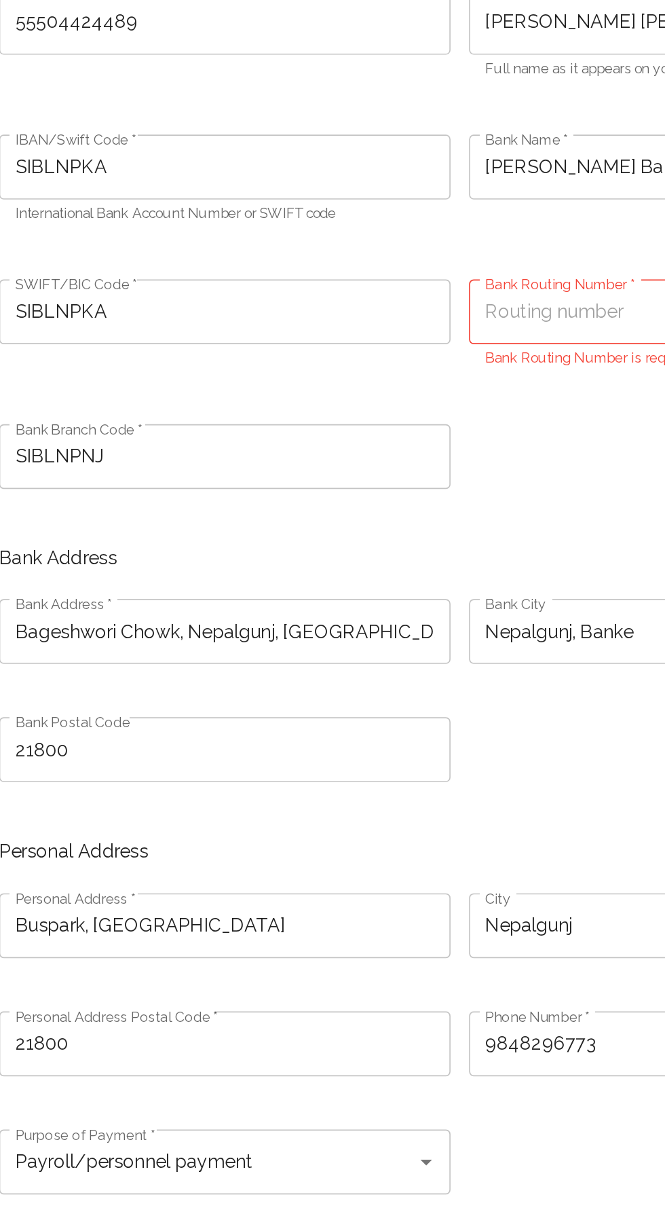
click at [396, 457] on input "Bank Routing Number *" at bounding box center [470, 453] width 265 height 38
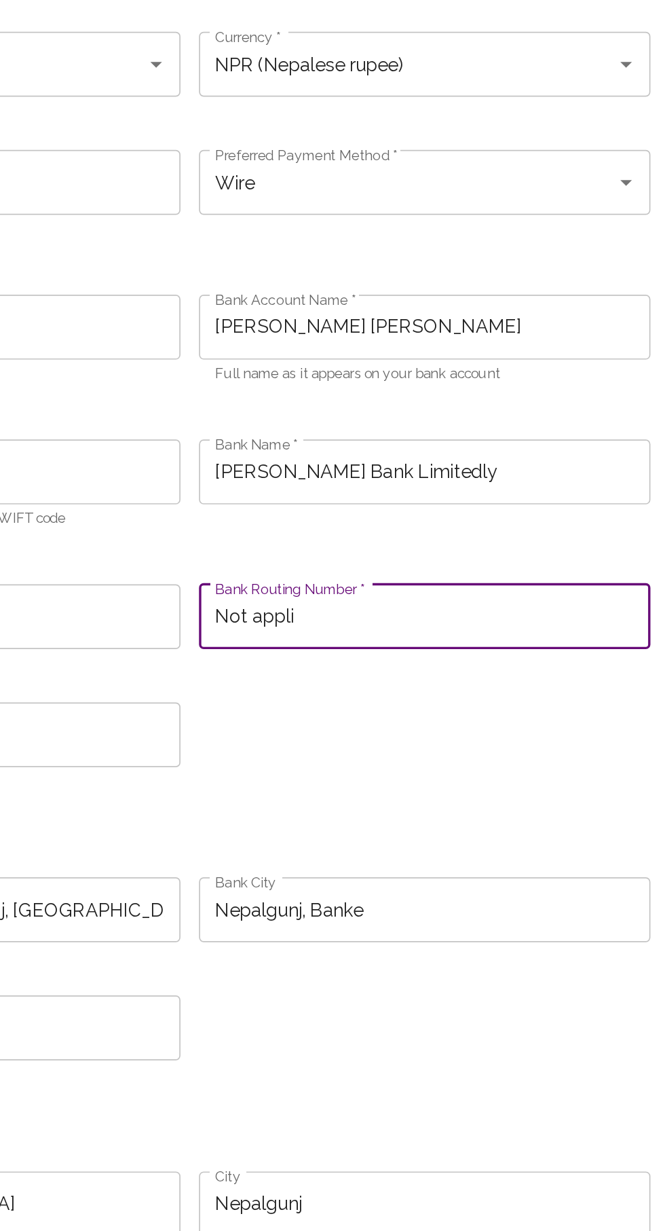
type input "Not applicable"
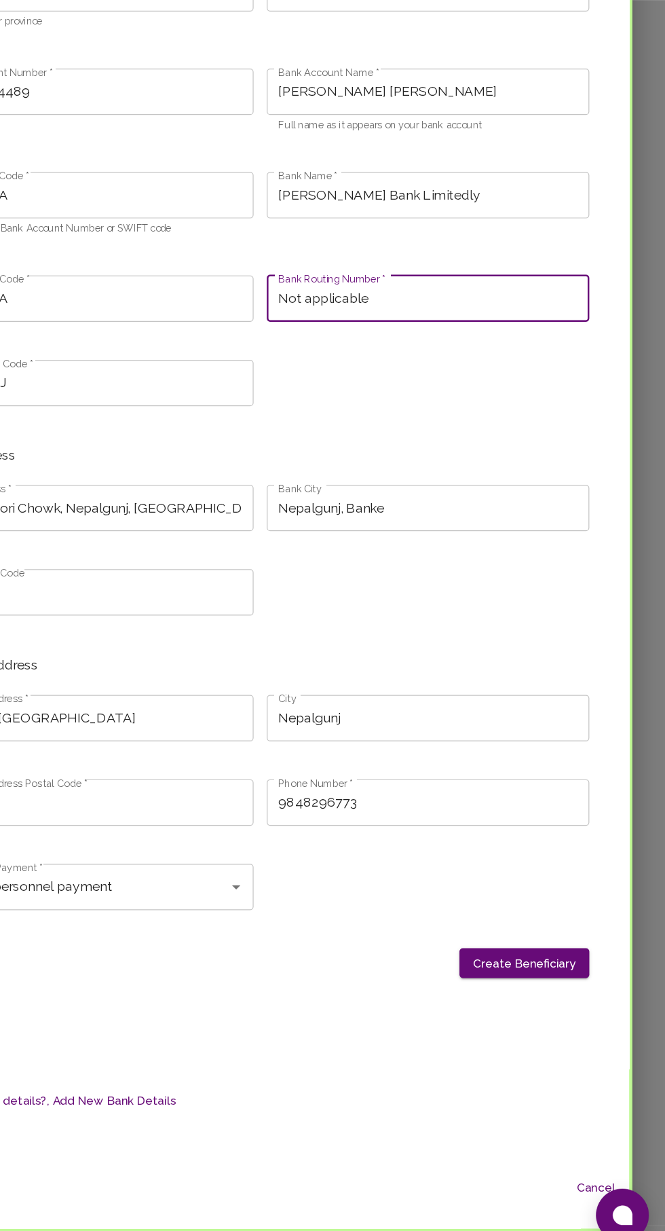
scroll to position [0, 0]
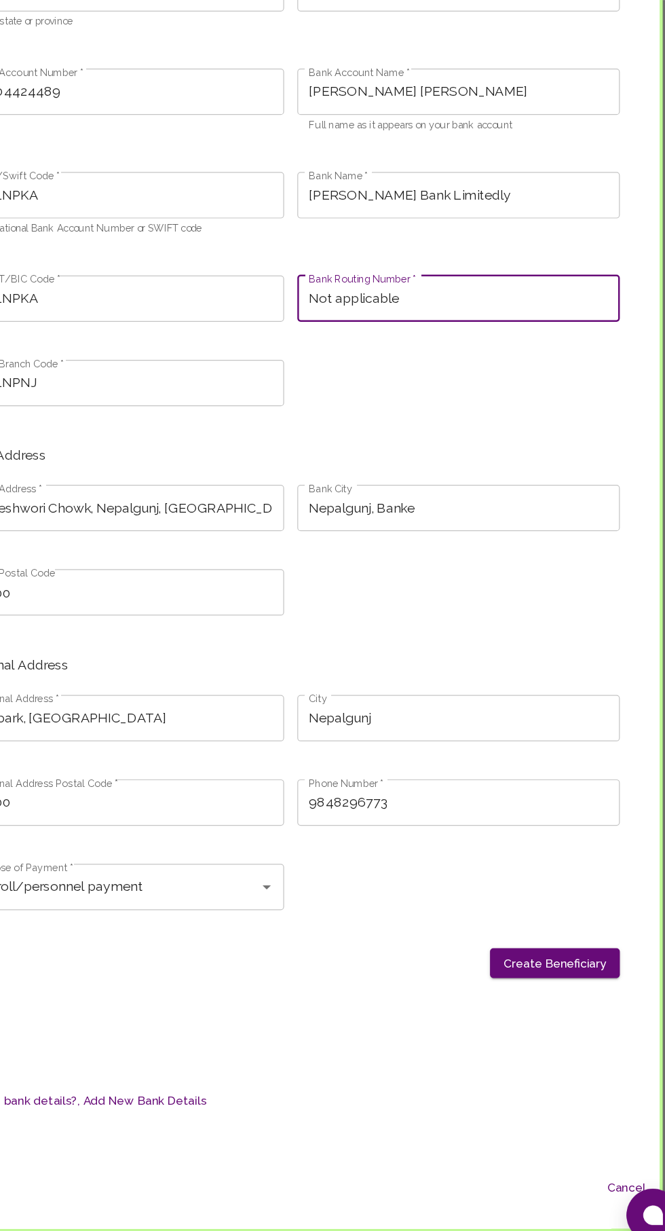
click at [563, 993] on button "Create Beneficiary" at bounding box center [549, 988] width 107 height 25
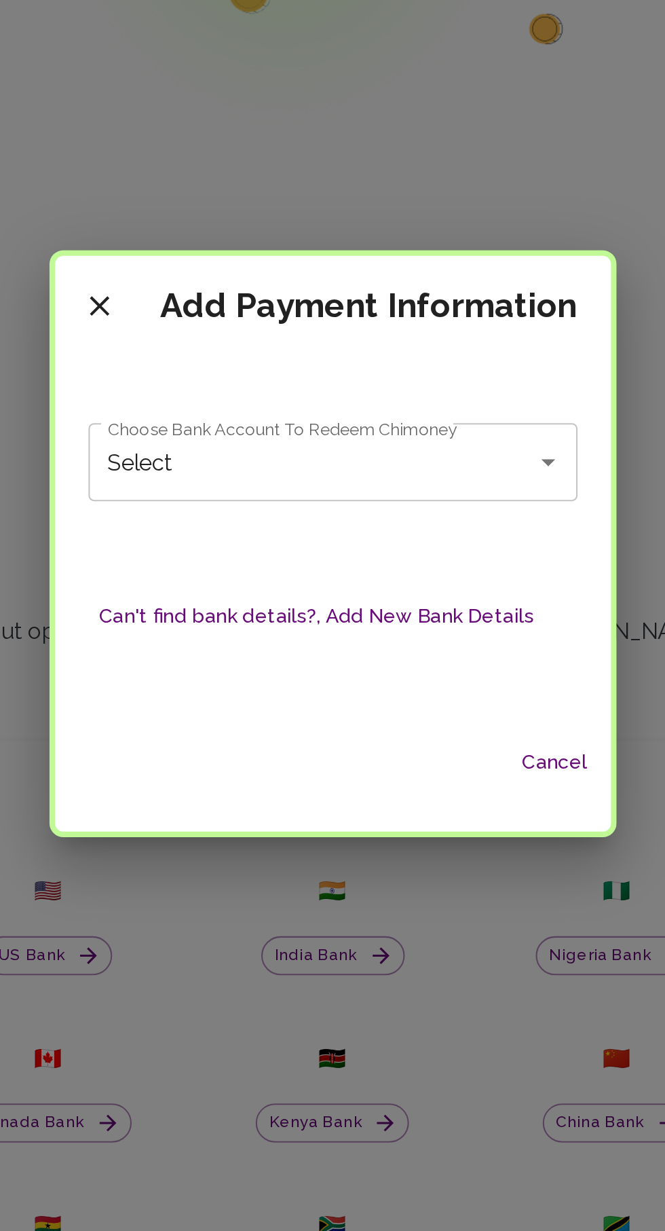
type input "[PERSON_NAME] Bank Limitedly - [PERSON_NAME] [PERSON_NAME]"
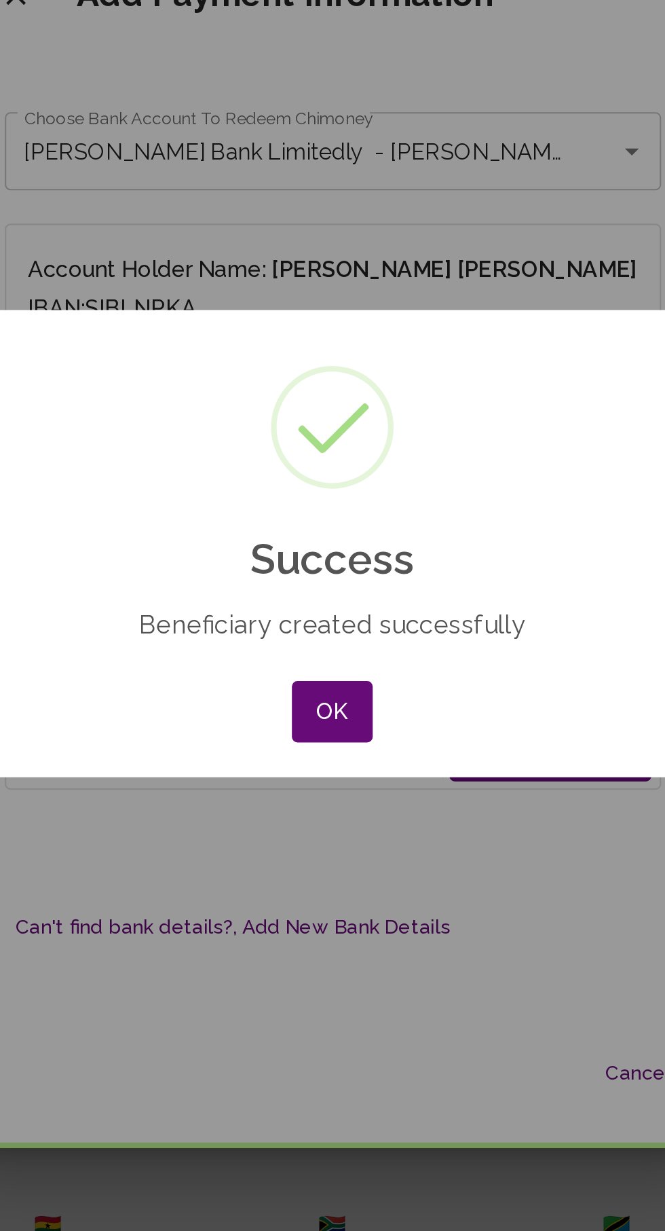
click at [325, 706] on button "OK" at bounding box center [332, 697] width 39 height 30
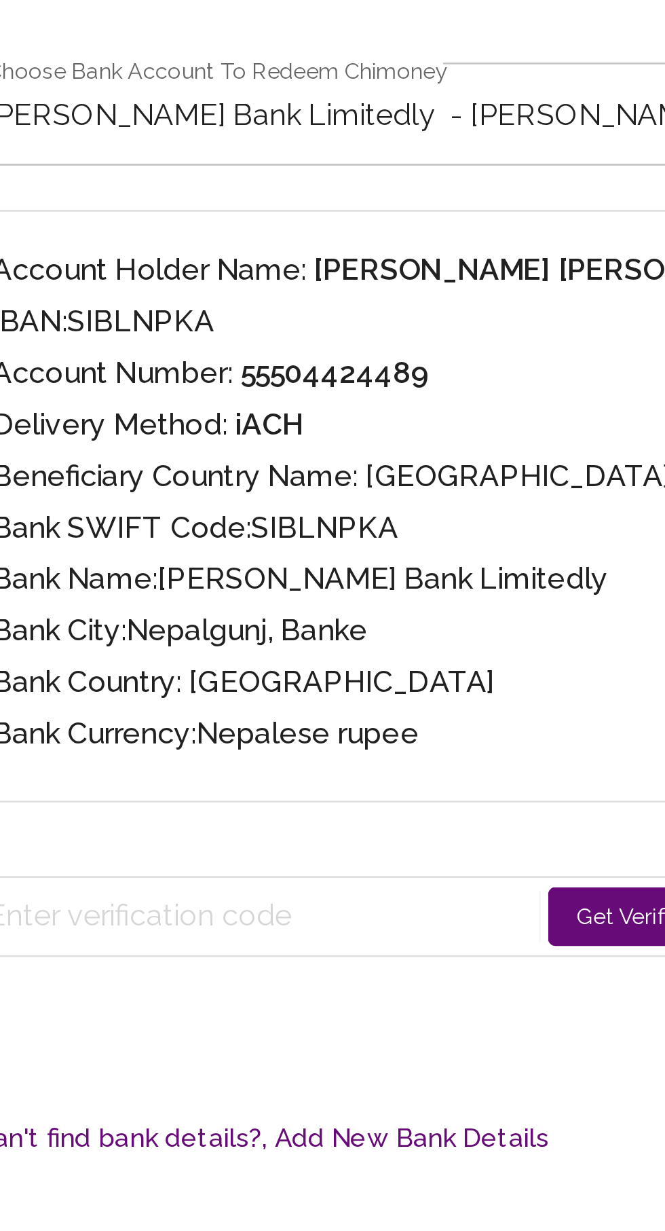
click at [390, 721] on button "Get Verification Code" at bounding box center [439, 721] width 98 height 22
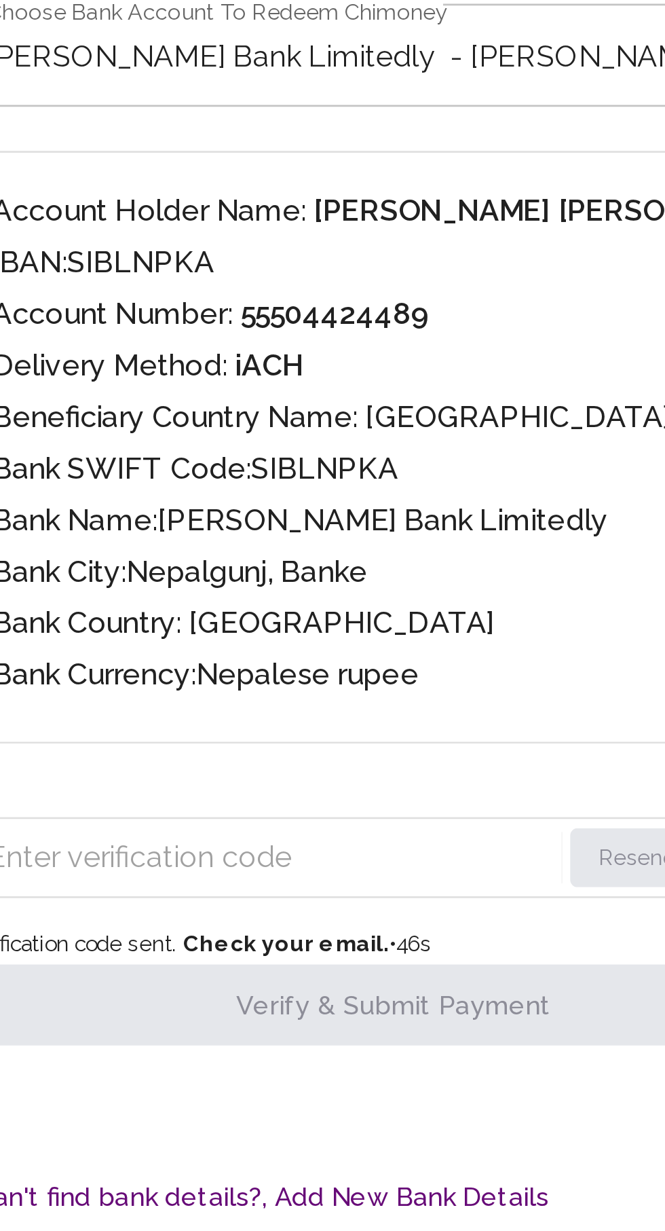
click at [339, 720] on div "Resend Code (46s) Verification code sent. Check your email. • 46 s Verify & Sub…" at bounding box center [333, 720] width 320 height 95
click at [317, 698] on input "Enter verification code" at bounding box center [287, 699] width 209 height 22
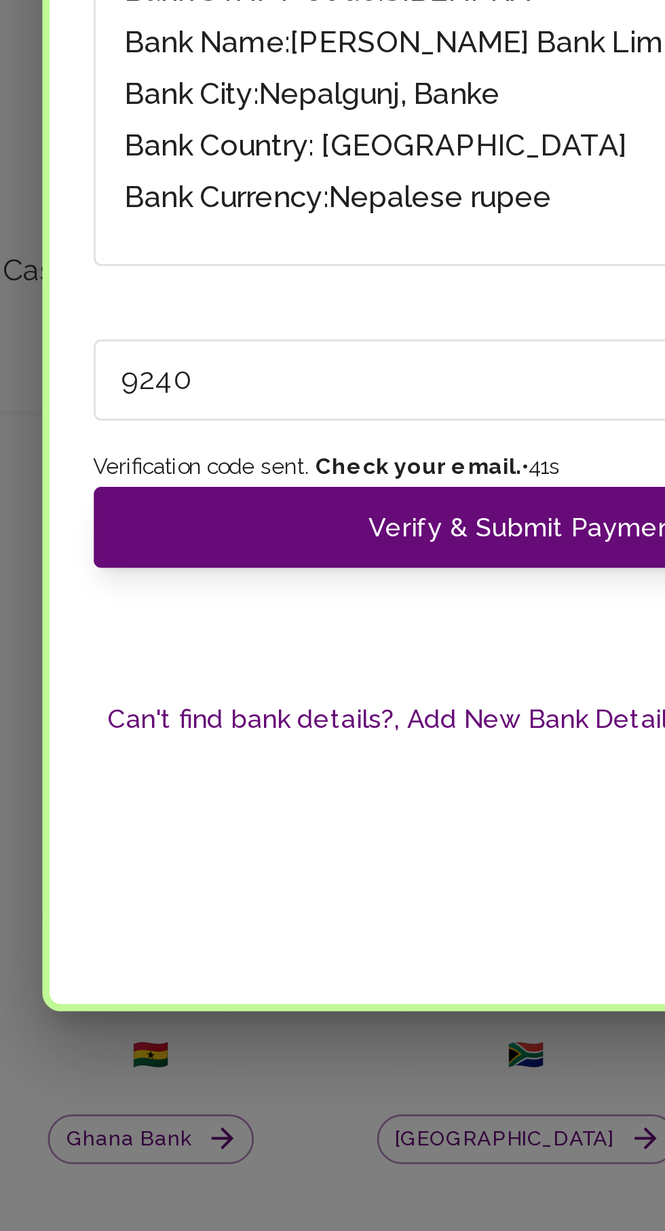
type input "9240"
click at [342, 754] on button "Verify & Submit Payment" at bounding box center [333, 753] width 320 height 30
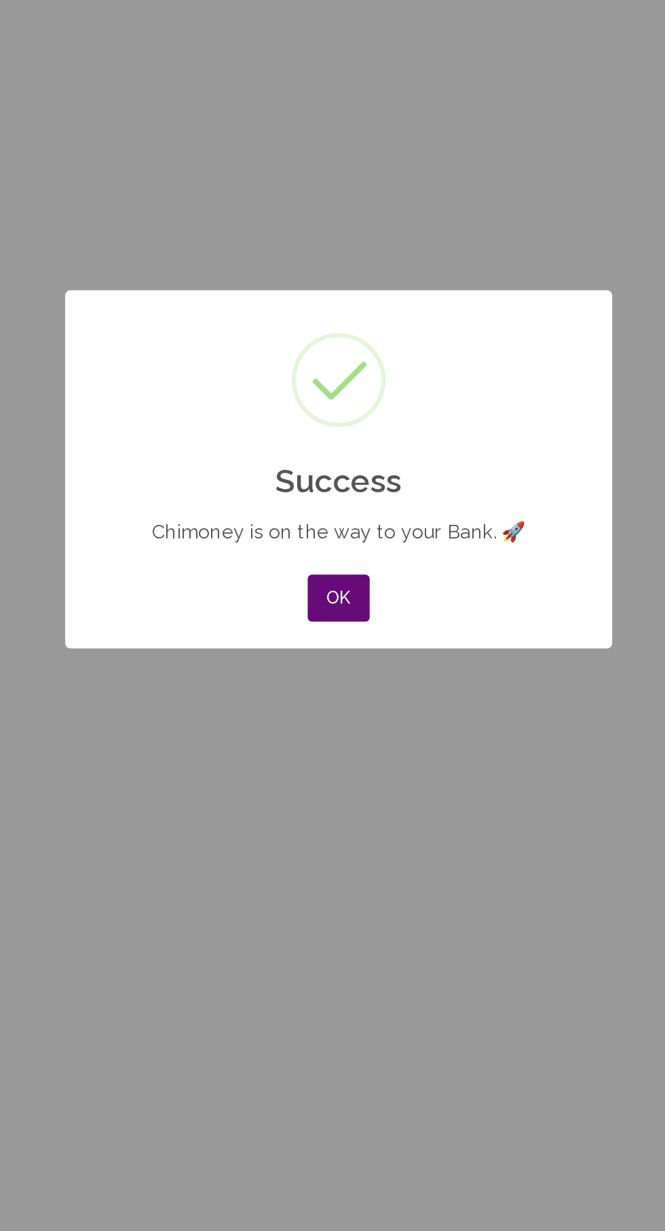
click at [333, 697] on button "OK" at bounding box center [332, 697] width 39 height 30
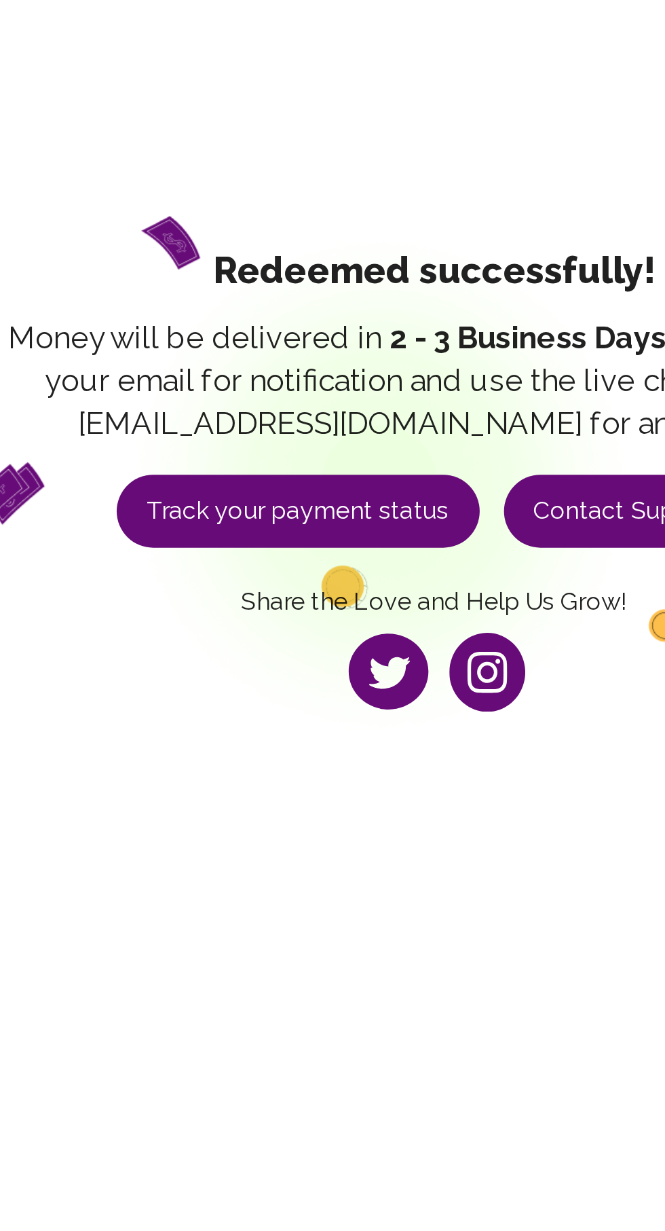
click at [301, 367] on button "Track your payment status" at bounding box center [272, 350] width 162 height 33
